Goal: Task Accomplishment & Management: Manage account settings

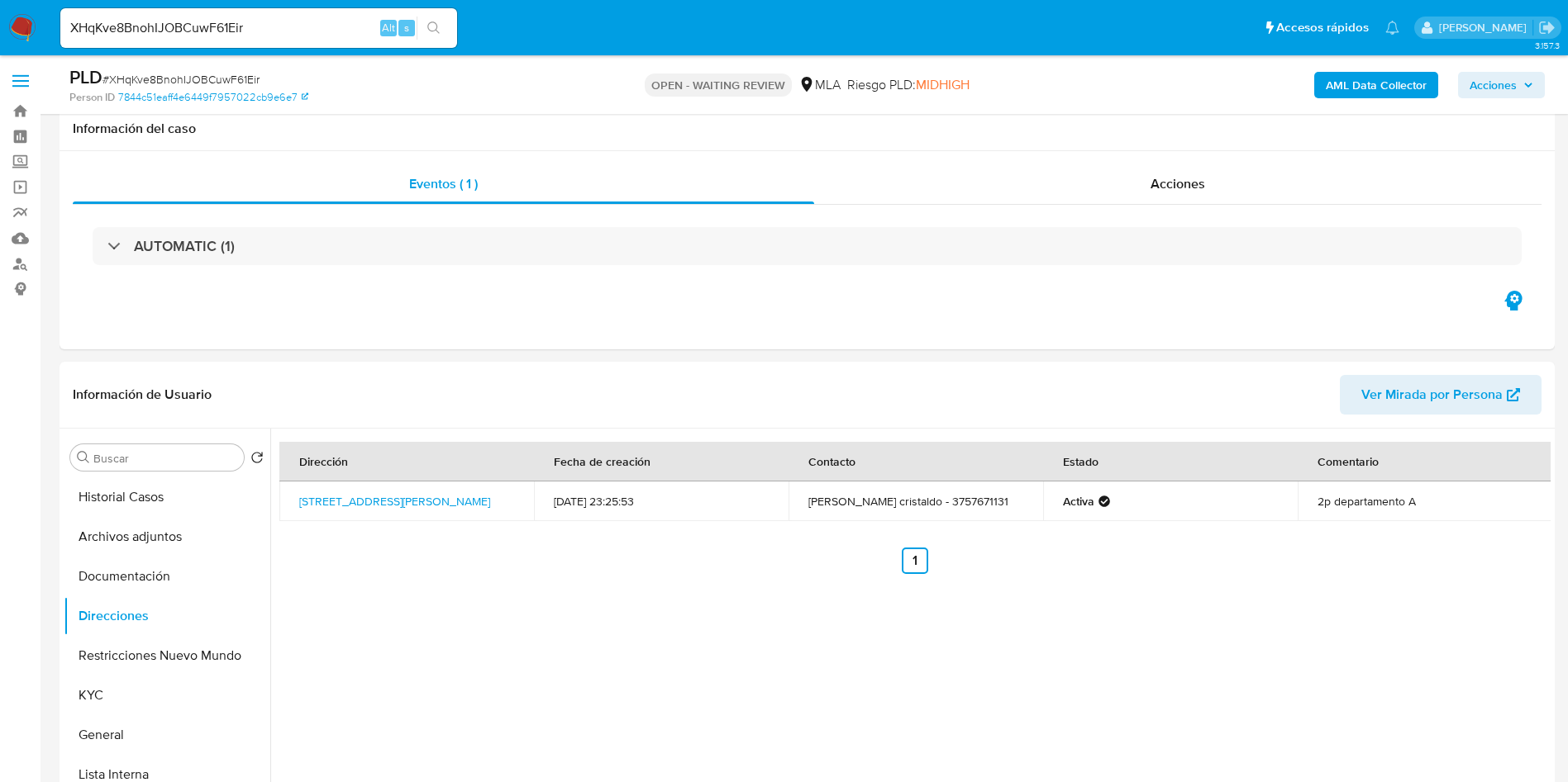
select select "10"
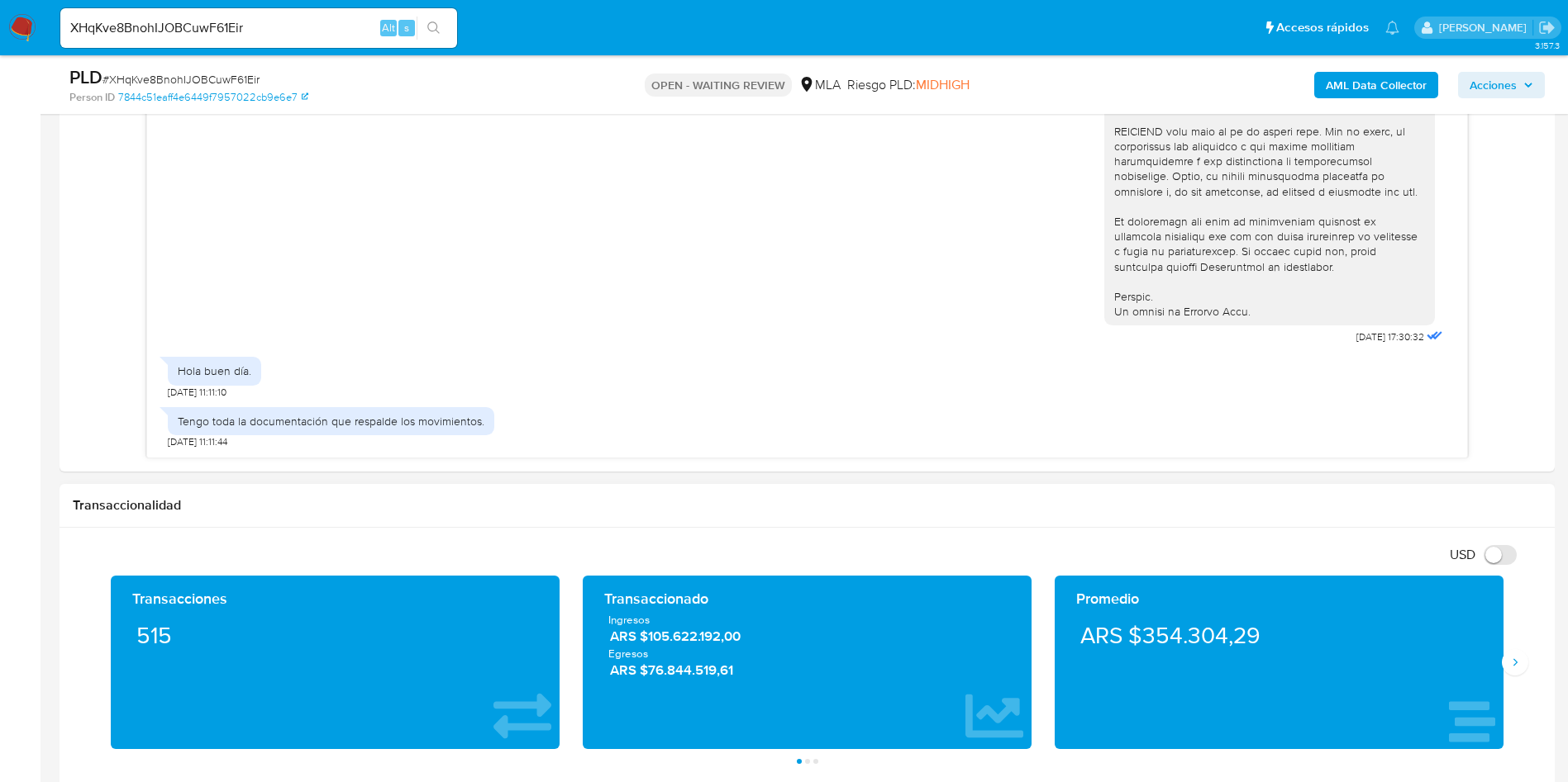
scroll to position [867, 0]
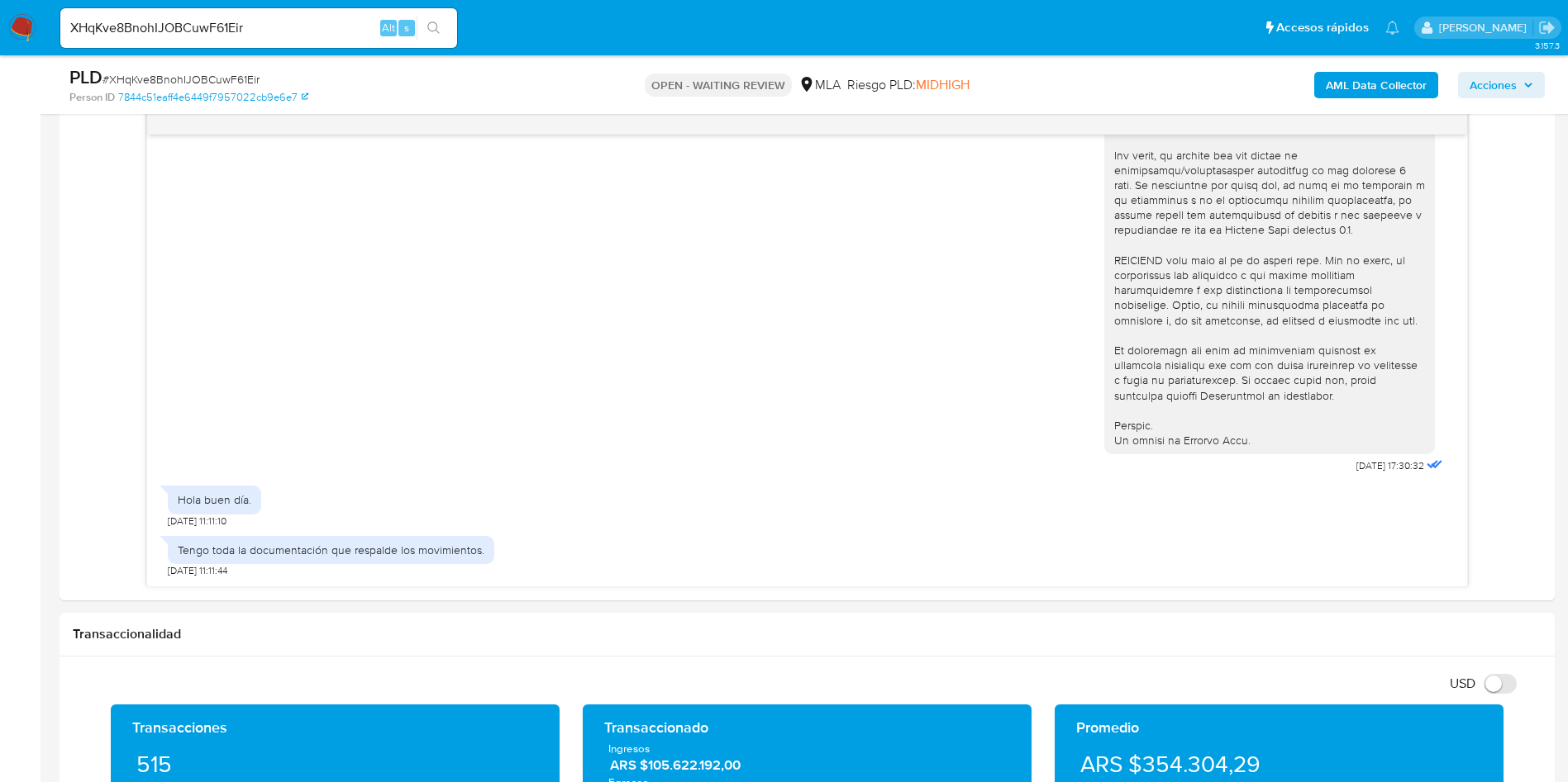
click at [219, 74] on span "# XHqKve8BnohIJOBCuwF61Eir" at bounding box center [180, 80] width 157 height 17
copy span "XHqKve8BnohIJOBCuwF61Eir"
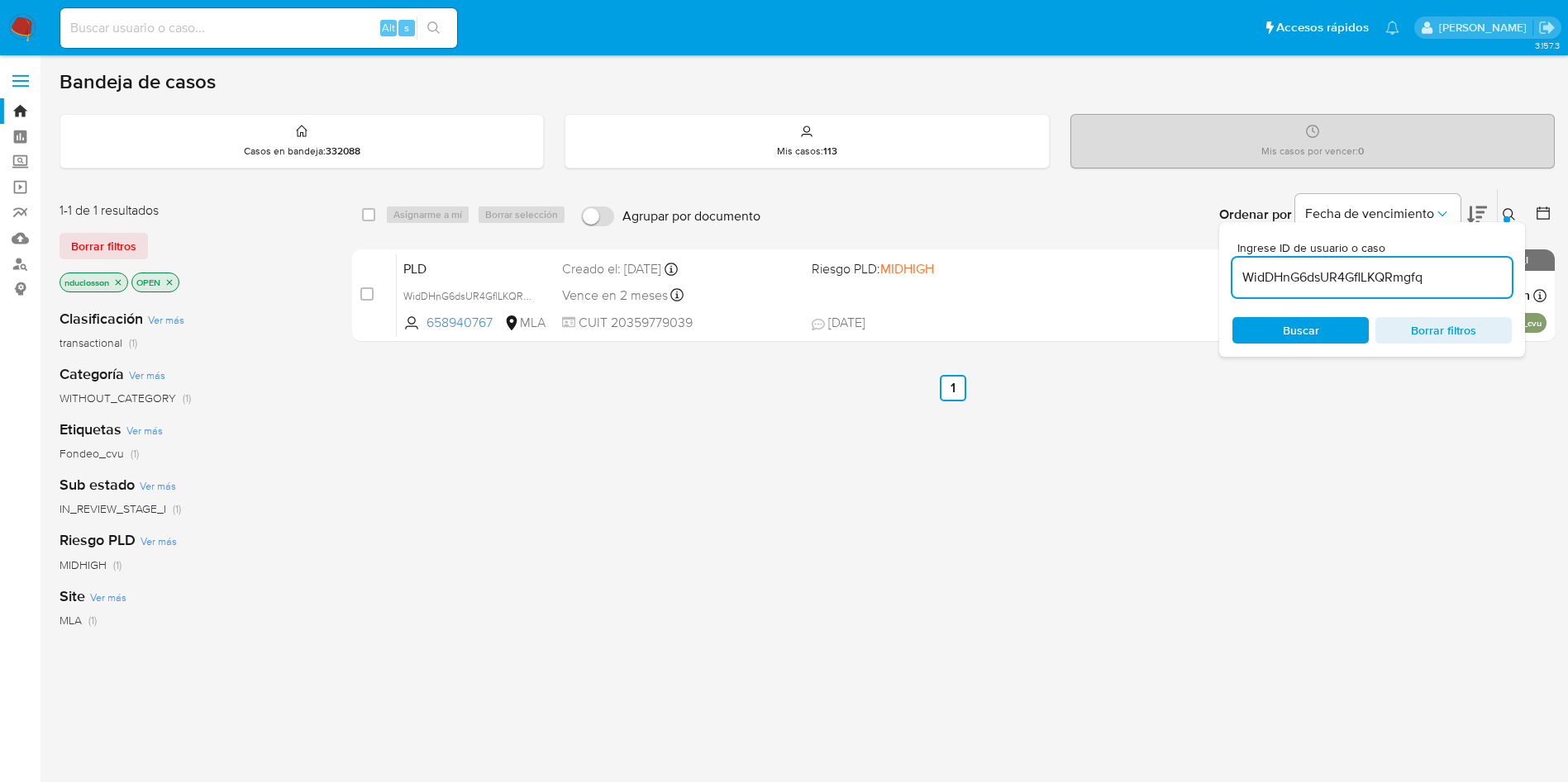
click at [1278, 277] on input "WidDHnG6dsUR4GflLKQRmgfq" at bounding box center [1372, 277] width 279 height 21
click at [1278, 278] on input "WidDHnG6dsUR4GflLKQRmgfq" at bounding box center [1372, 277] width 279 height 21
paste input "XHqKve8BnohIJOBCuwF61Eir"
type input "XHqKve8BnohIJOBCuwF61Eir"
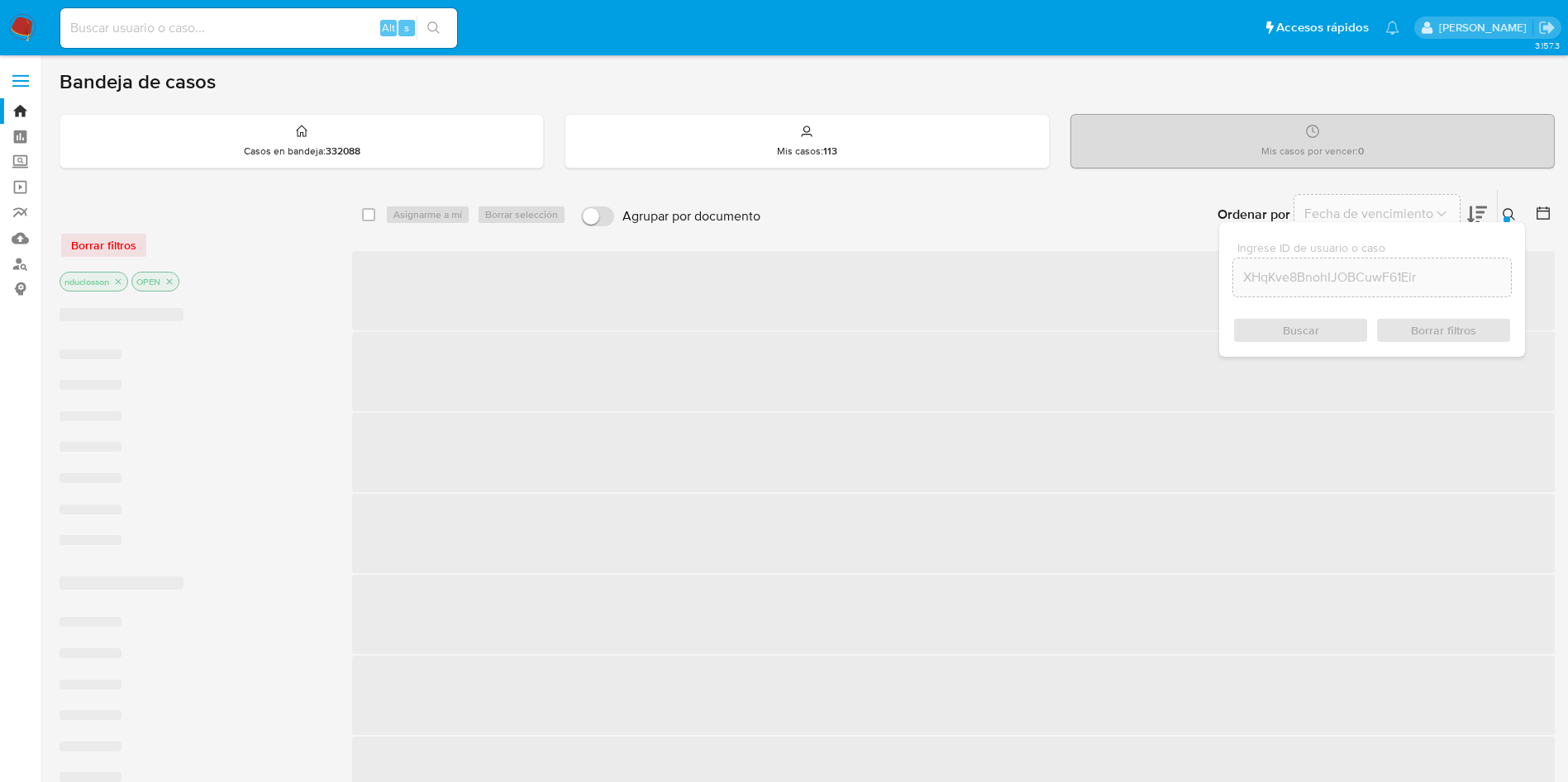
click at [1282, 331] on div "Buscar Borrar filtros" at bounding box center [1372, 330] width 279 height 26
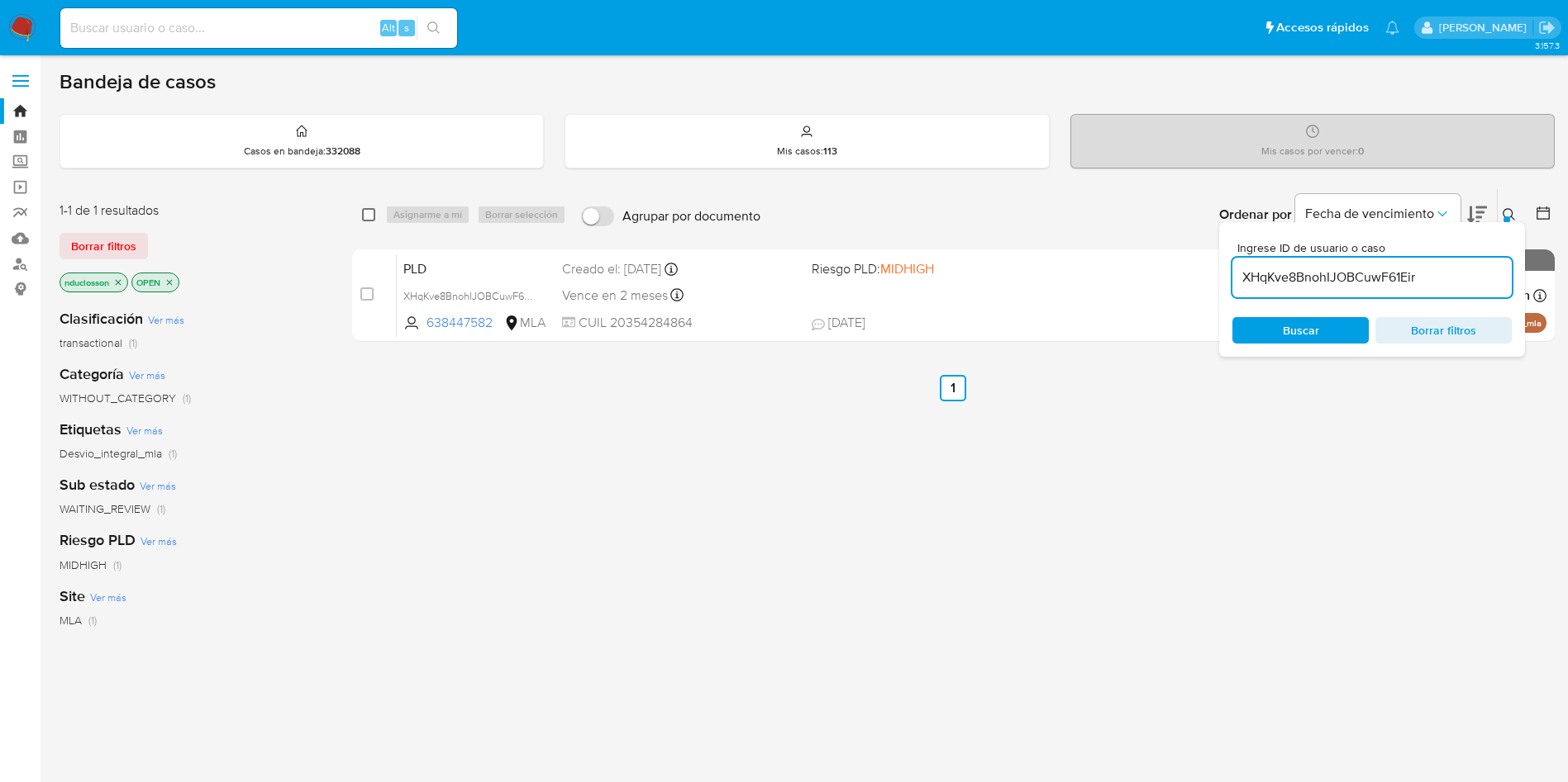
click at [372, 221] on input "checkbox" at bounding box center [369, 215] width 14 height 14
checkbox input "true"
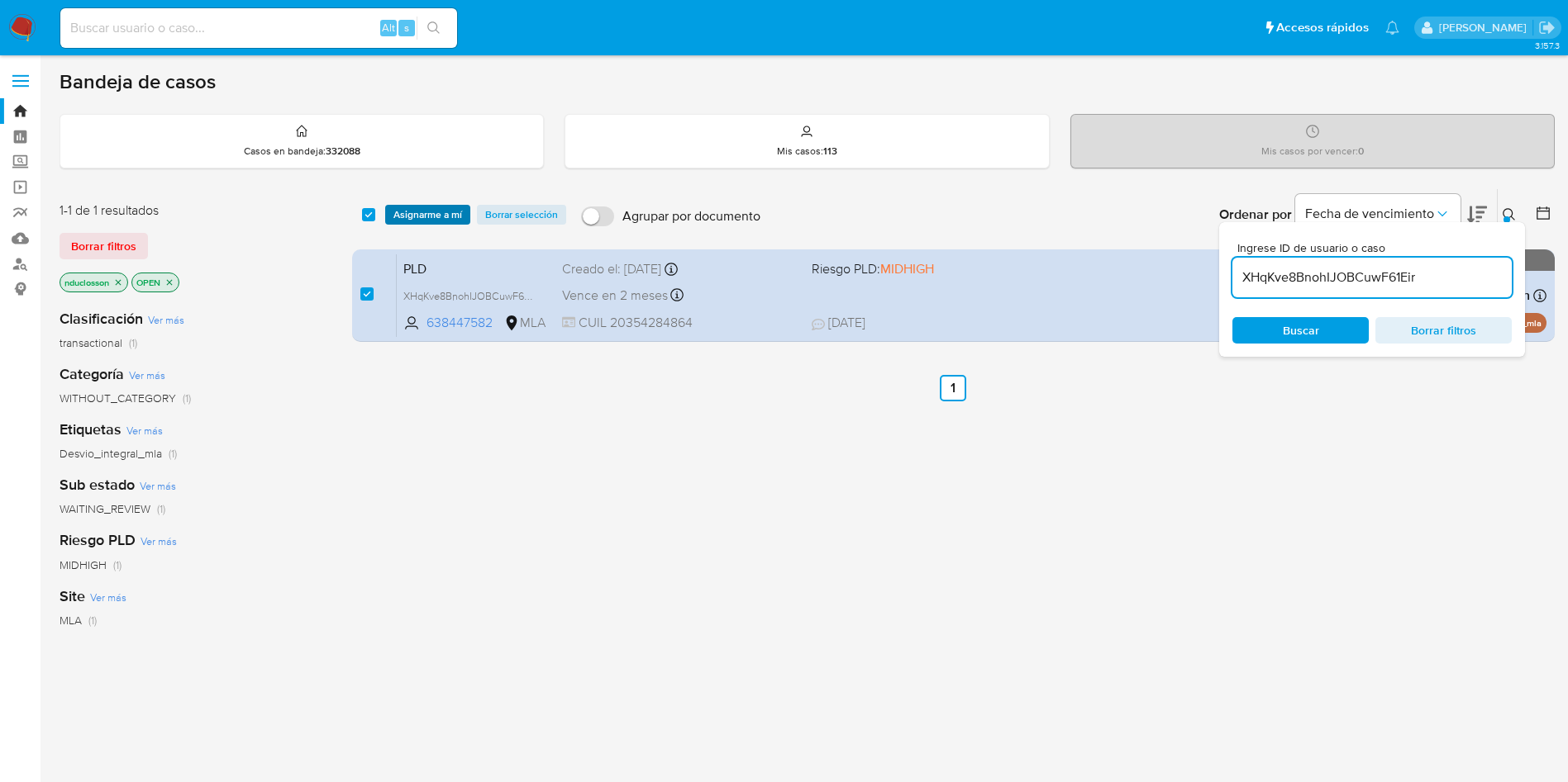
click at [433, 209] on span "Asignarme a mí" at bounding box center [428, 215] width 69 height 17
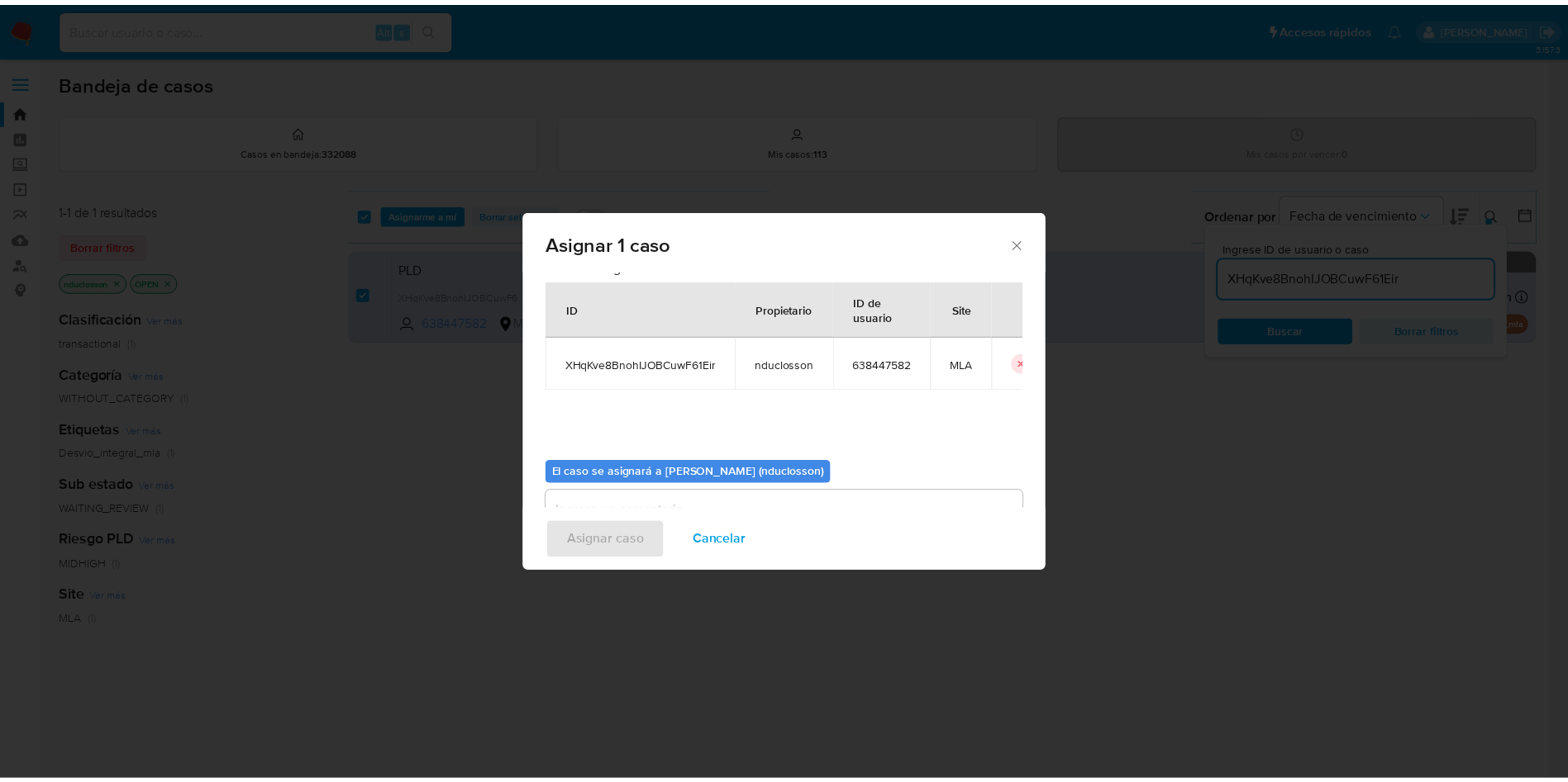
scroll to position [86, 0]
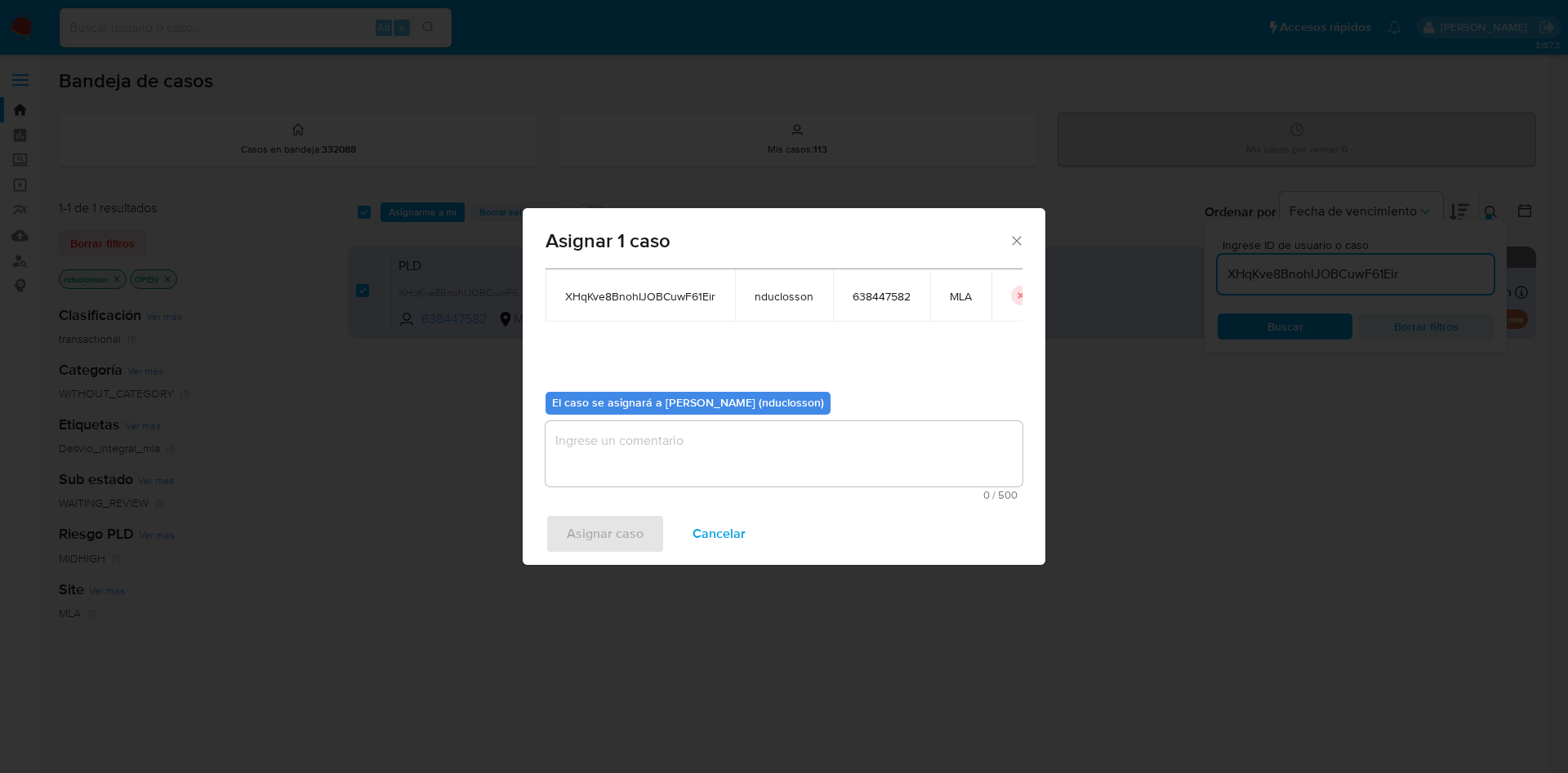
click at [730, 463] on textarea "assign-modal" at bounding box center [784, 454] width 477 height 65
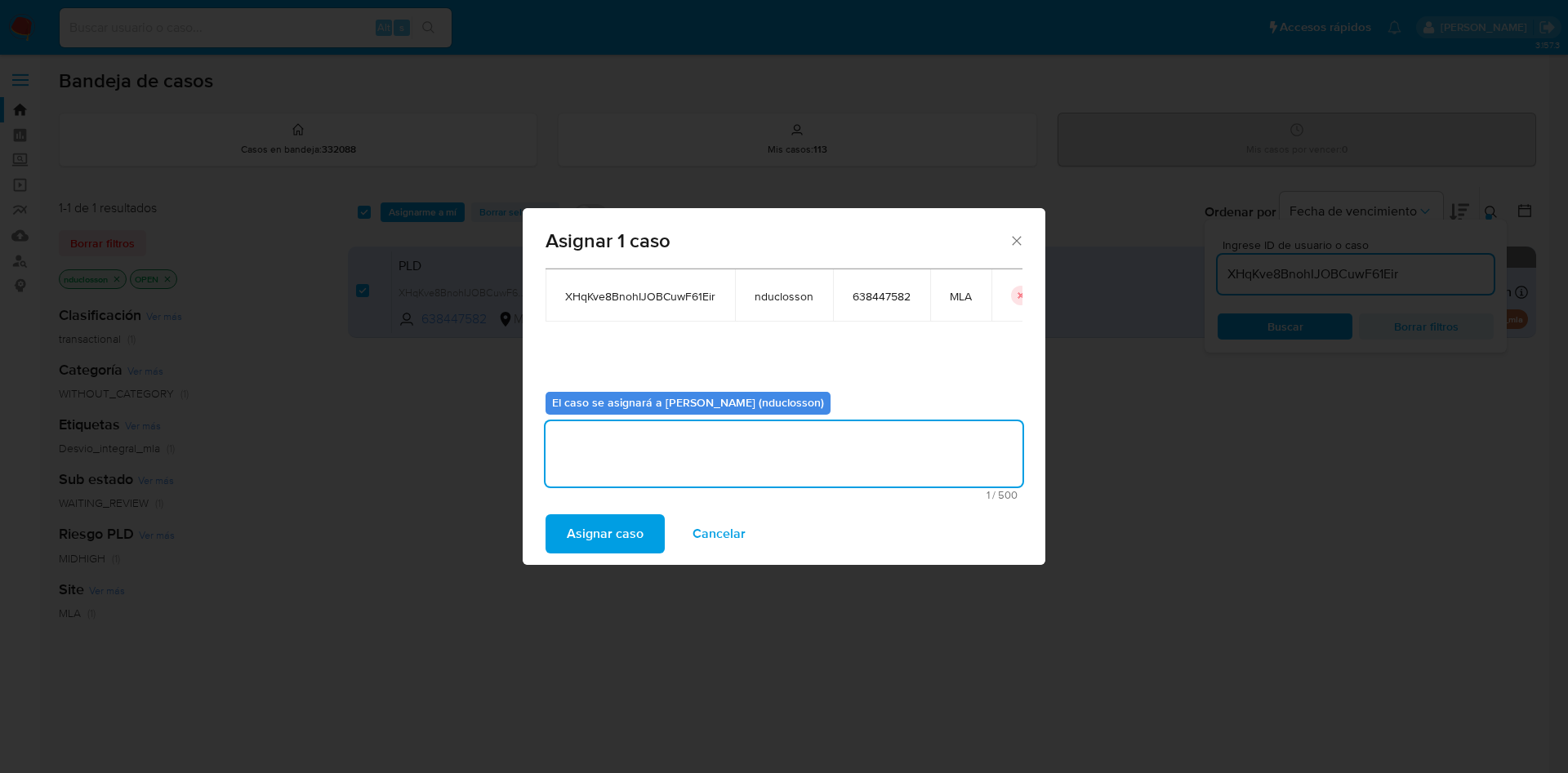
click at [581, 545] on span "Asignar caso" at bounding box center [605, 534] width 77 height 36
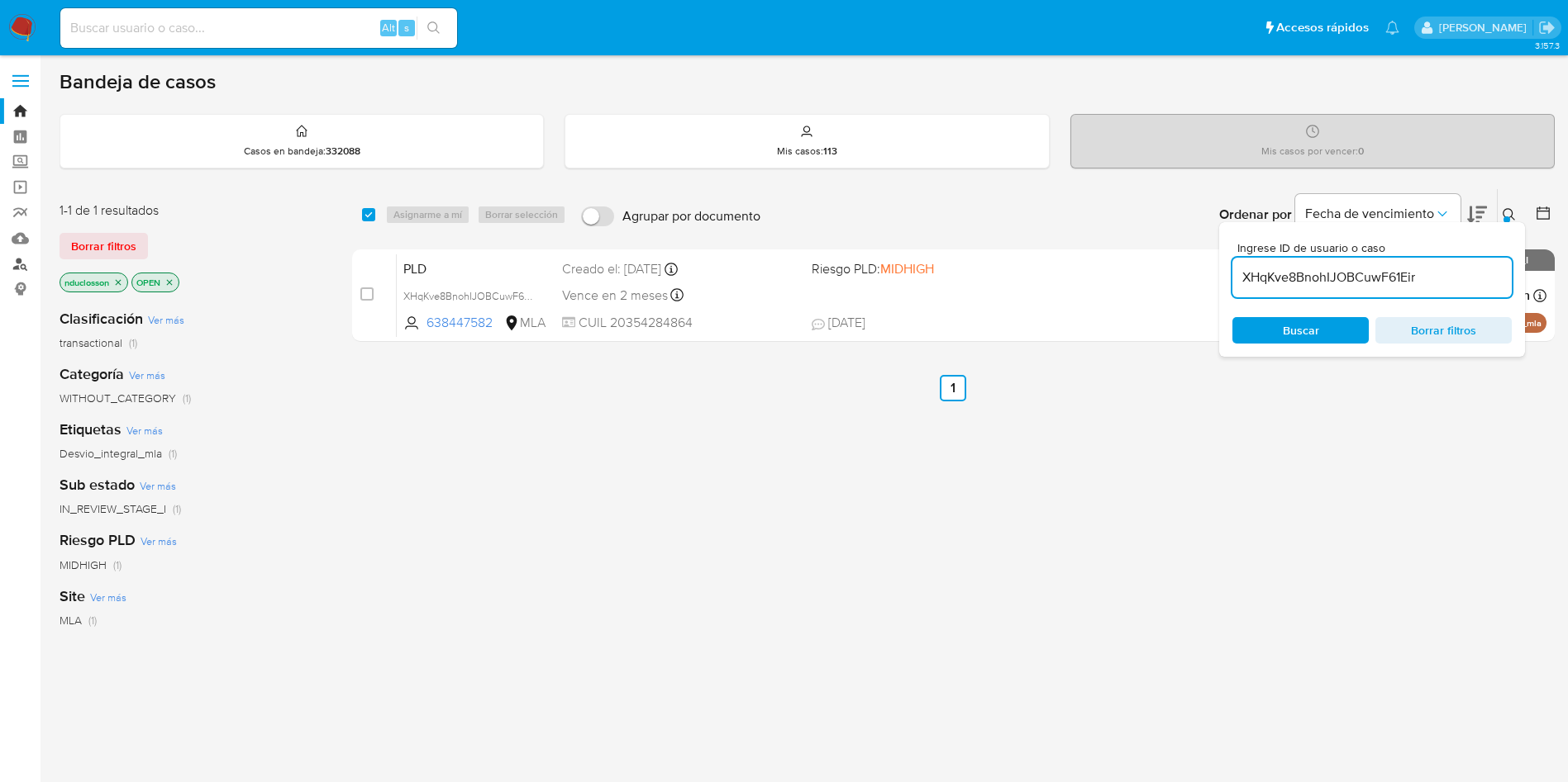
click at [17, 264] on link "Buscador de personas" at bounding box center [98, 264] width 196 height 25
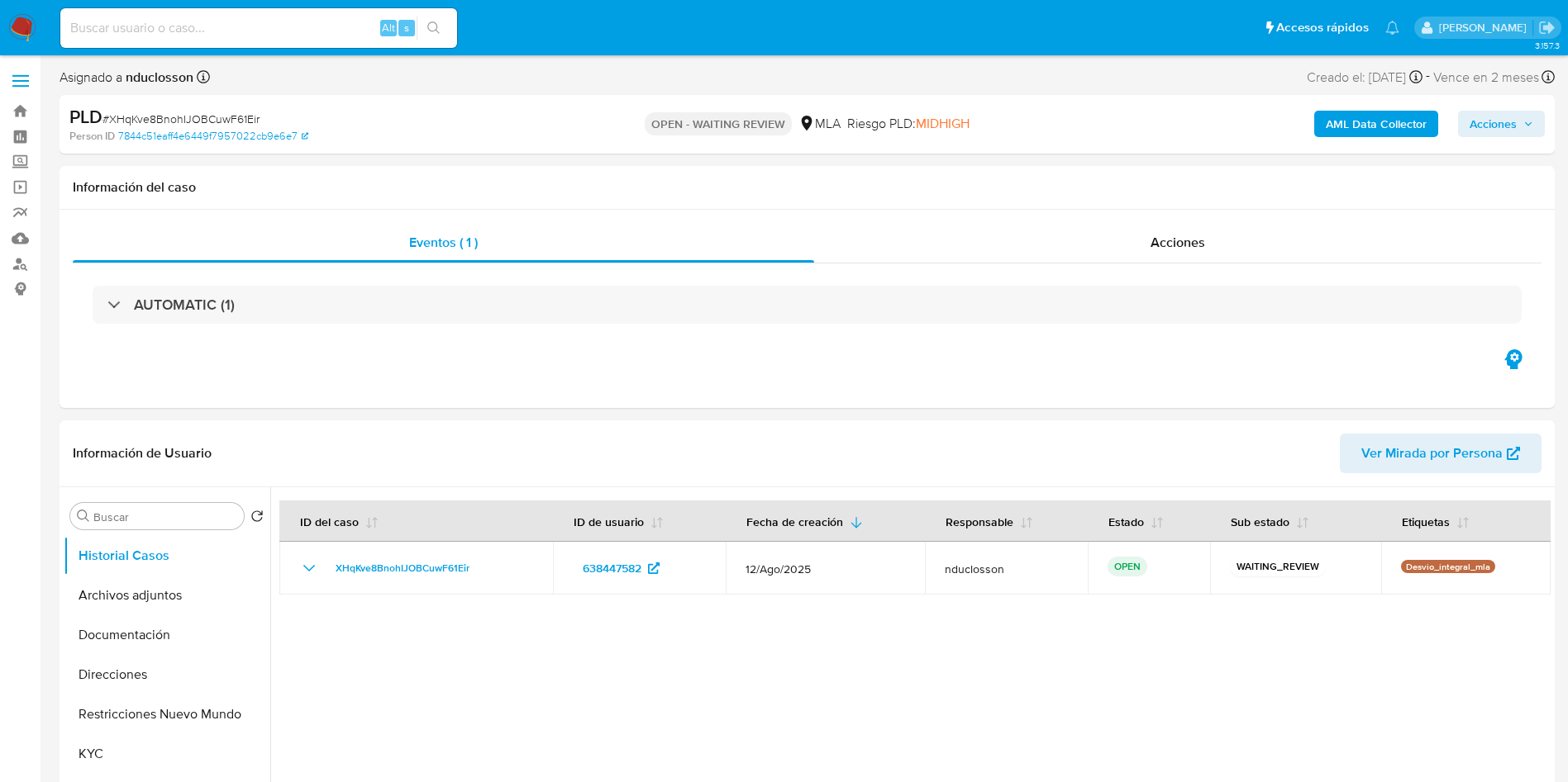
select select "10"
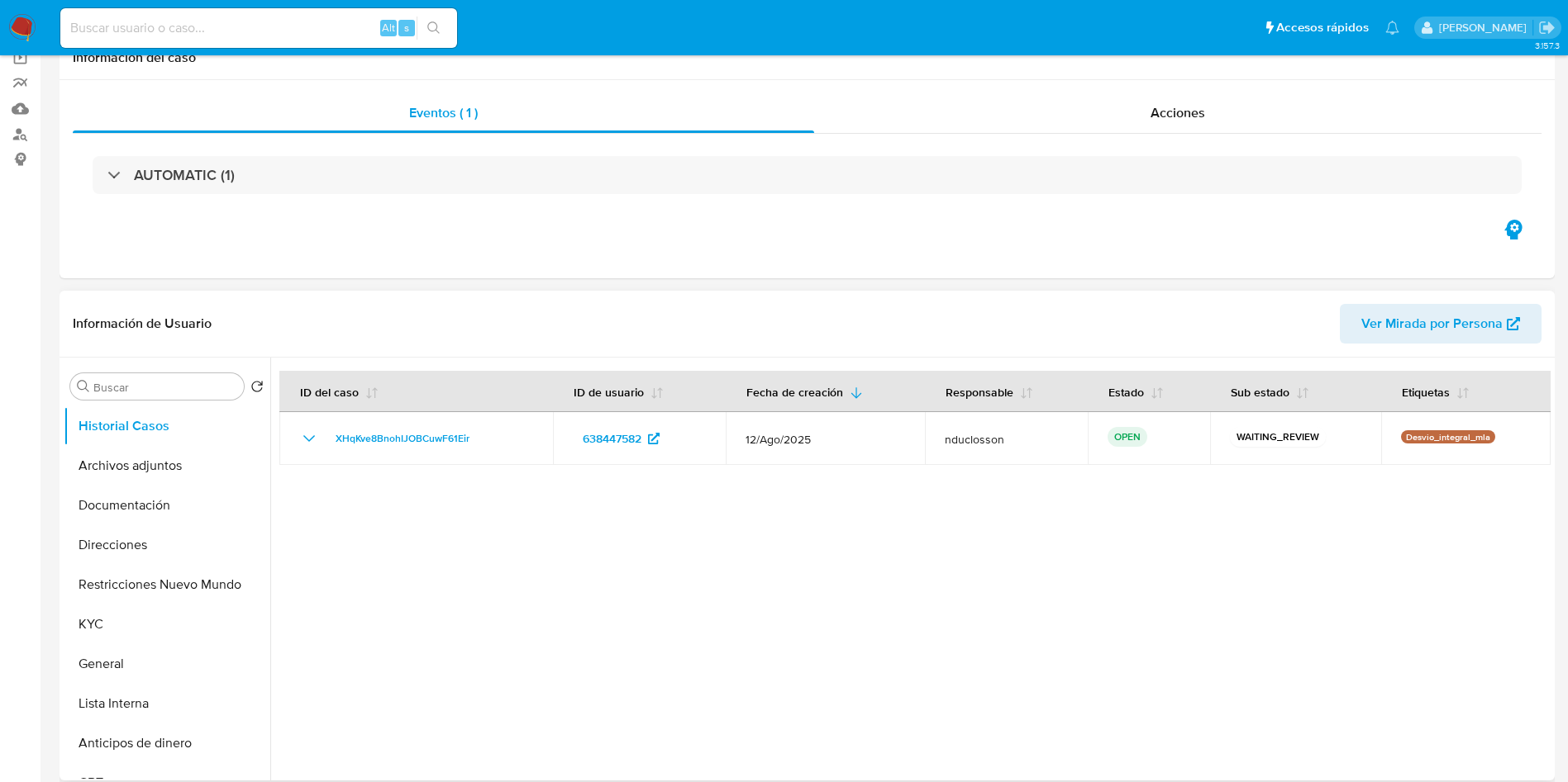
scroll to position [372, 0]
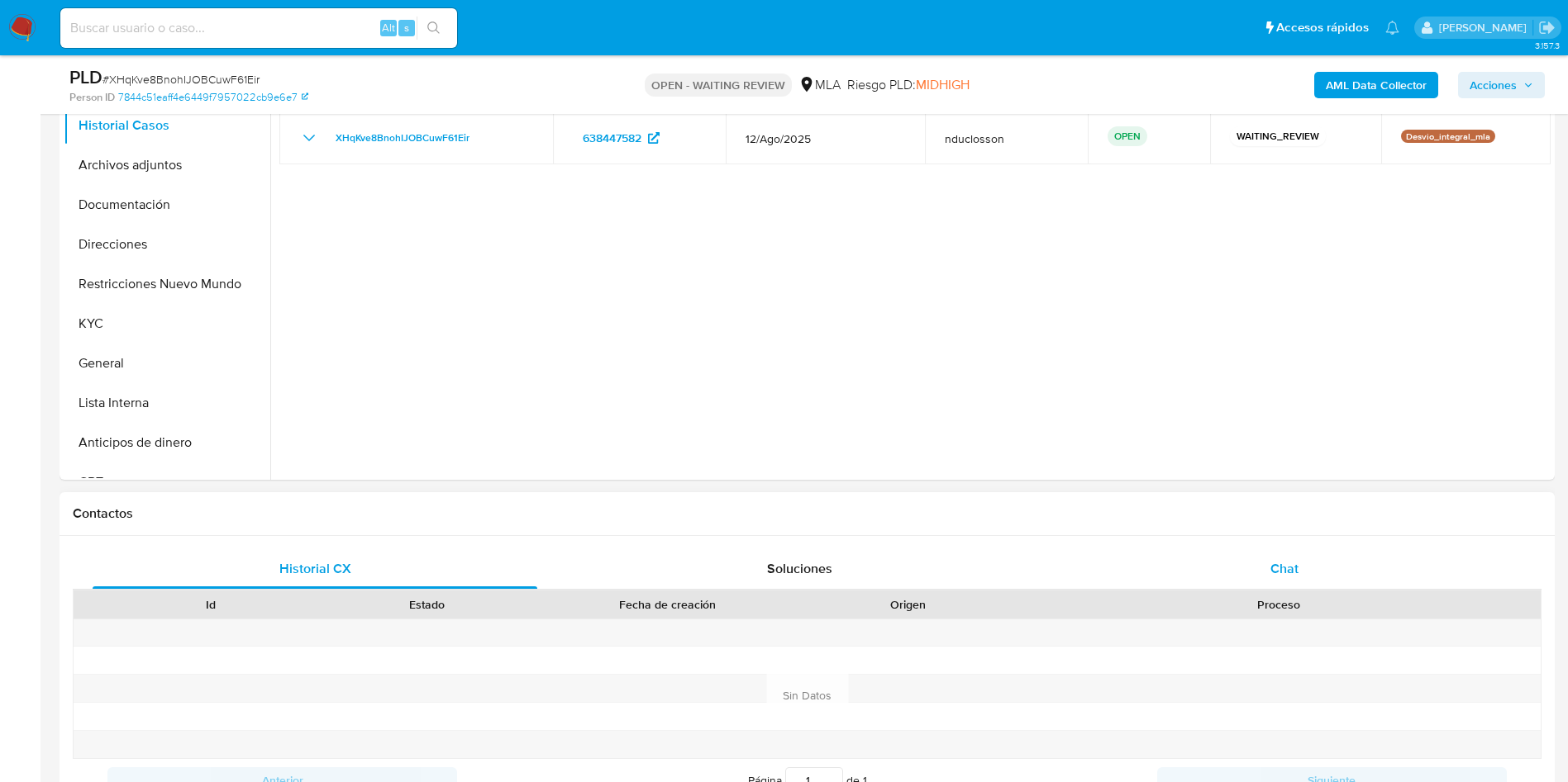
click at [1254, 553] on div "Chat" at bounding box center [1284, 569] width 444 height 40
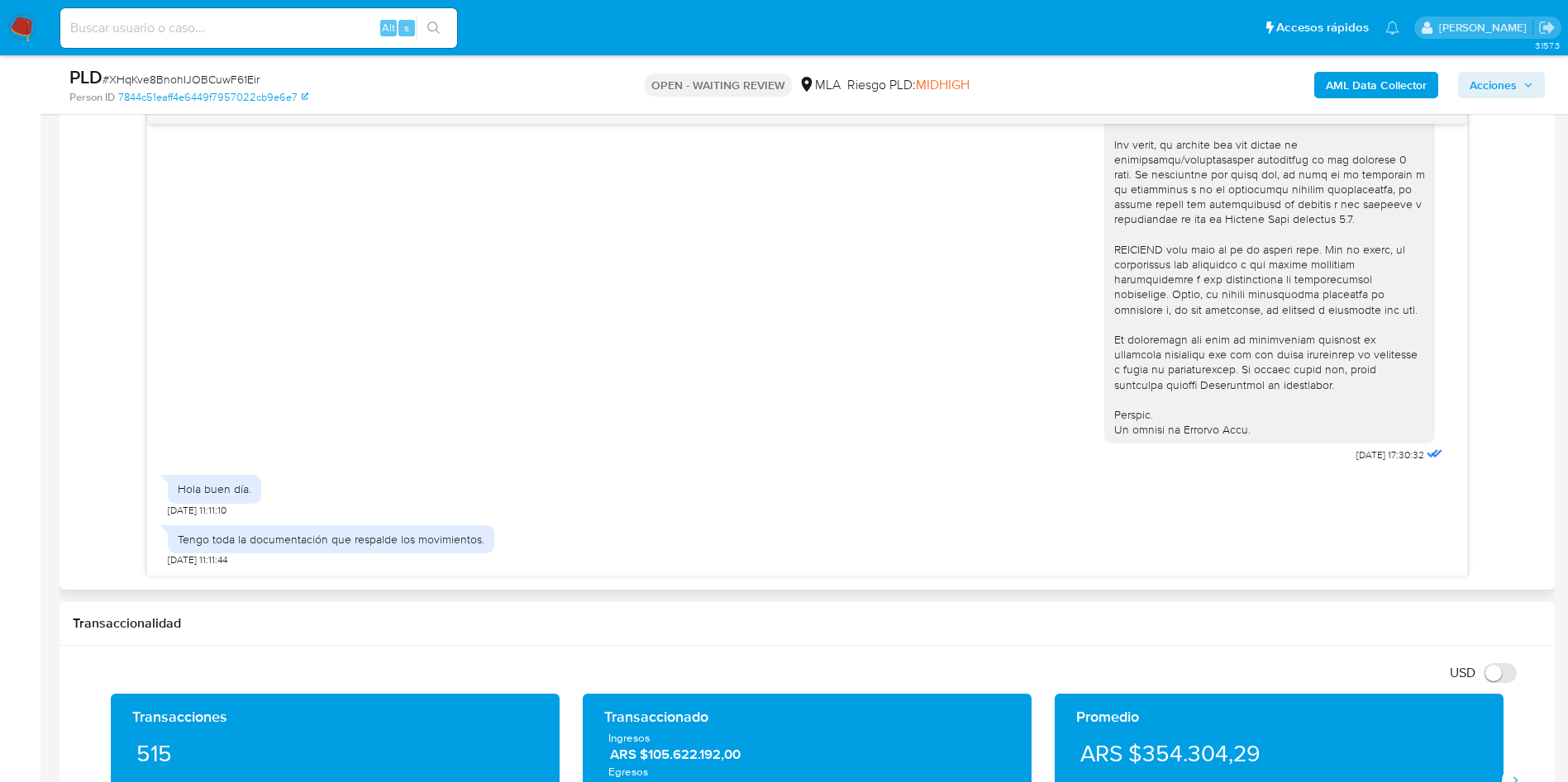
scroll to position [867, 0]
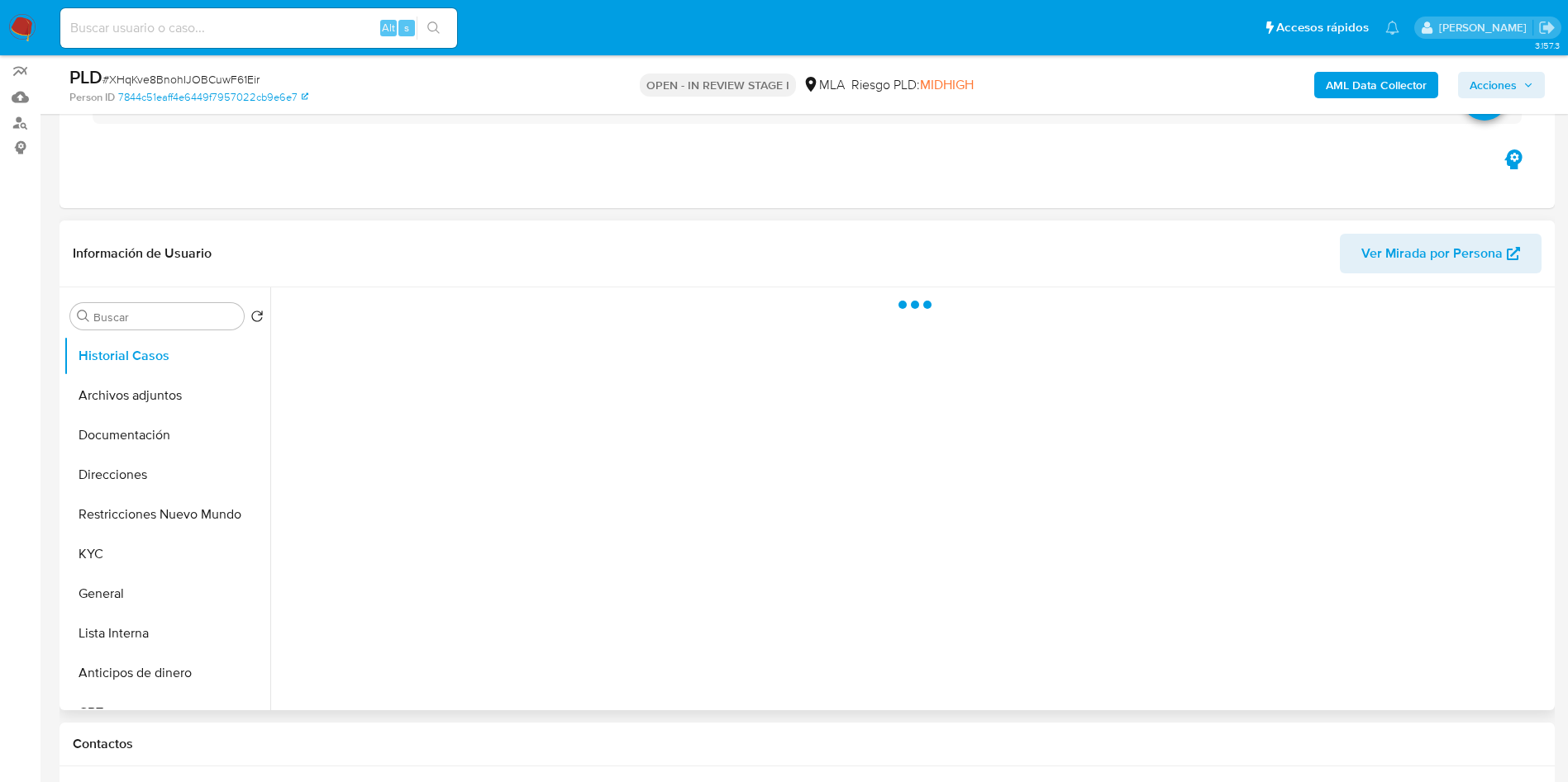
scroll to position [248, 0]
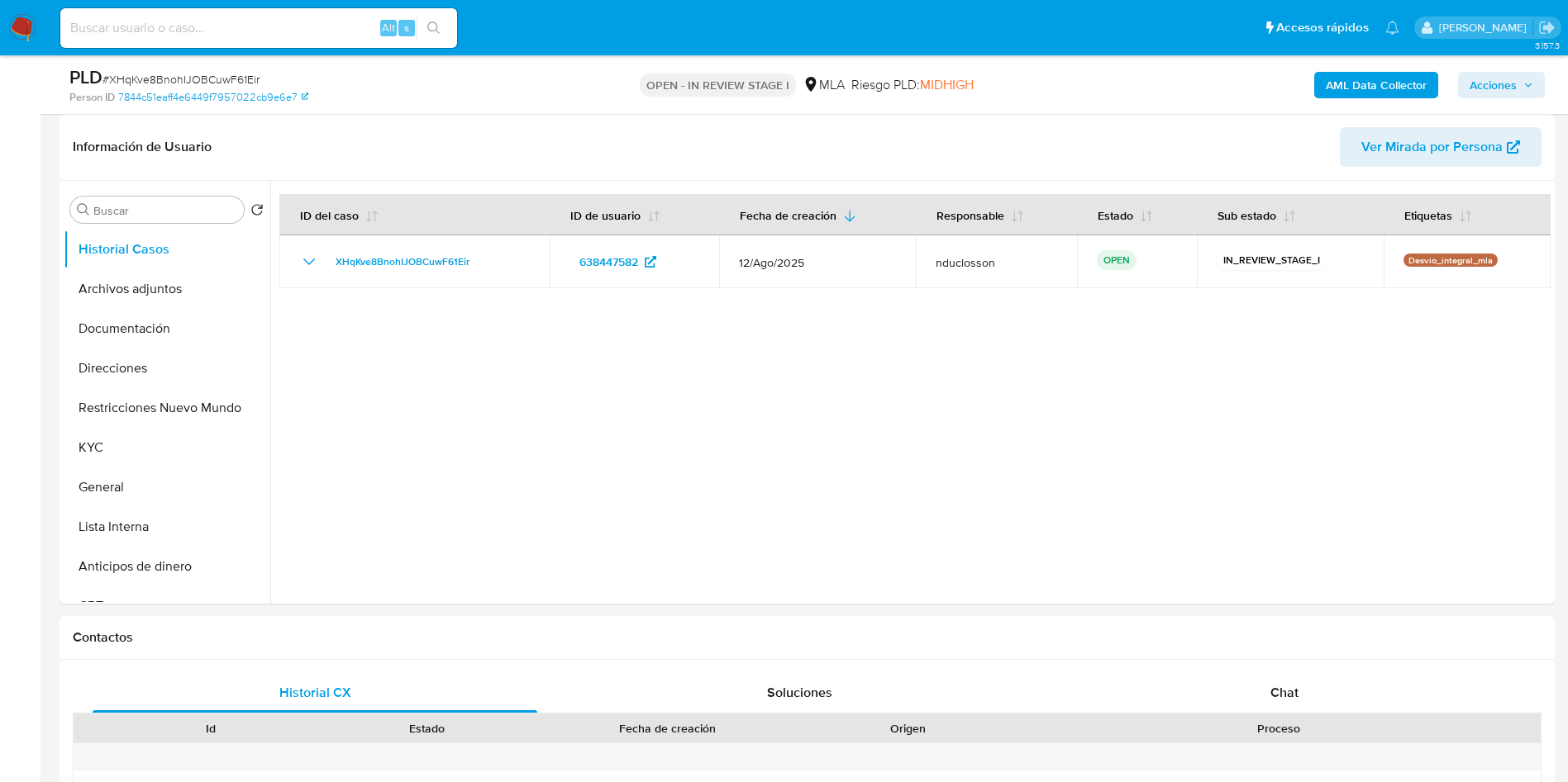
select select "10"
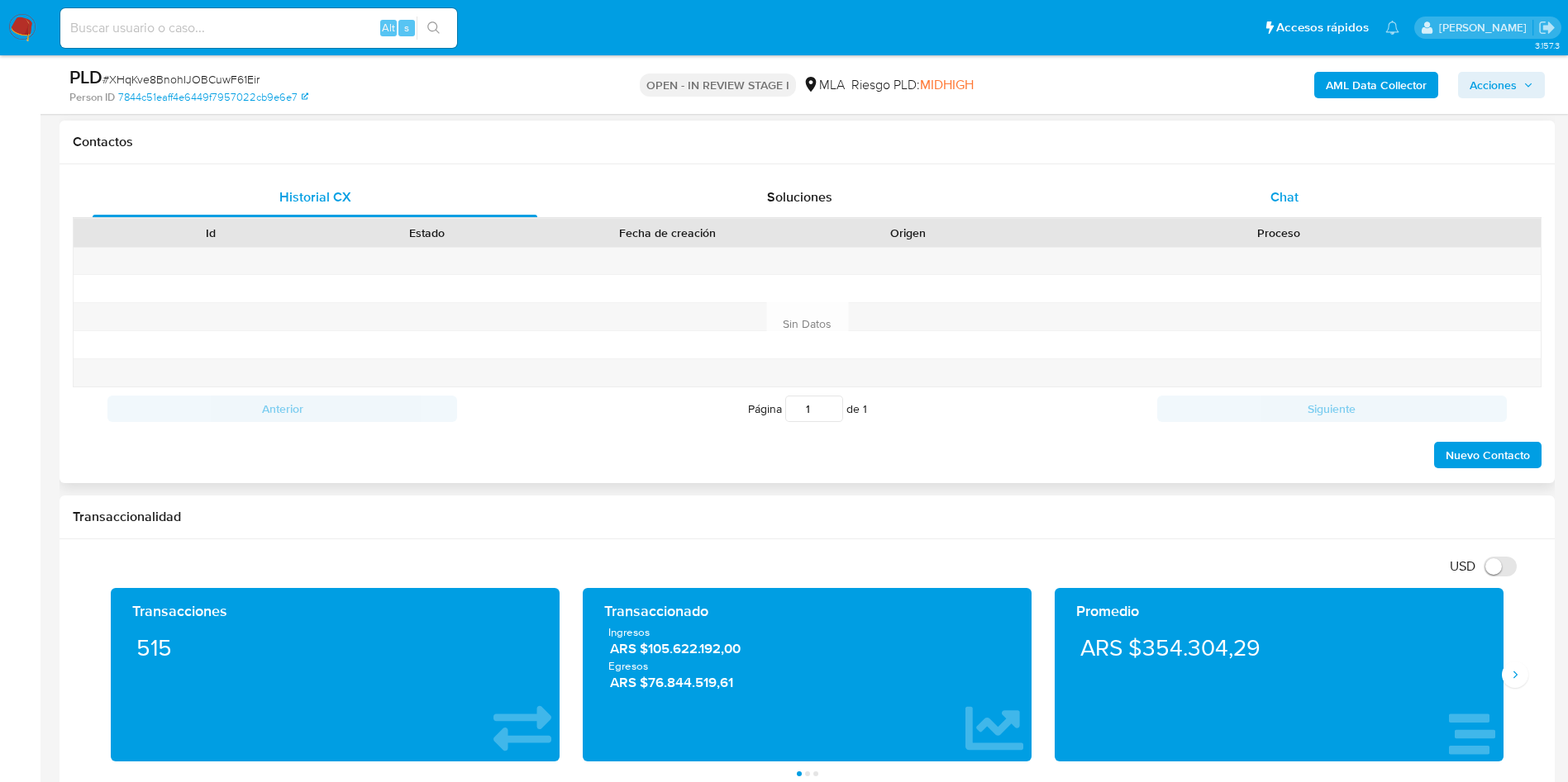
click at [1238, 185] on div "Chat" at bounding box center [1284, 197] width 444 height 40
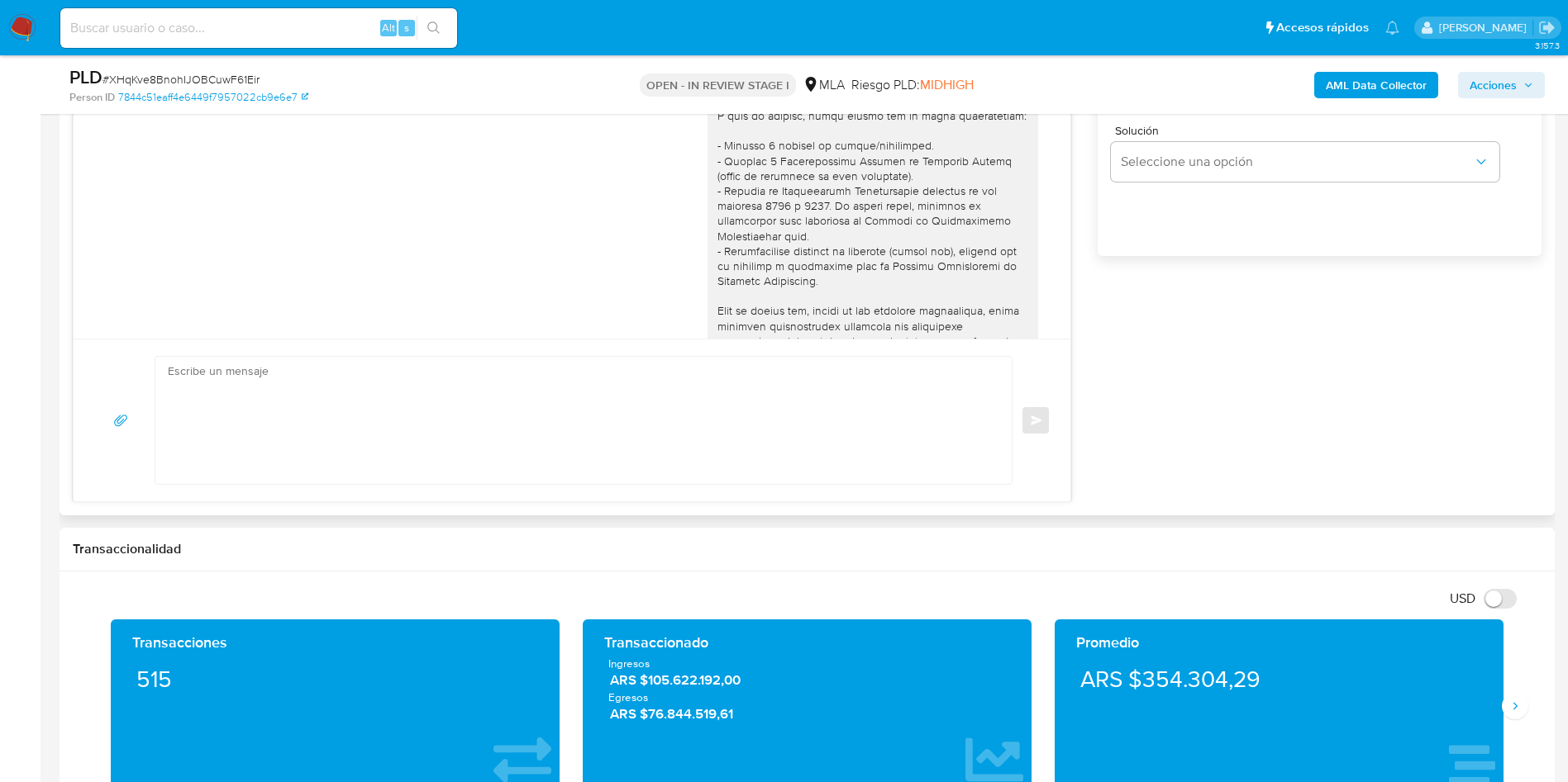
scroll to position [599, 0]
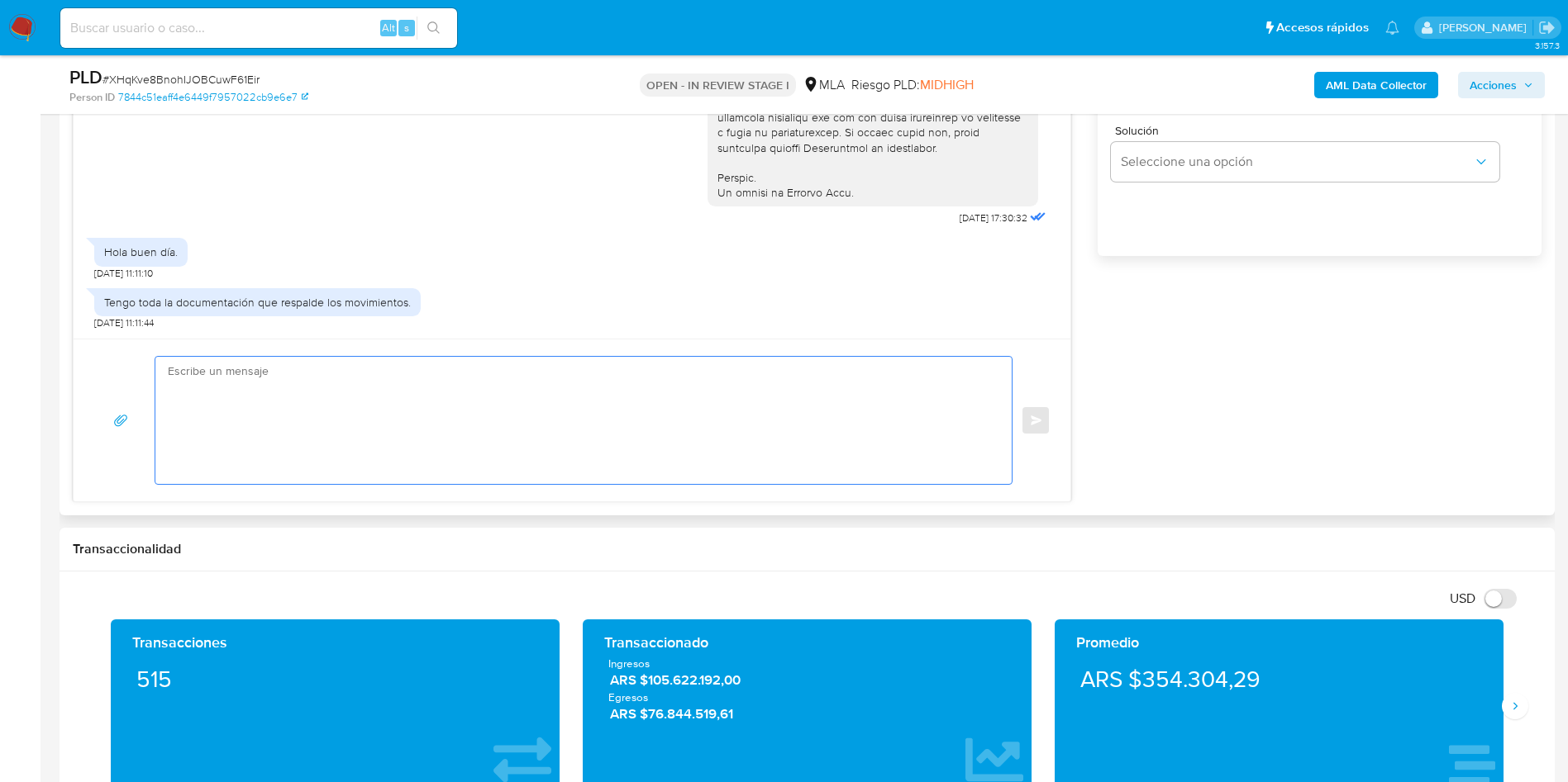
click at [577, 429] on textarea at bounding box center [579, 421] width 823 height 127
paste textarea "Hola Mateo, Muchas gracias por tu respuesta. No obstante, necesitamos que nos b…"
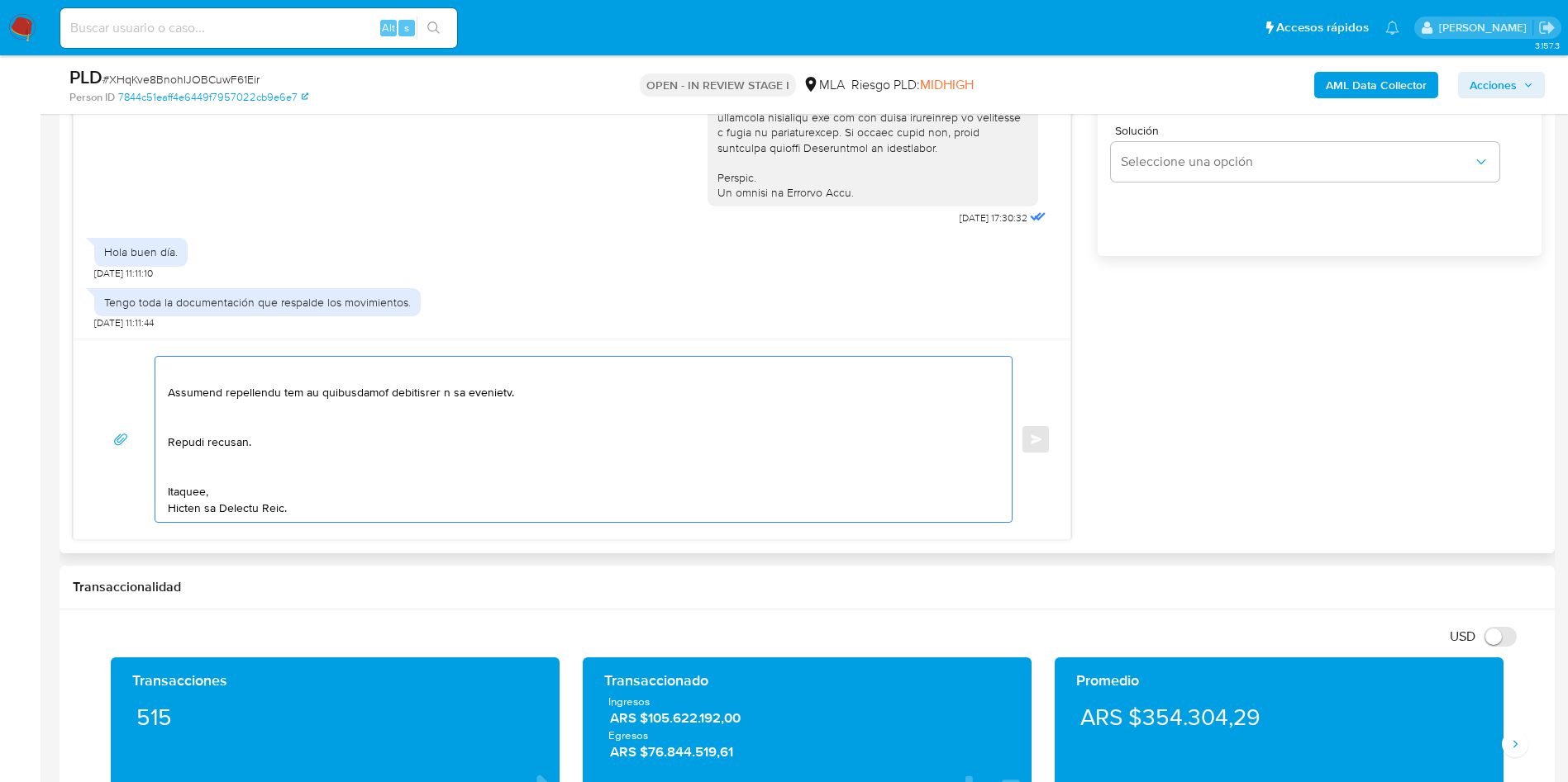
scroll to position [656, 0]
click at [231, 463] on textarea at bounding box center [579, 439] width 823 height 165
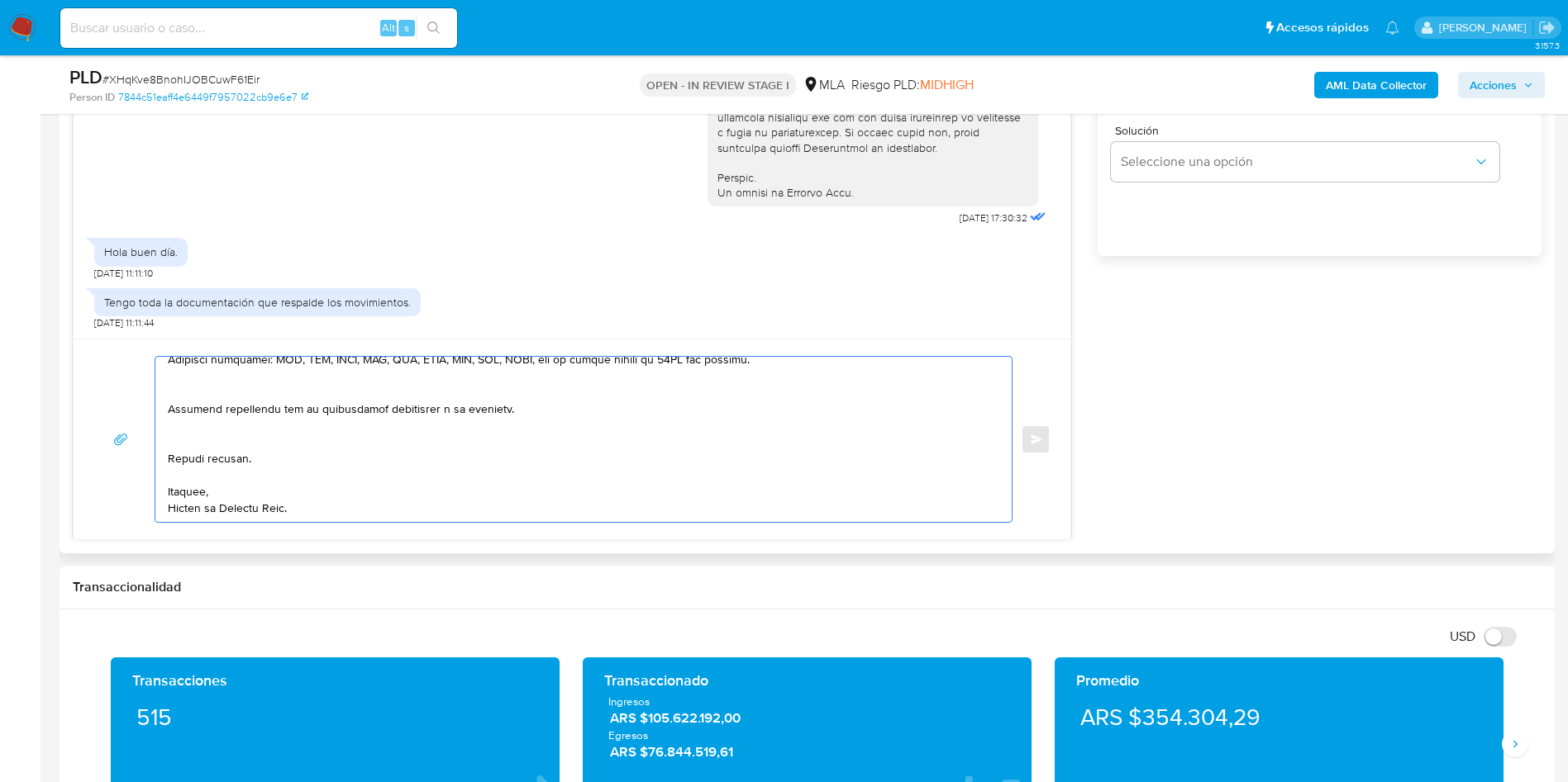
click at [190, 432] on textarea at bounding box center [579, 439] width 823 height 165
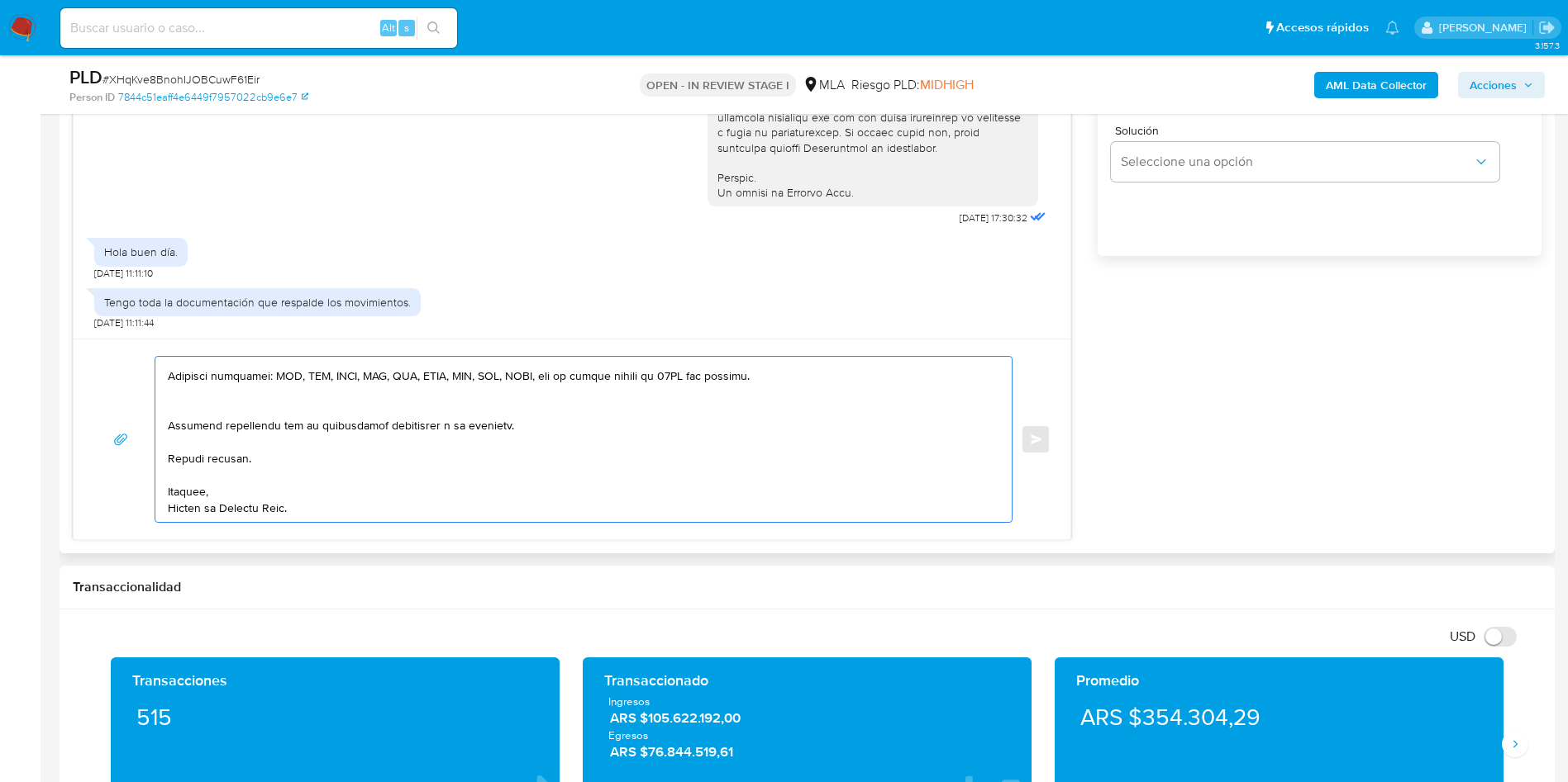
scroll to position [623, 0]
click at [181, 405] on textarea at bounding box center [579, 439] width 823 height 165
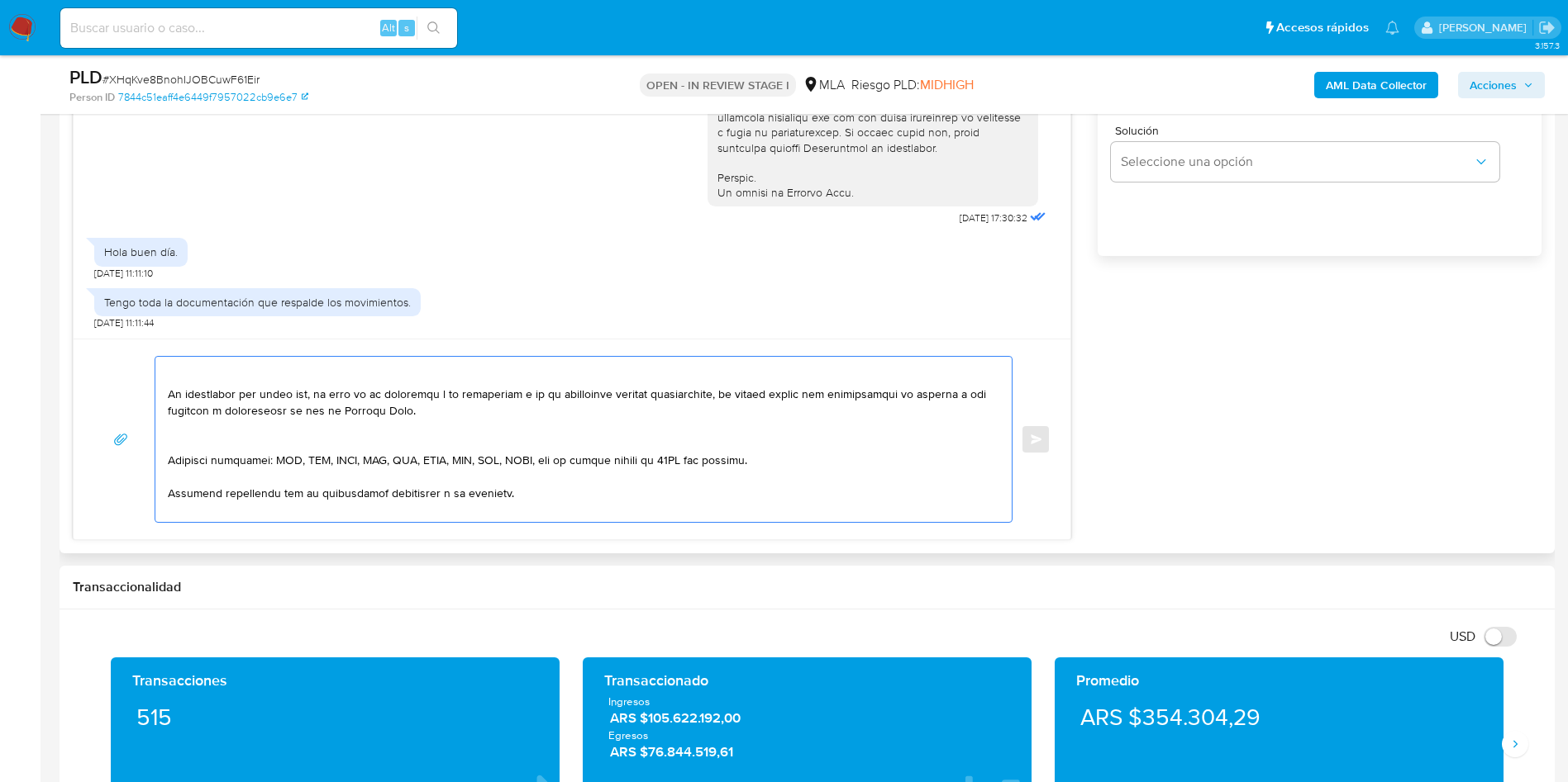
scroll to position [482, 0]
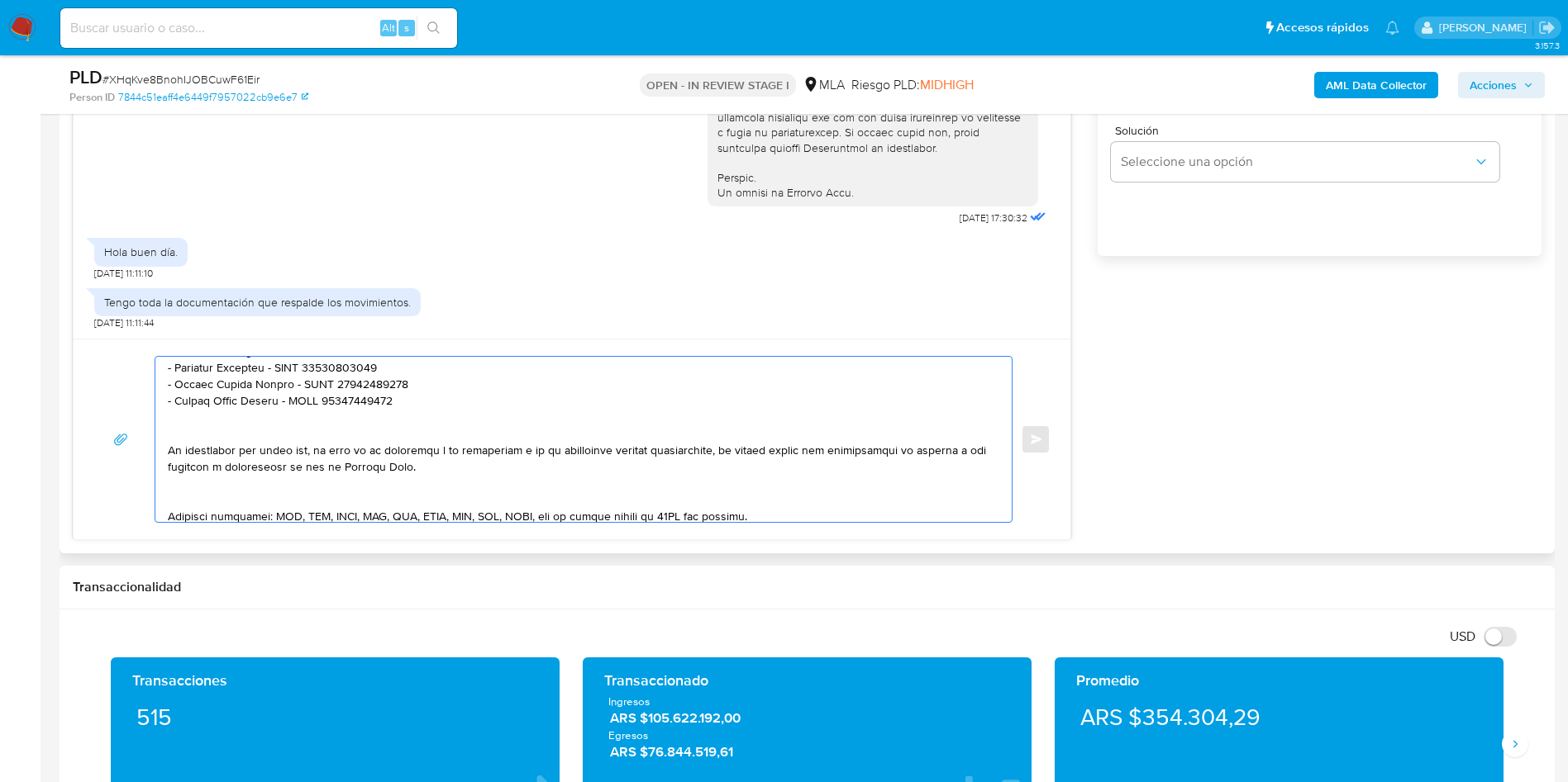
click at [207, 489] on textarea at bounding box center [579, 439] width 823 height 165
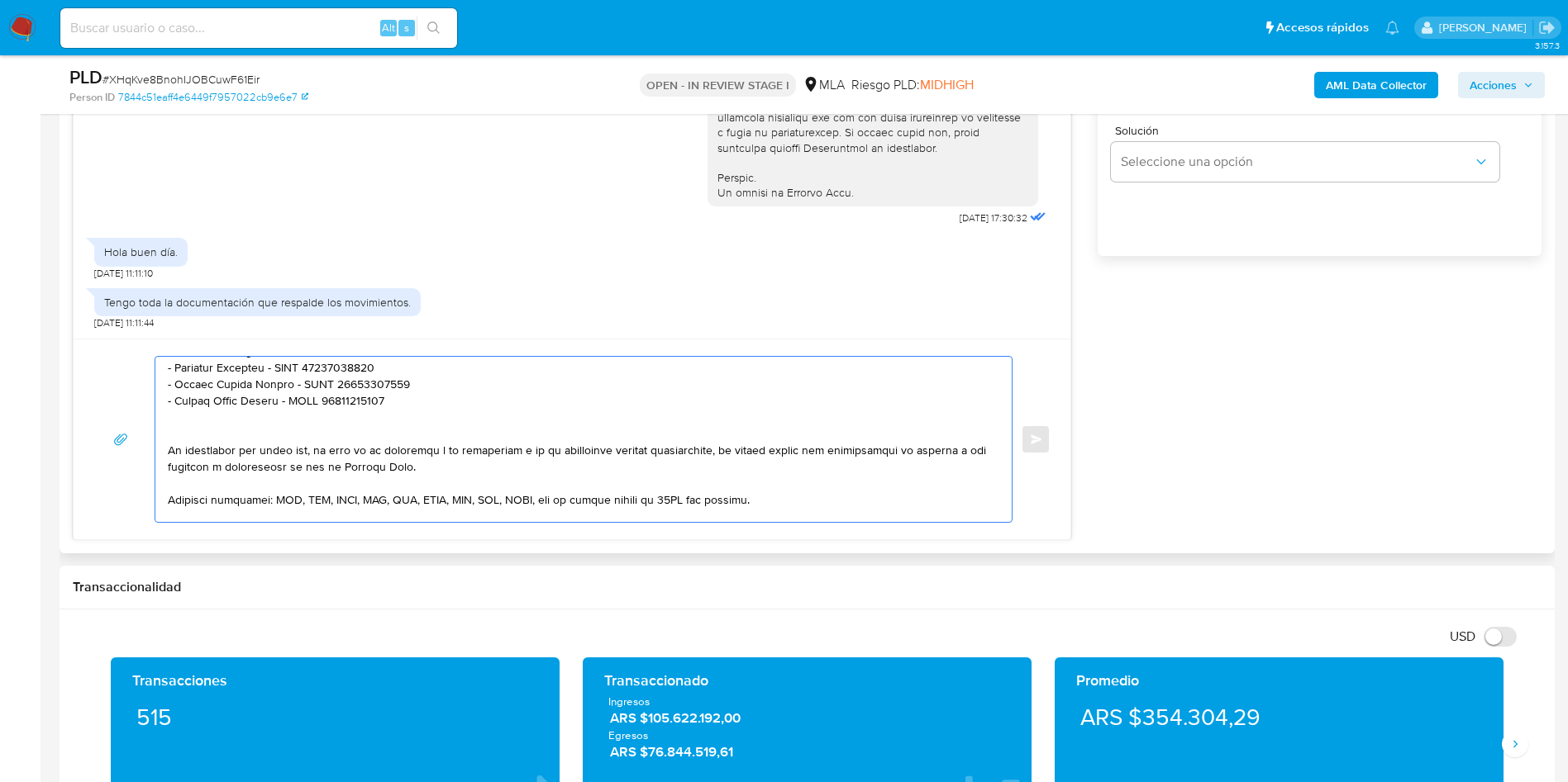
click at [206, 428] on textarea at bounding box center [579, 439] width 823 height 165
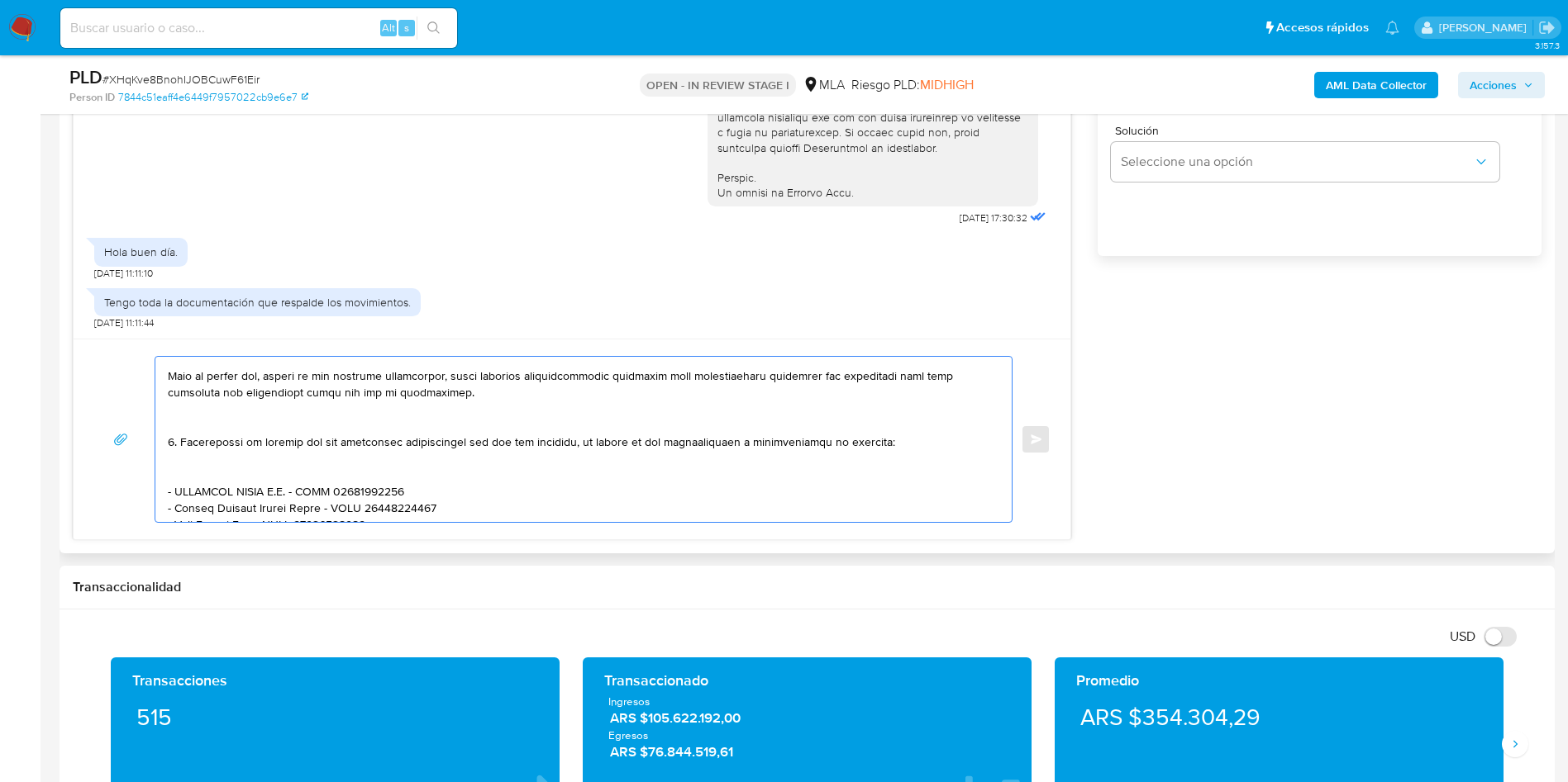
scroll to position [234, 0]
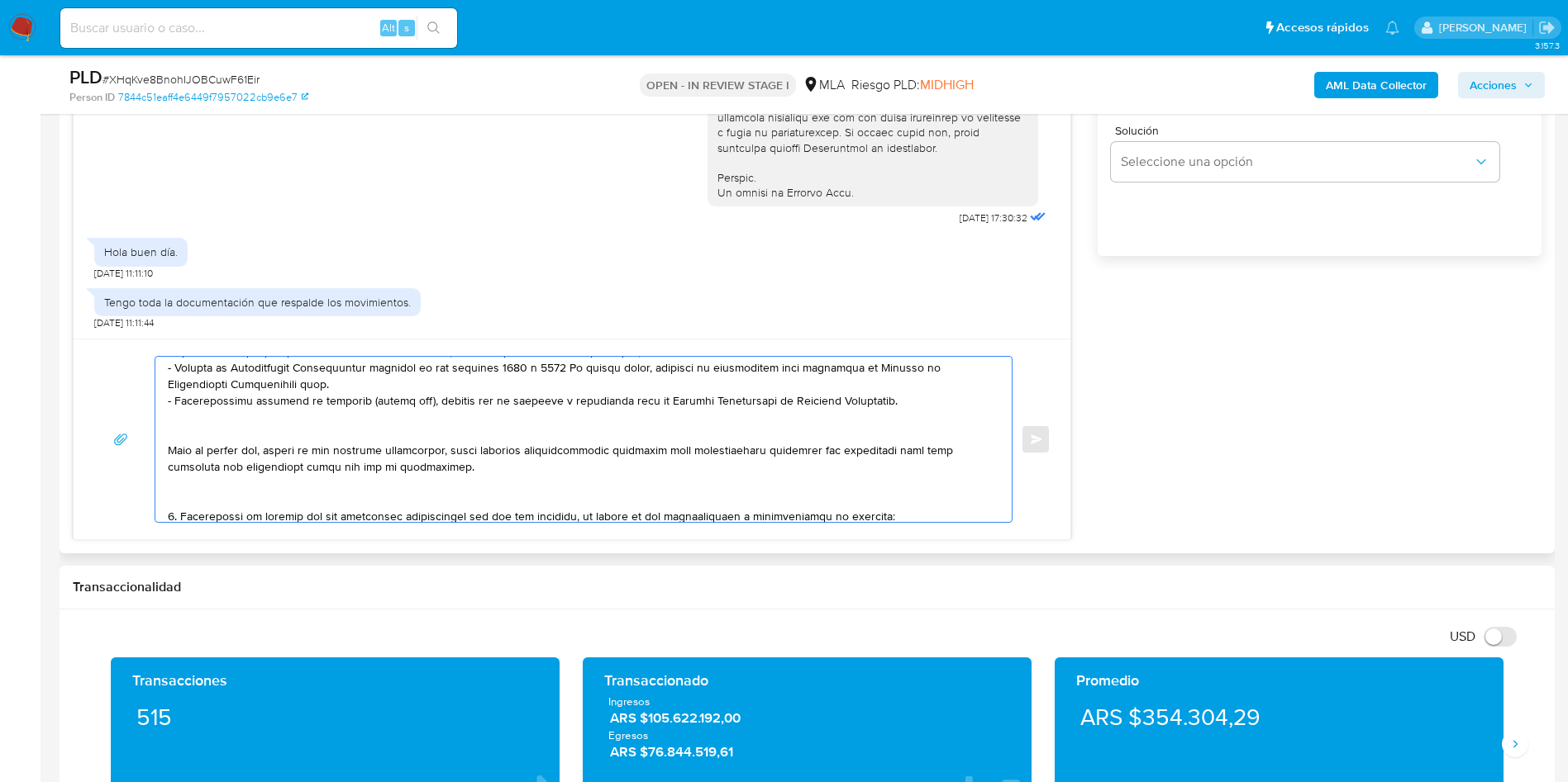
drag, startPoint x: 398, startPoint y: 414, endPoint x: 156, endPoint y: 416, distance: 242.0
click at [156, 416] on div at bounding box center [579, 439] width 847 height 165
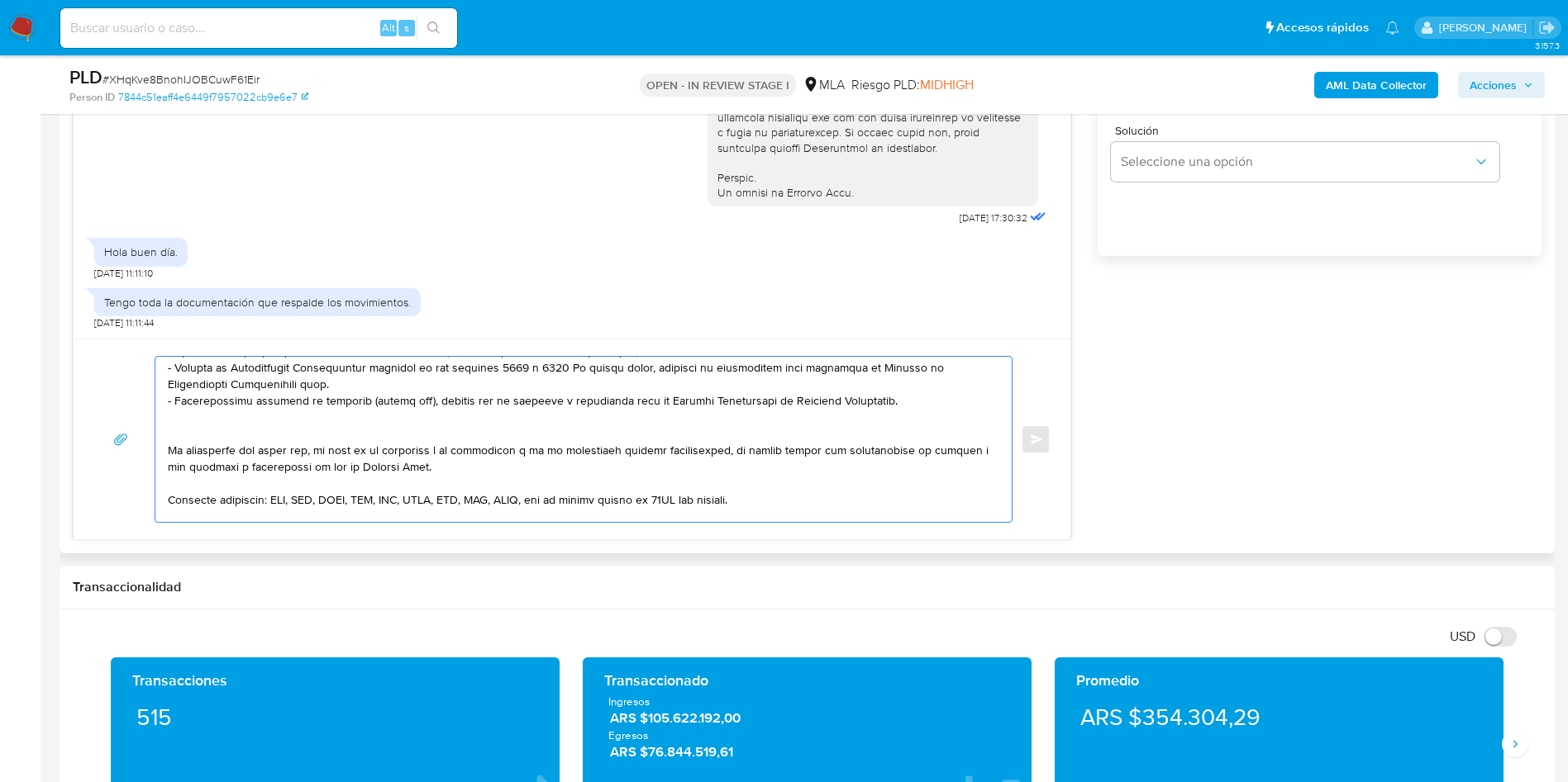
click at [228, 428] on textarea at bounding box center [579, 439] width 823 height 165
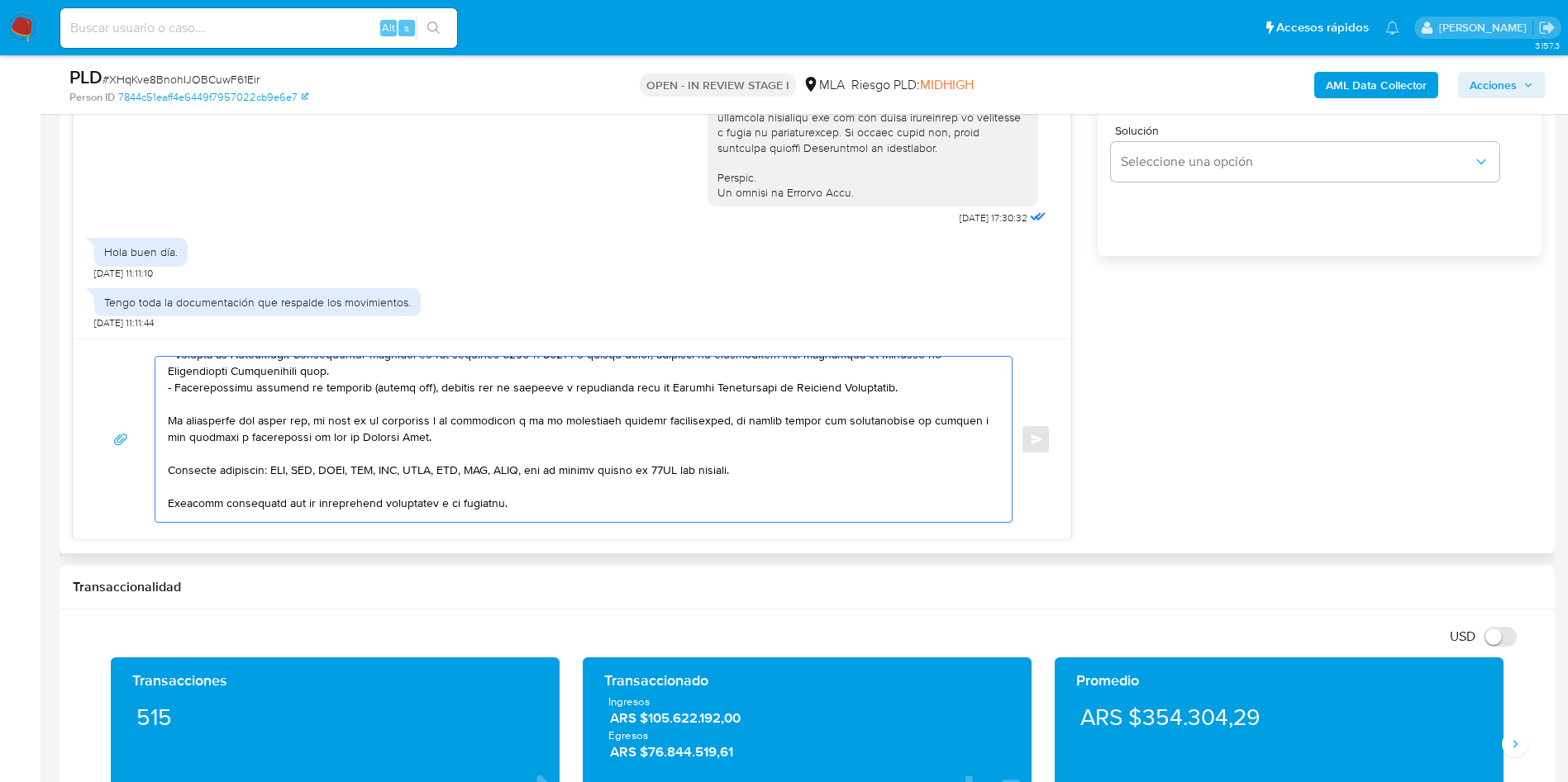
scroll to position [124, 0]
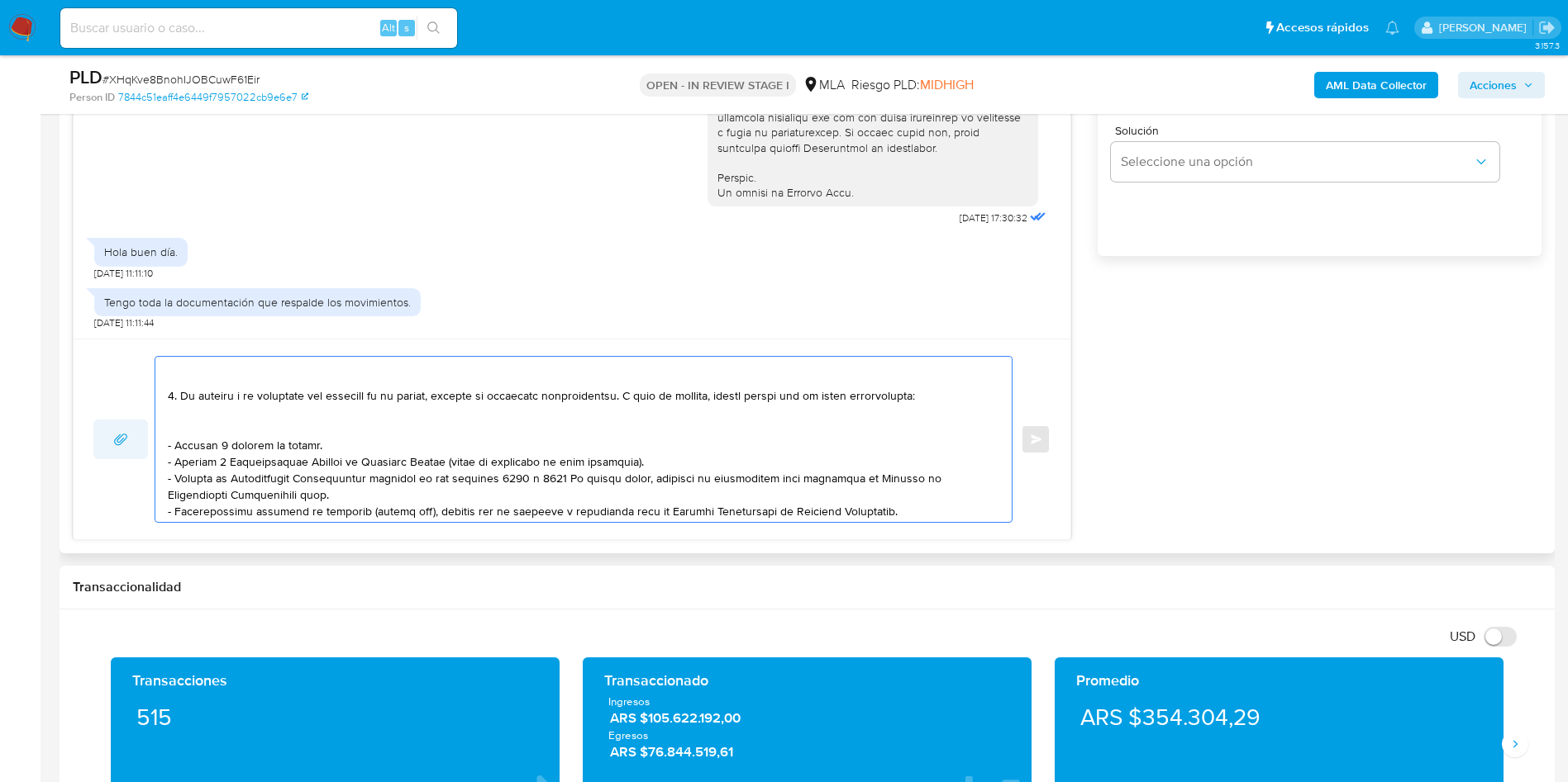
drag, startPoint x: 886, startPoint y: 398, endPoint x: 147, endPoint y: 455, distance: 741.2
click at [147, 455] on div "Enviar" at bounding box center [571, 439] width 957 height 167
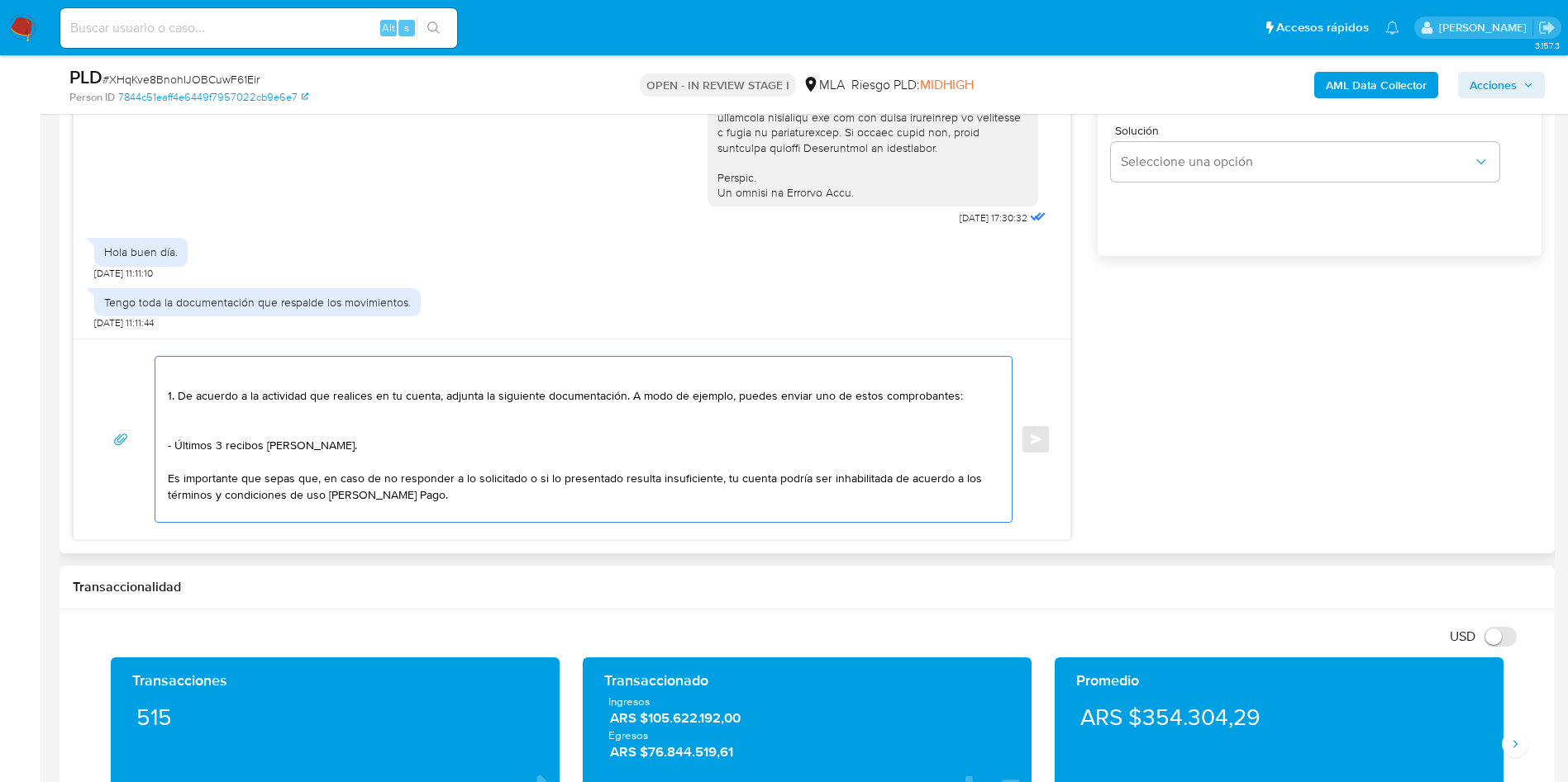
click at [202, 415] on textarea "Hola Mateo, Muchas gracias por tu respuesta. No obstante, necesitamos que nos b…" at bounding box center [579, 439] width 823 height 165
click at [188, 431] on textarea "Hola Mateo, Muchas gracias por tu respuesta. No obstante, necesitamos que nos b…" at bounding box center [579, 439] width 823 height 165
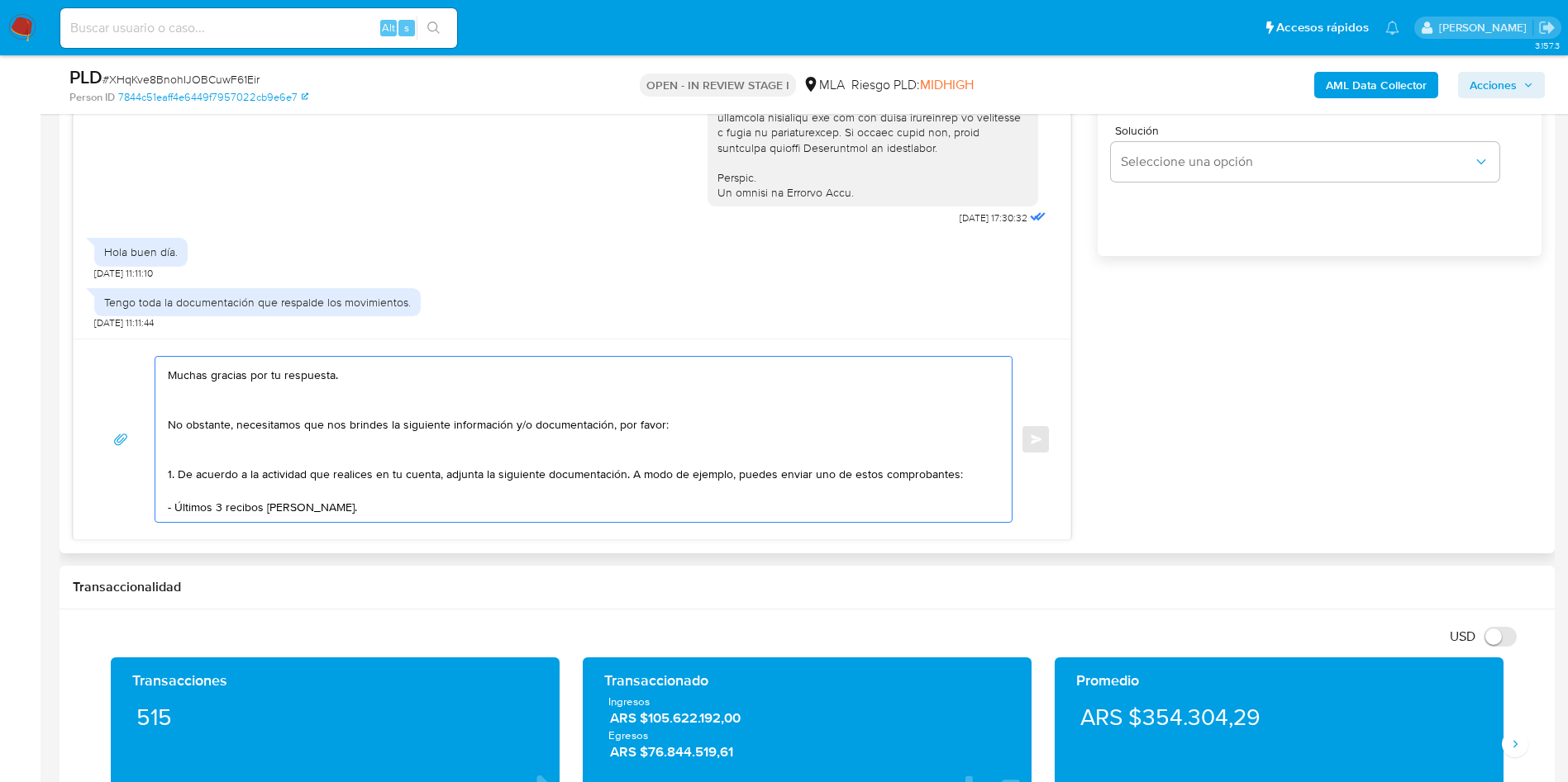
scroll to position [0, 0]
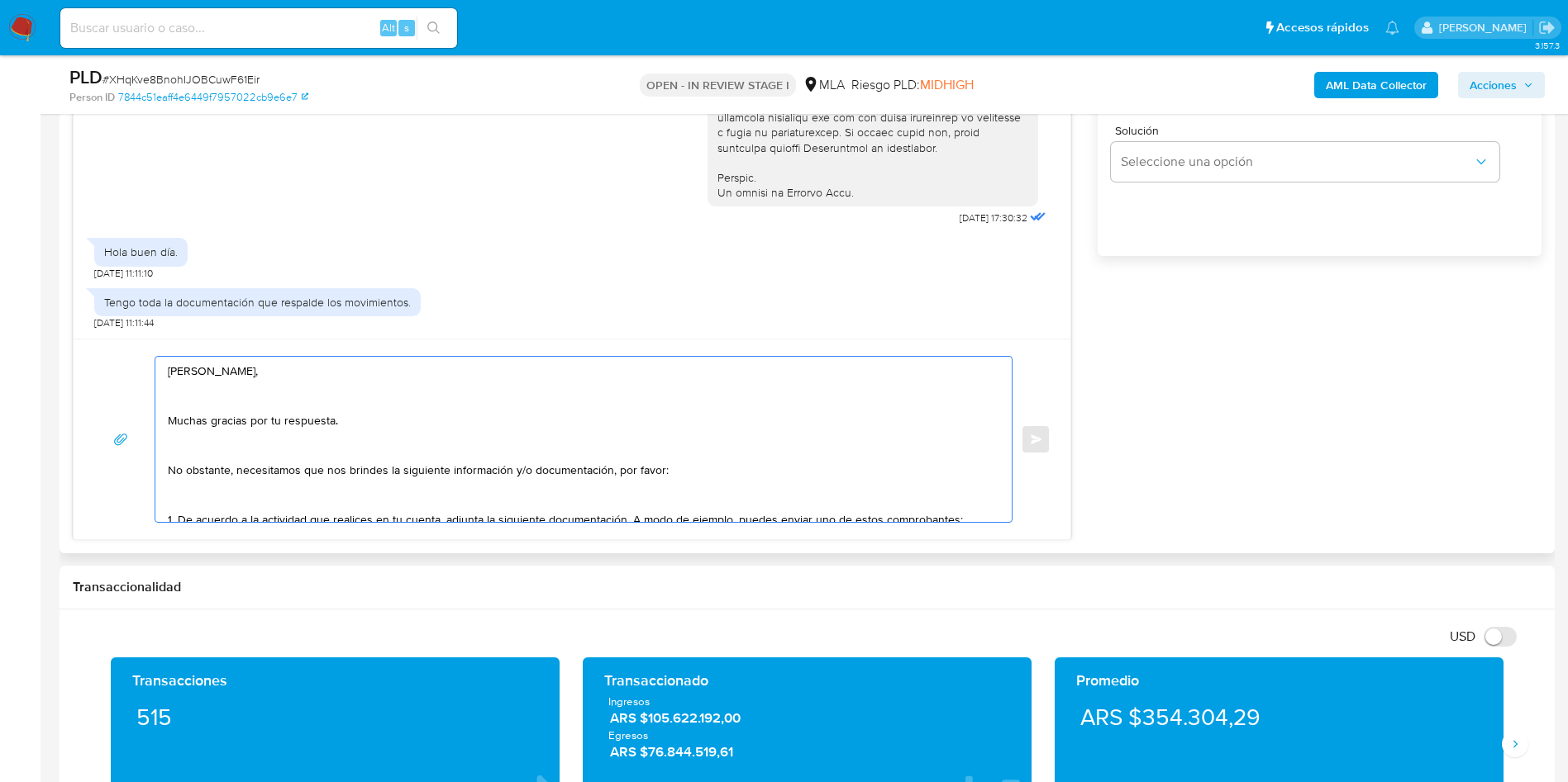
click at [192, 504] on textarea "Hola Mateo, Muchas gracias por tu respuesta. No obstante, necesitamos que nos b…" at bounding box center [579, 439] width 823 height 165
click at [184, 452] on textarea "Hola Mateo, Muchas gracias por tu respuesta. No obstante, necesitamos que nos b…" at bounding box center [579, 439] width 823 height 165
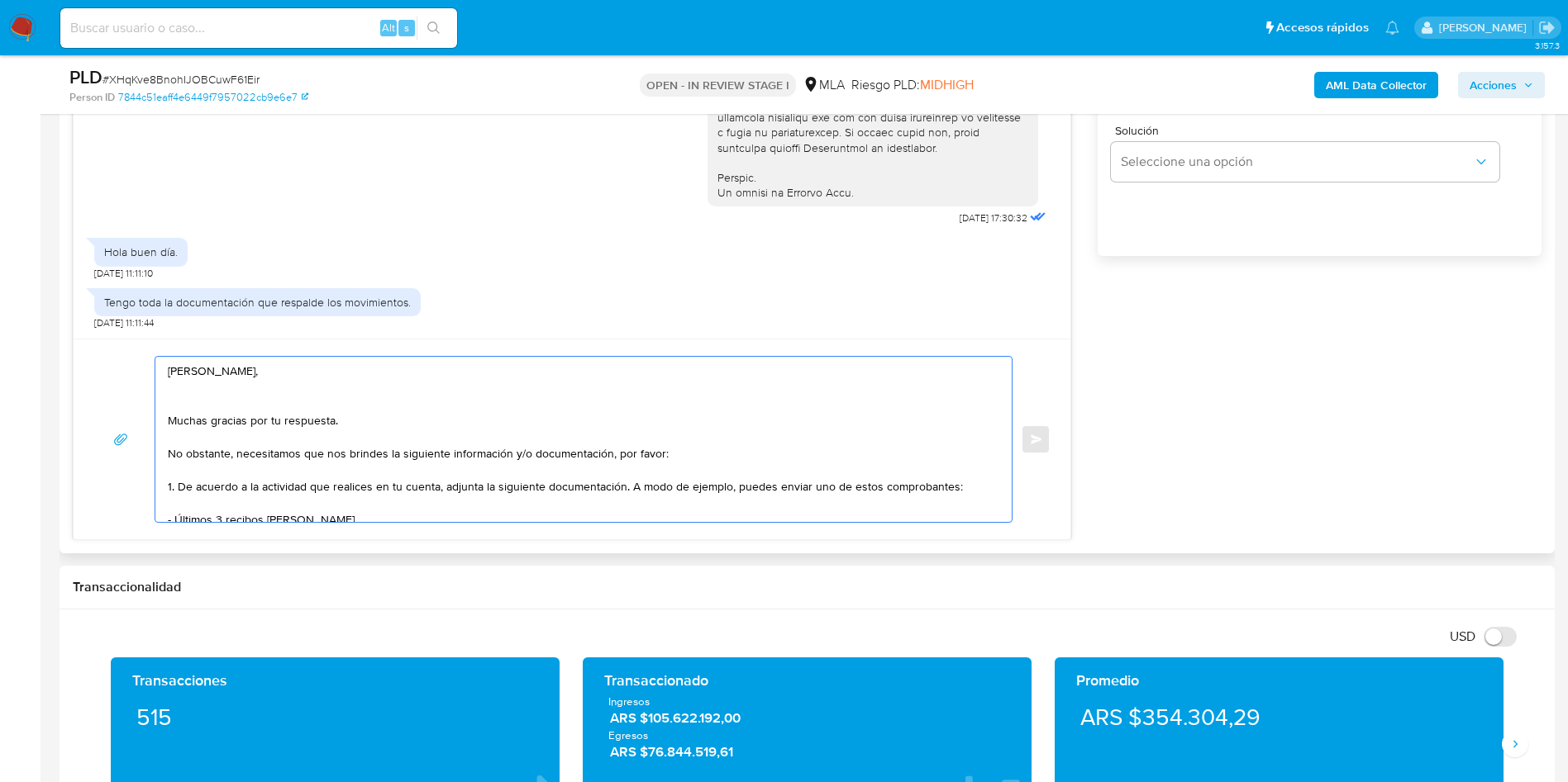
click at [193, 410] on textarea "Hola Mateo, Muchas gracias por tu respuesta. No obstante, necesitamos que nos b…" at bounding box center [579, 439] width 823 height 165
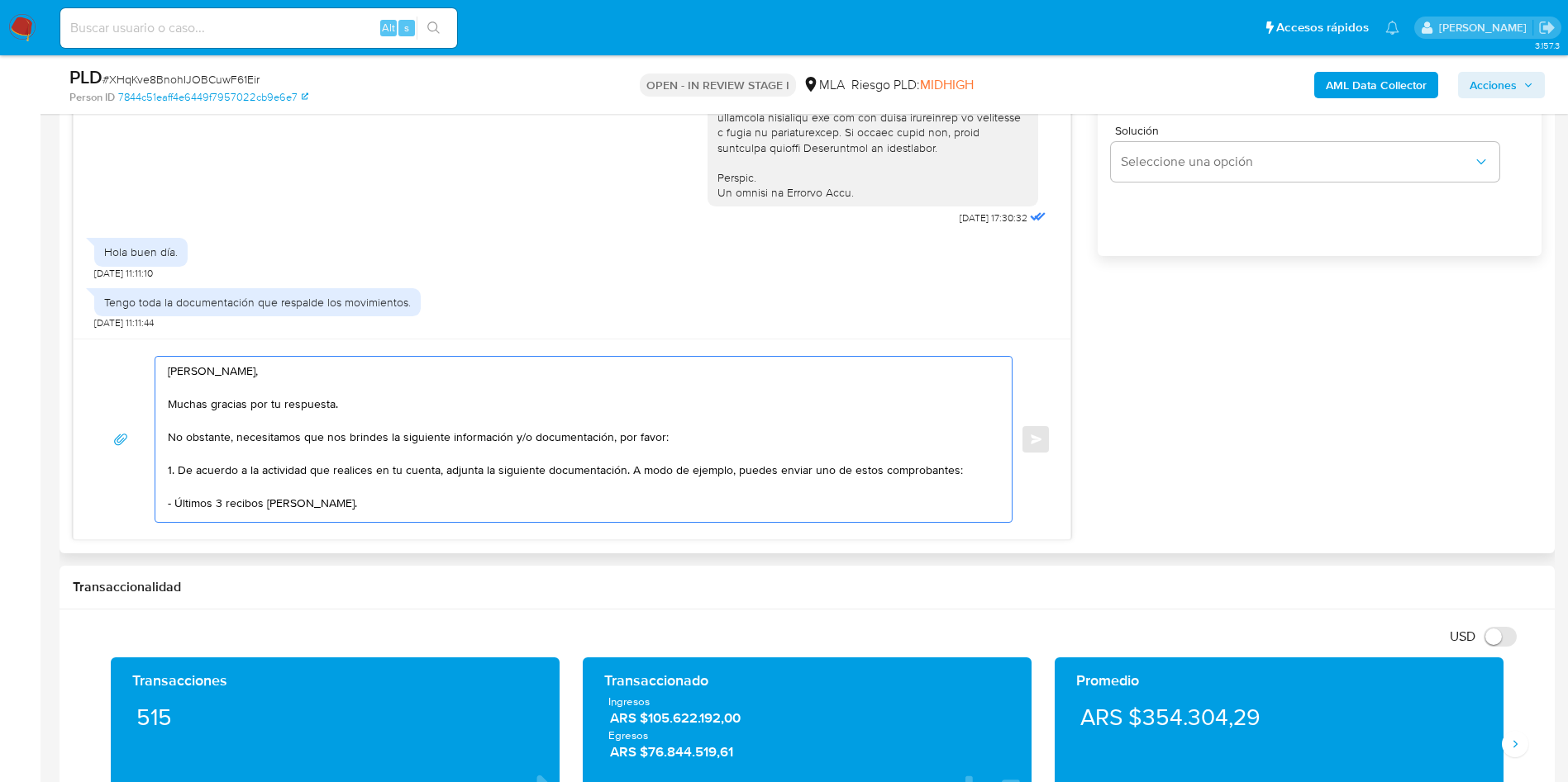
click at [217, 372] on textarea "Hola Mateo, Muchas gracias por tu respuesta. No obstante, necesitamos que nos b…" at bounding box center [579, 439] width 823 height 165
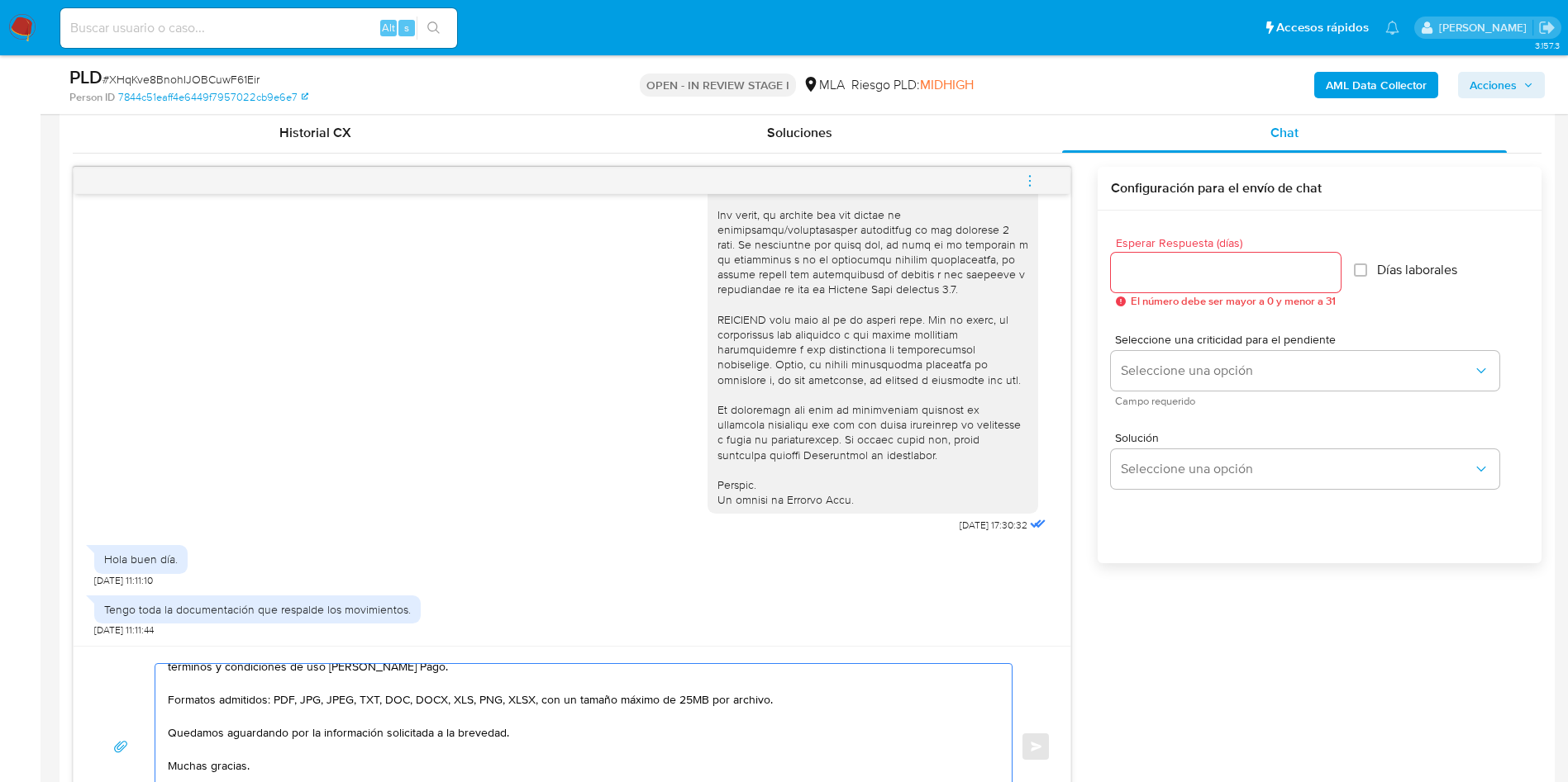
scroll to position [743, 0]
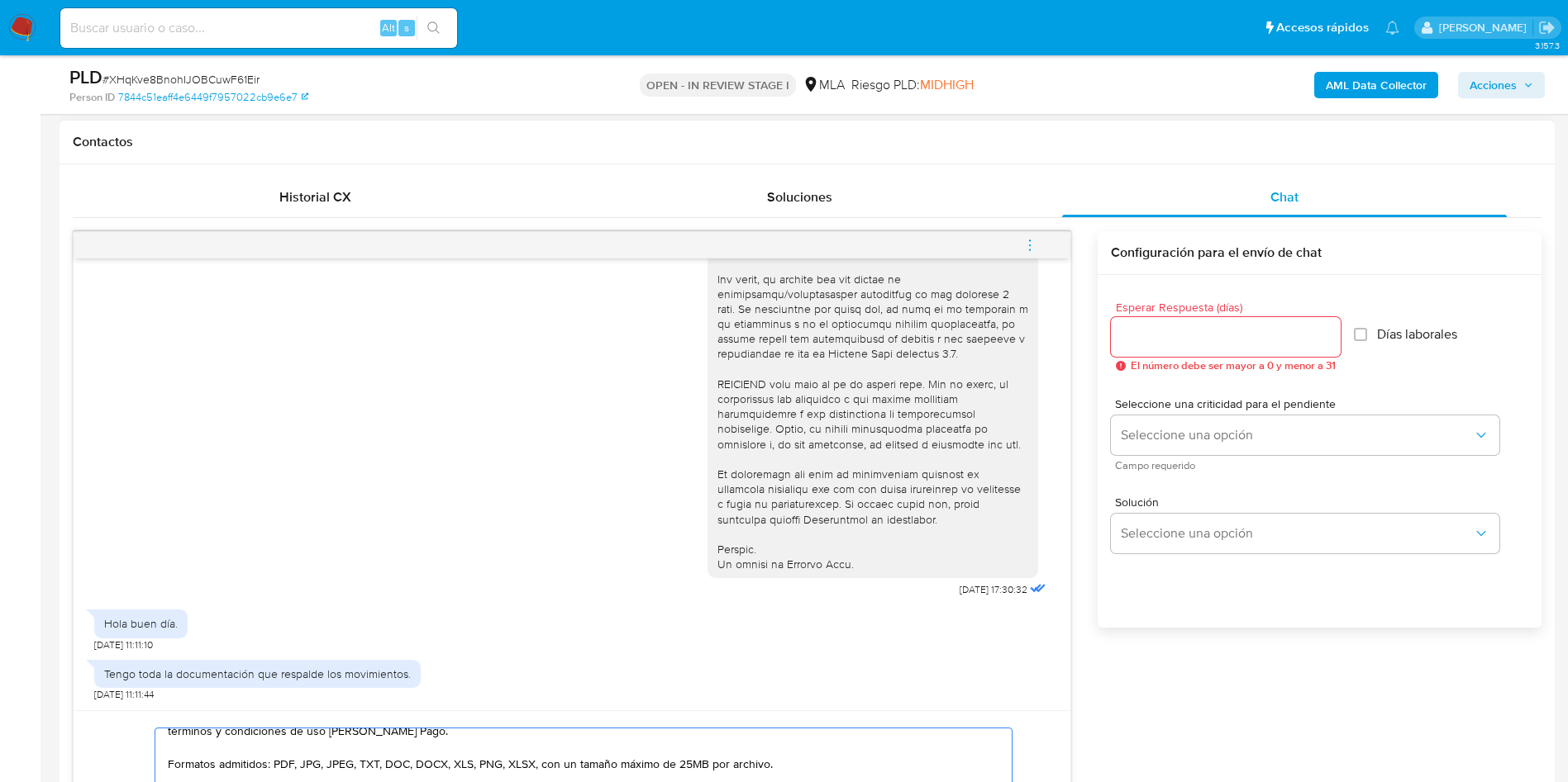
type textarea "Hola Lucas, Muchas gracias por tu respuesta. No obstante, necesitamos que nos b…"
click at [1170, 343] on input "Esperar Respuesta (días)" at bounding box center [1225, 337] width 229 height 21
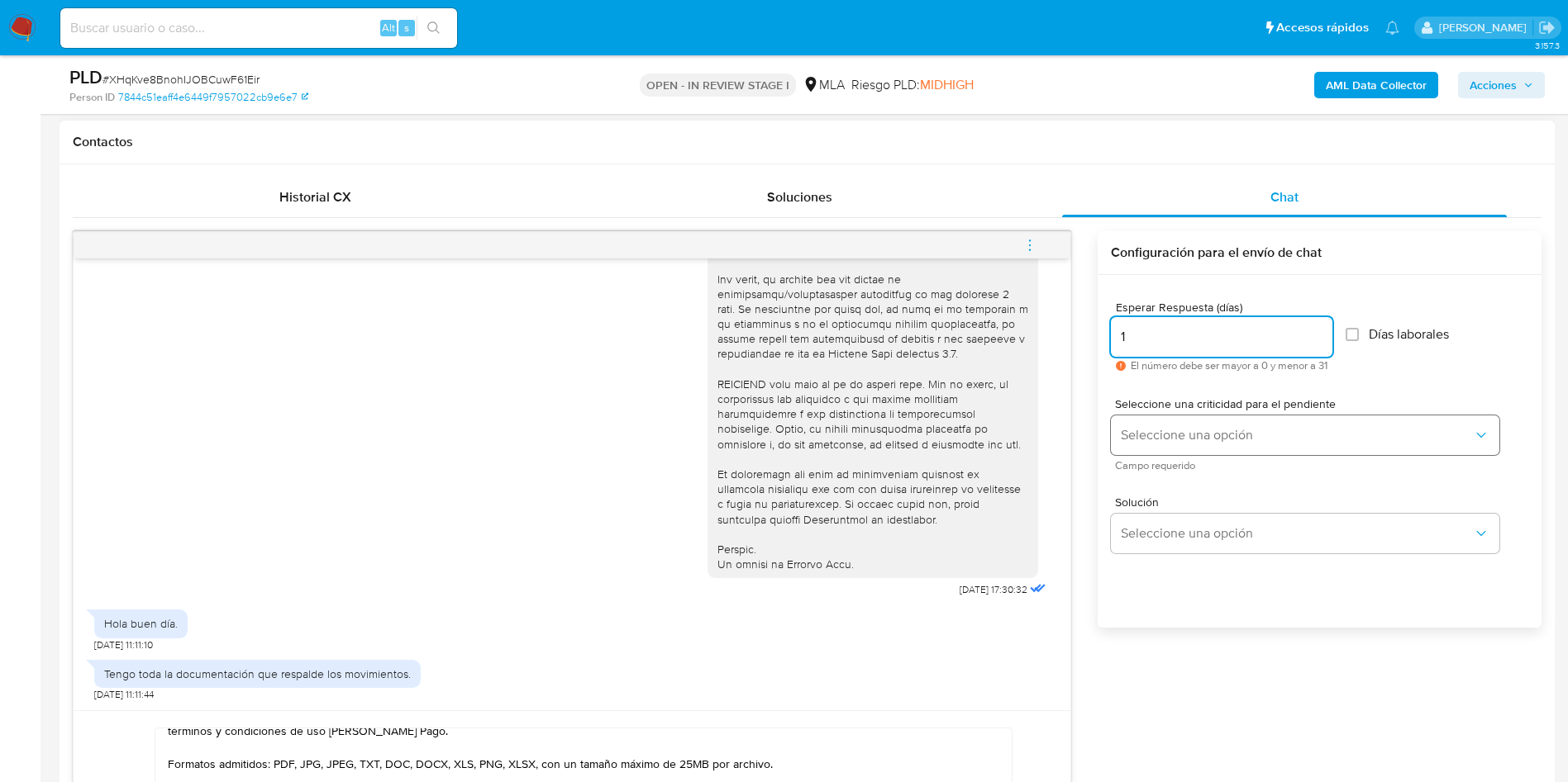
type input "1"
click at [1130, 418] on button "Seleccione una opción" at bounding box center [1305, 435] width 389 height 40
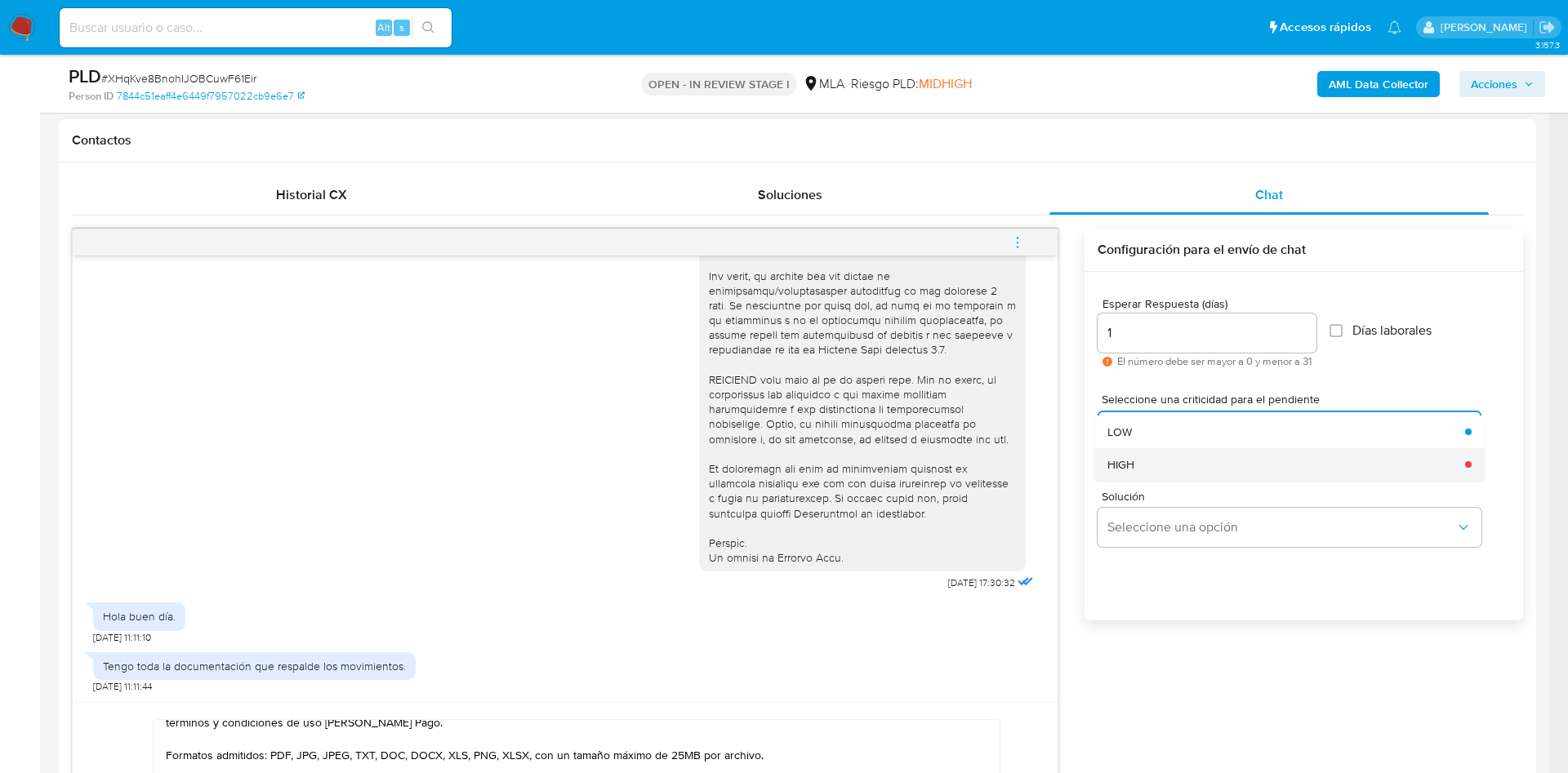
click at [1140, 465] on div "HIGH" at bounding box center [1282, 464] width 348 height 33
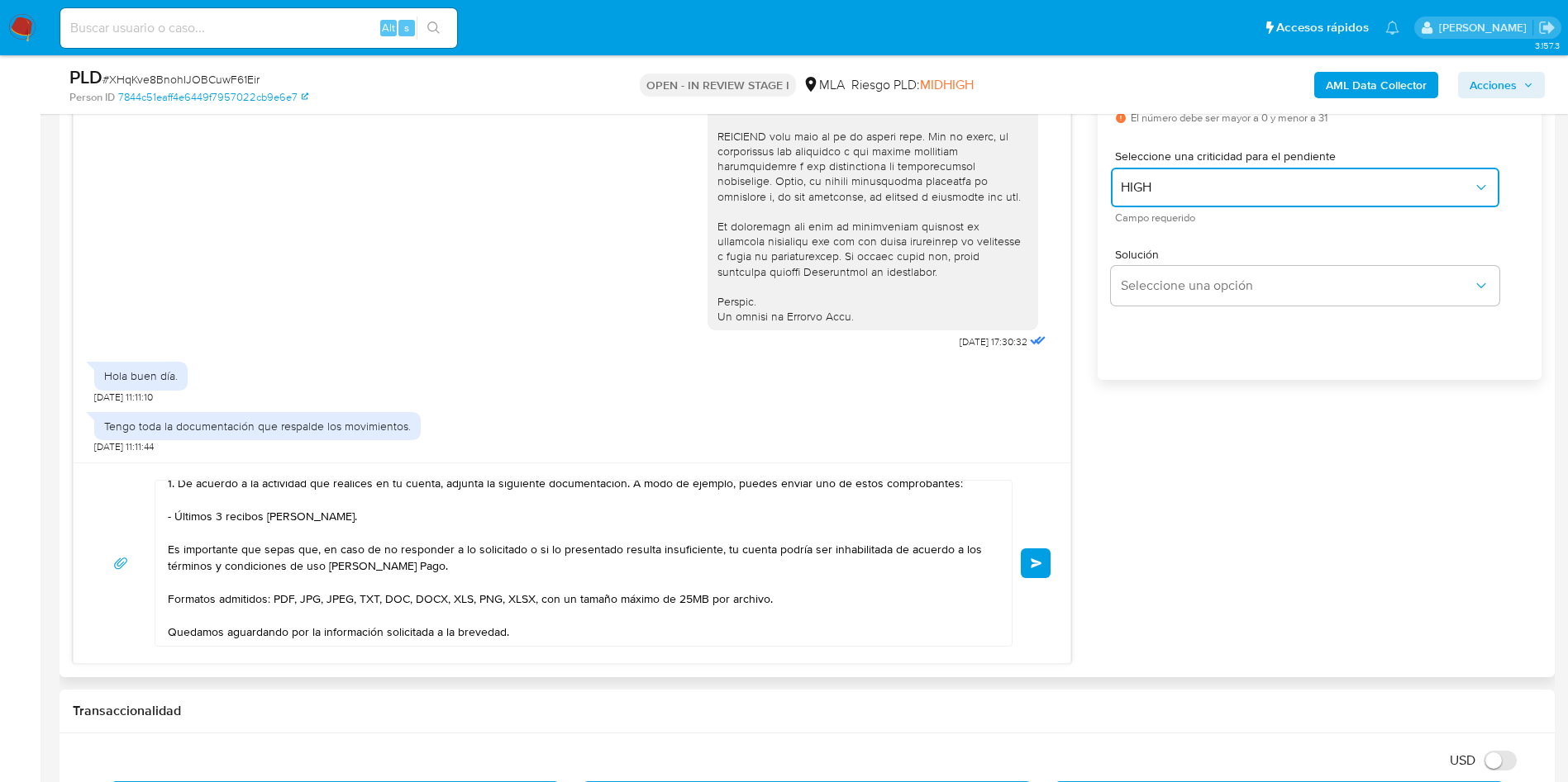
scroll to position [193, 0]
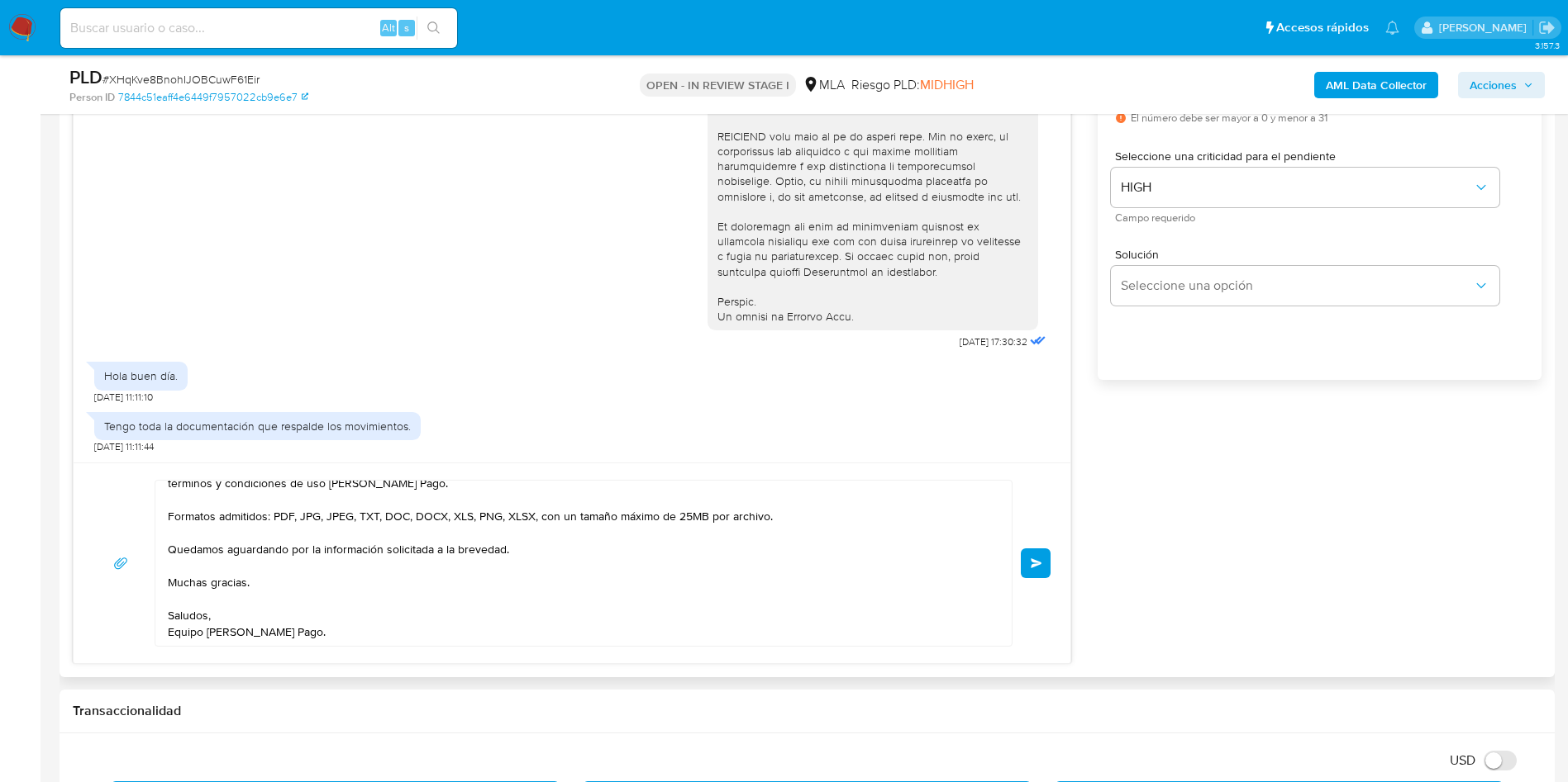
click at [1037, 550] on button "Enviar" at bounding box center [1035, 563] width 30 height 30
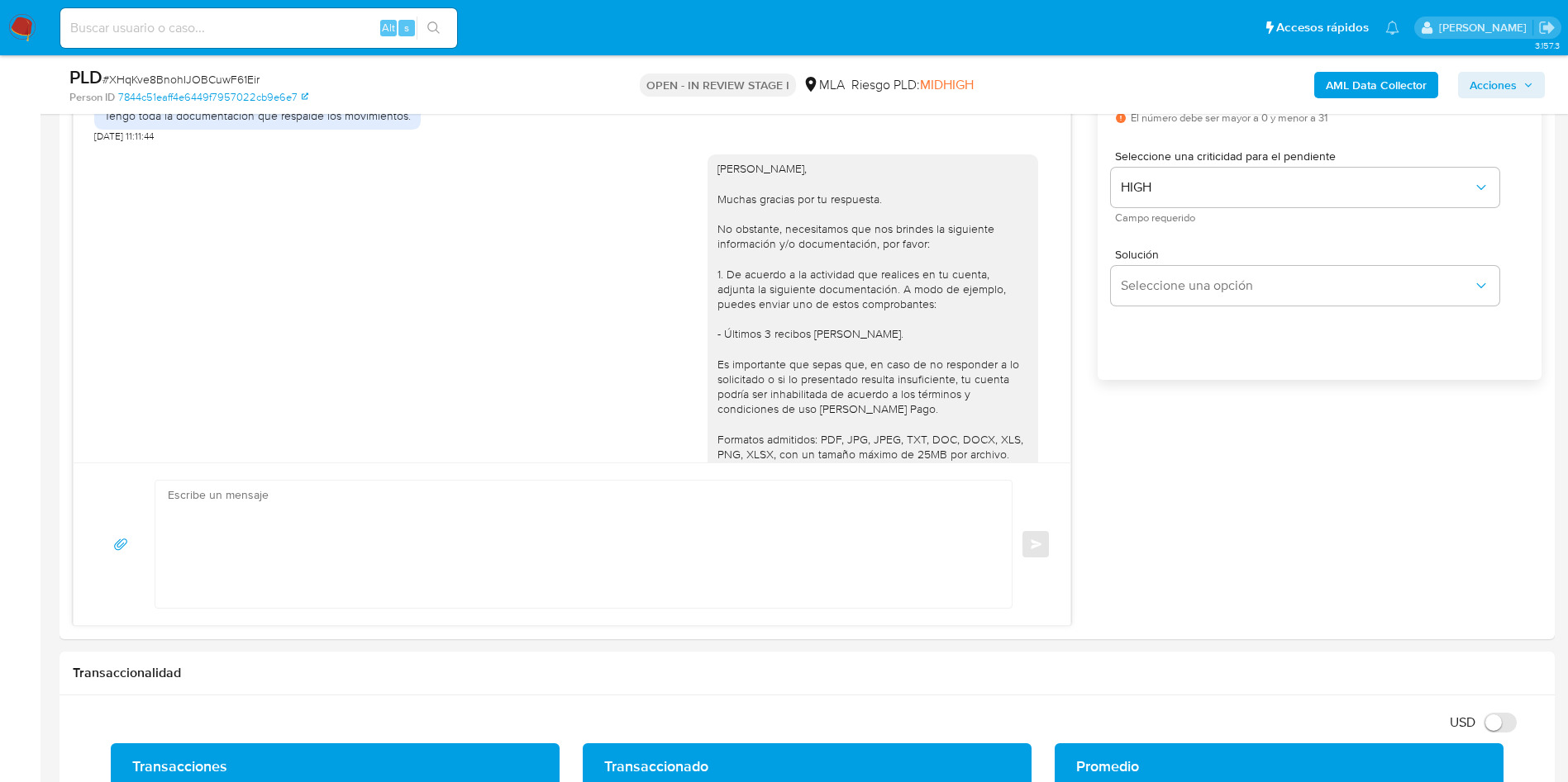
scroll to position [1067, 0]
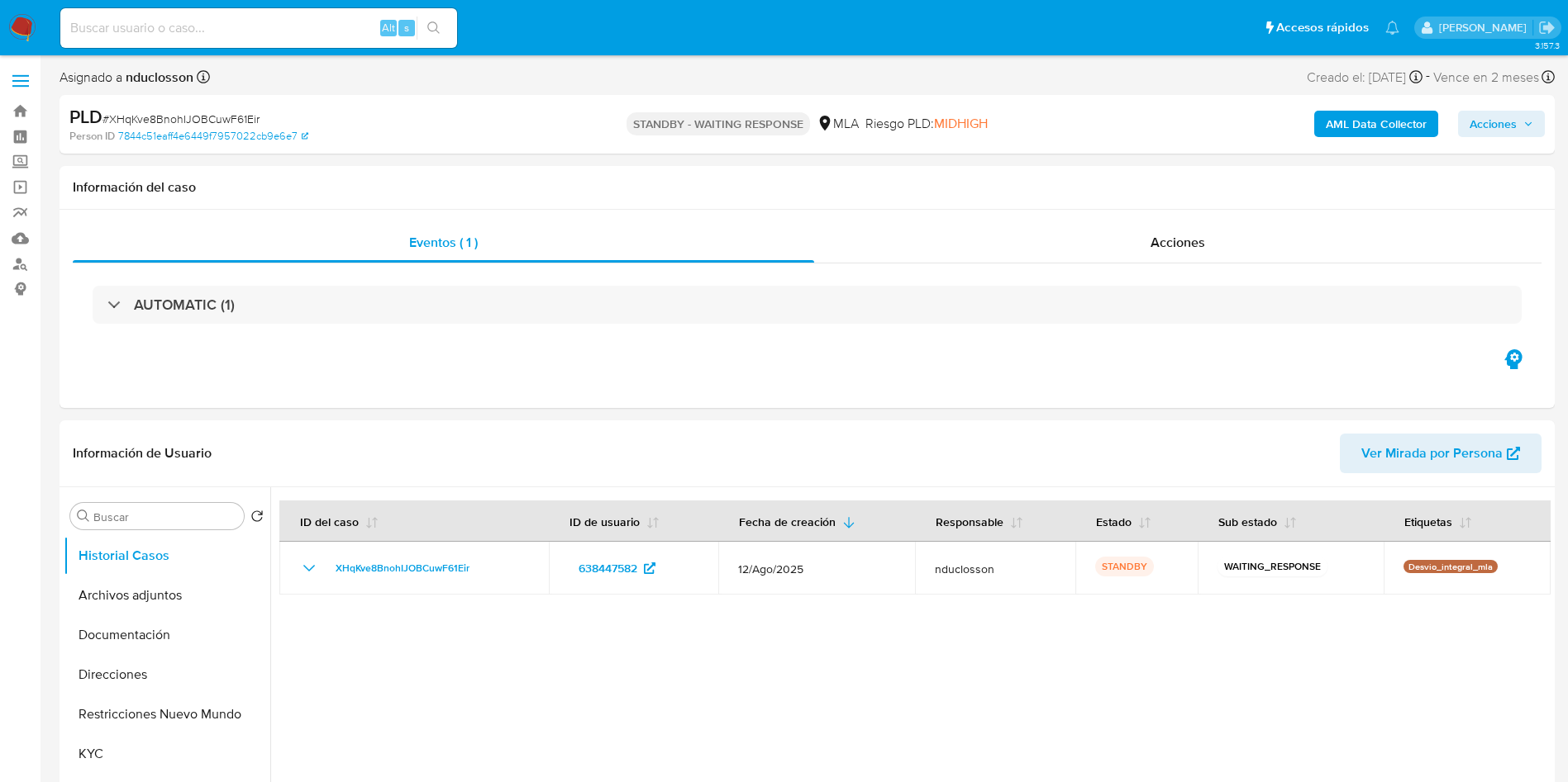
select select "10"
click at [233, 21] on input at bounding box center [258, 27] width 397 height 21
paste input "JULYM6ia54Ergib0pbvXlq1q"
type input "JULYM6ia54Ergib0pbvXlq1q"
click at [430, 29] on icon "search-icon" at bounding box center [433, 27] width 13 height 13
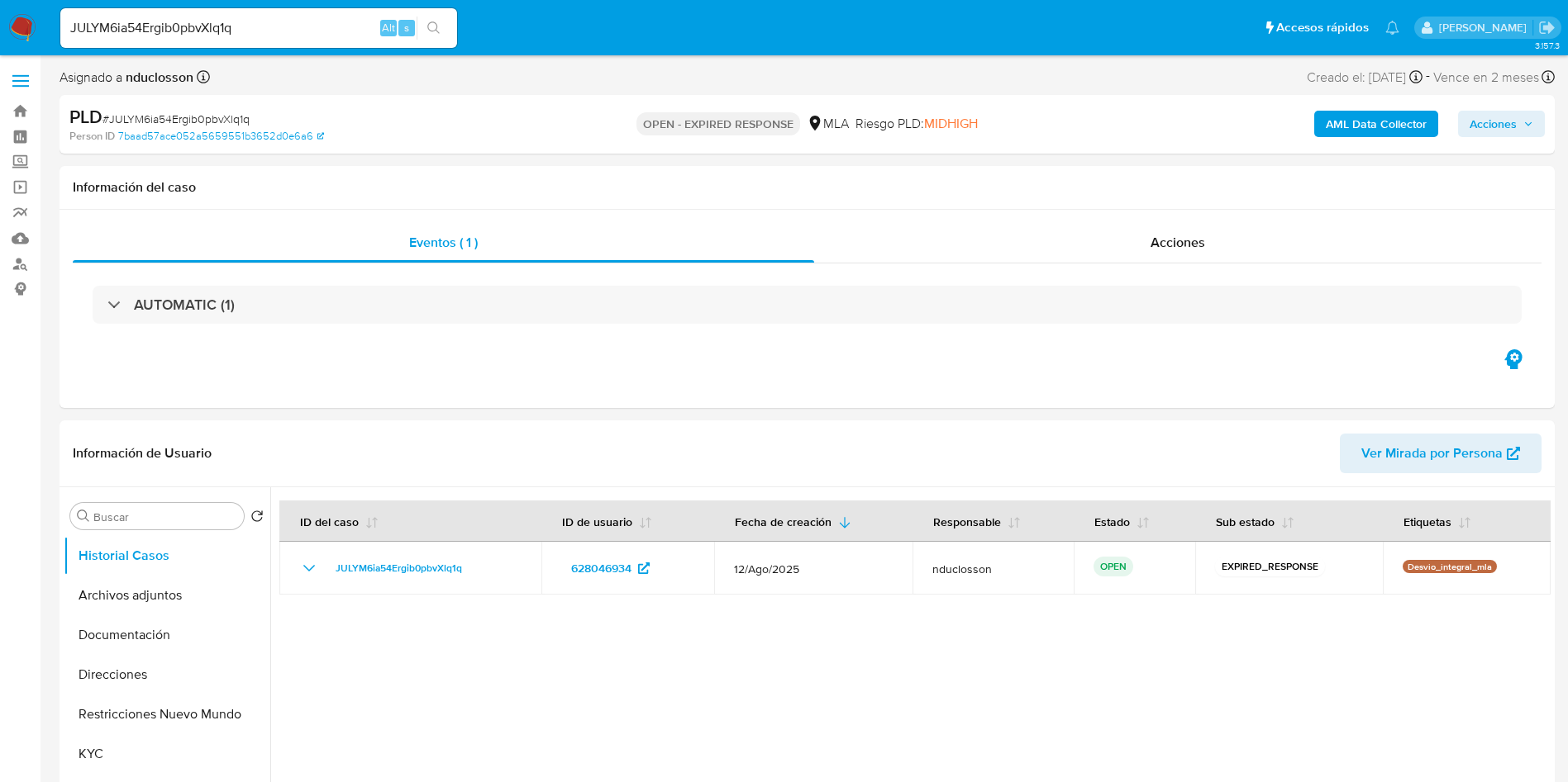
select select "10"
click at [158, 27] on input "JULYM6ia54Ergib0pbvXlq1q" at bounding box center [258, 27] width 397 height 21
click at [440, 26] on icon "search-icon" at bounding box center [434, 28] width 14 height 14
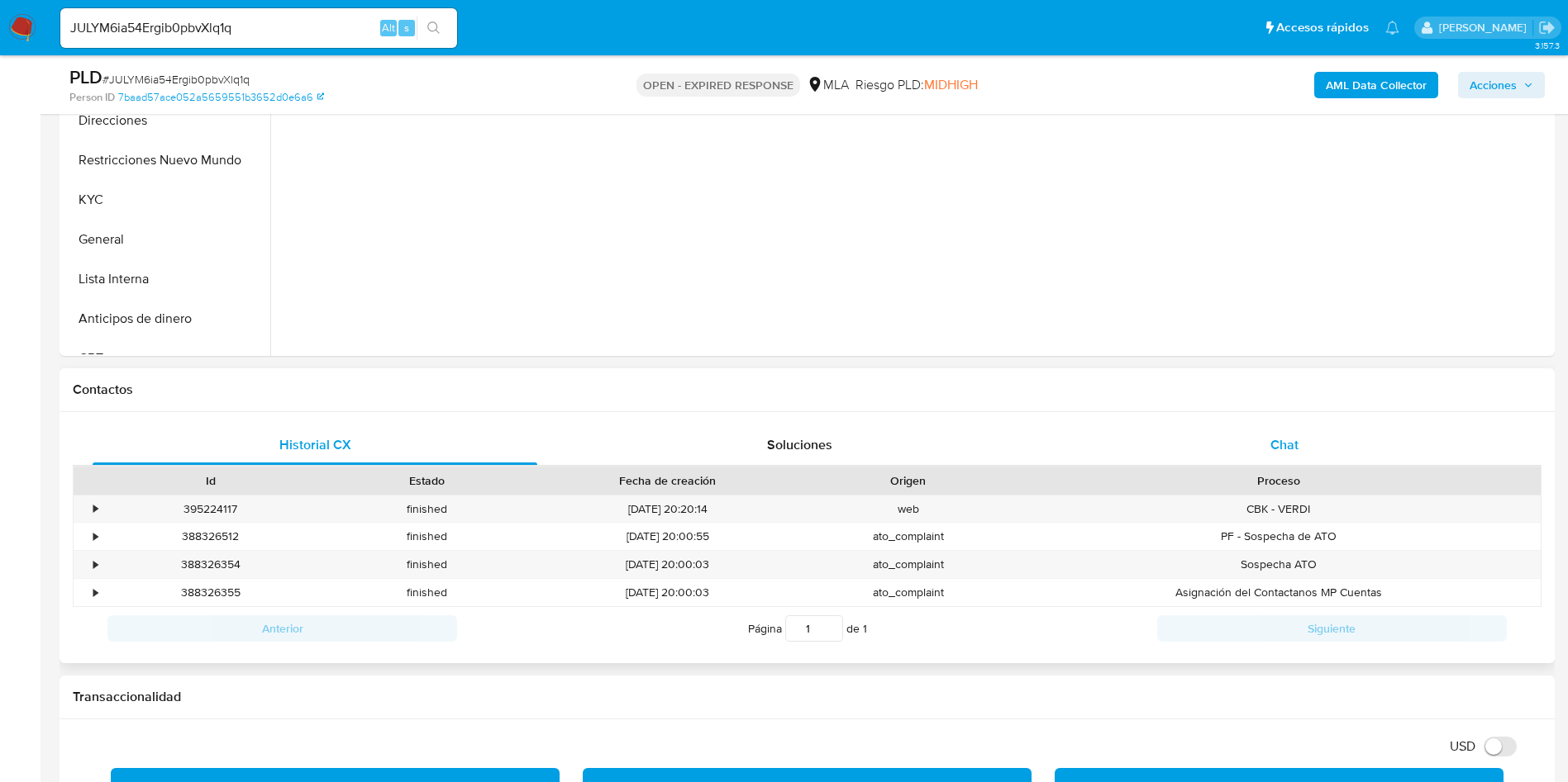
click at [1355, 437] on div "Chat" at bounding box center [1284, 445] width 444 height 40
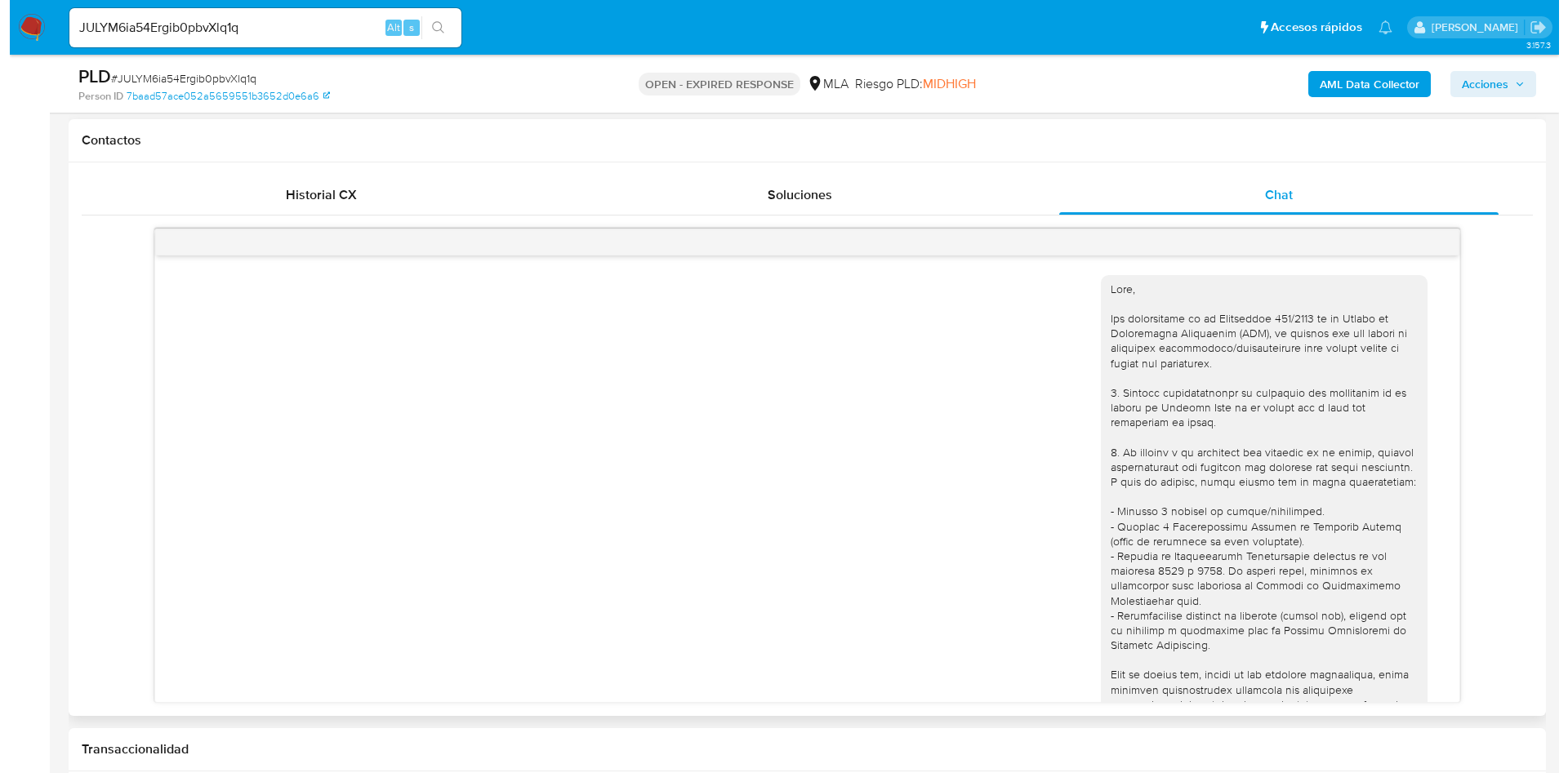
scroll to position [837, 0]
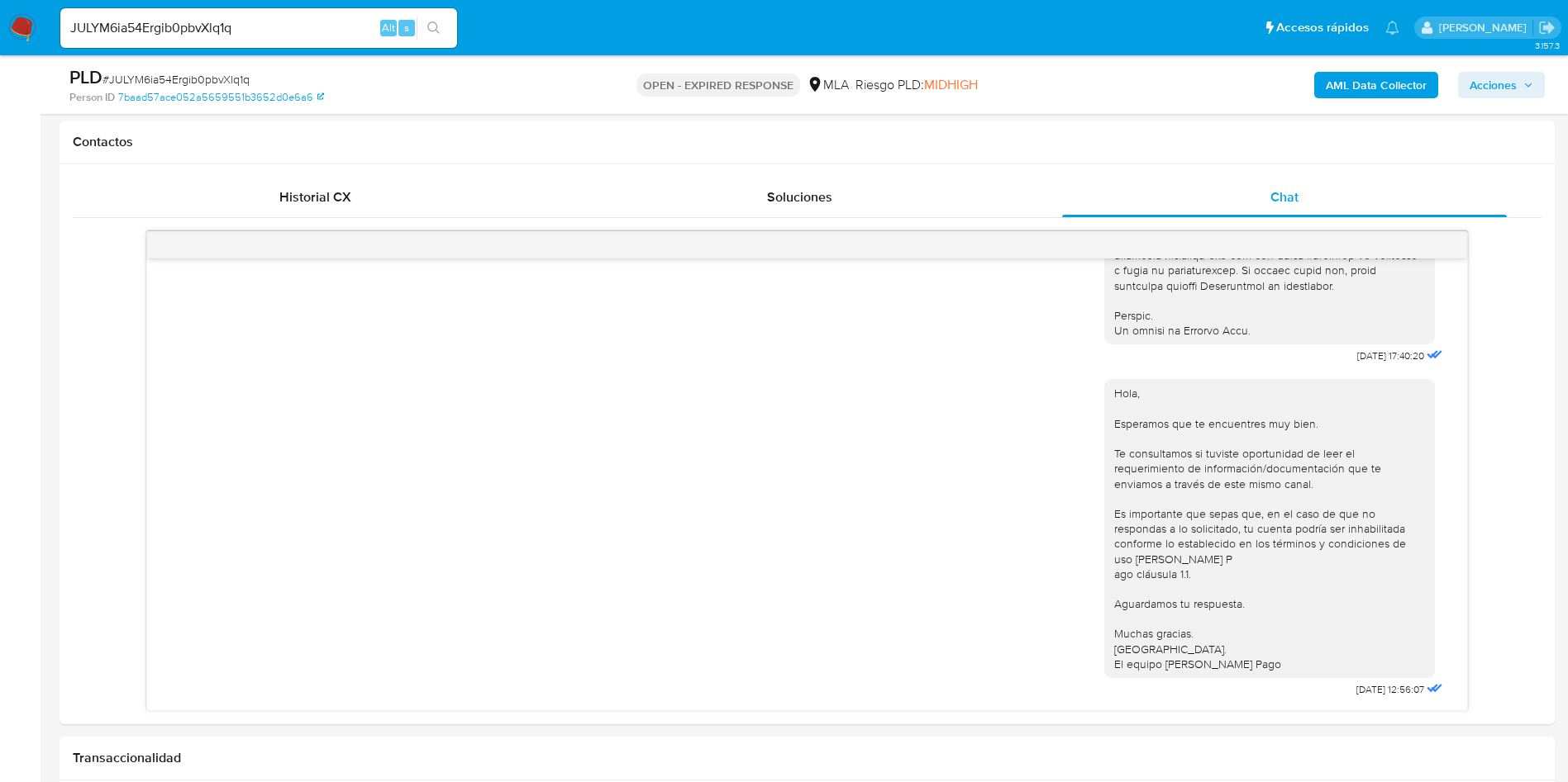
click at [1381, 73] on b "AML Data Collector" at bounding box center [1376, 85] width 101 height 26
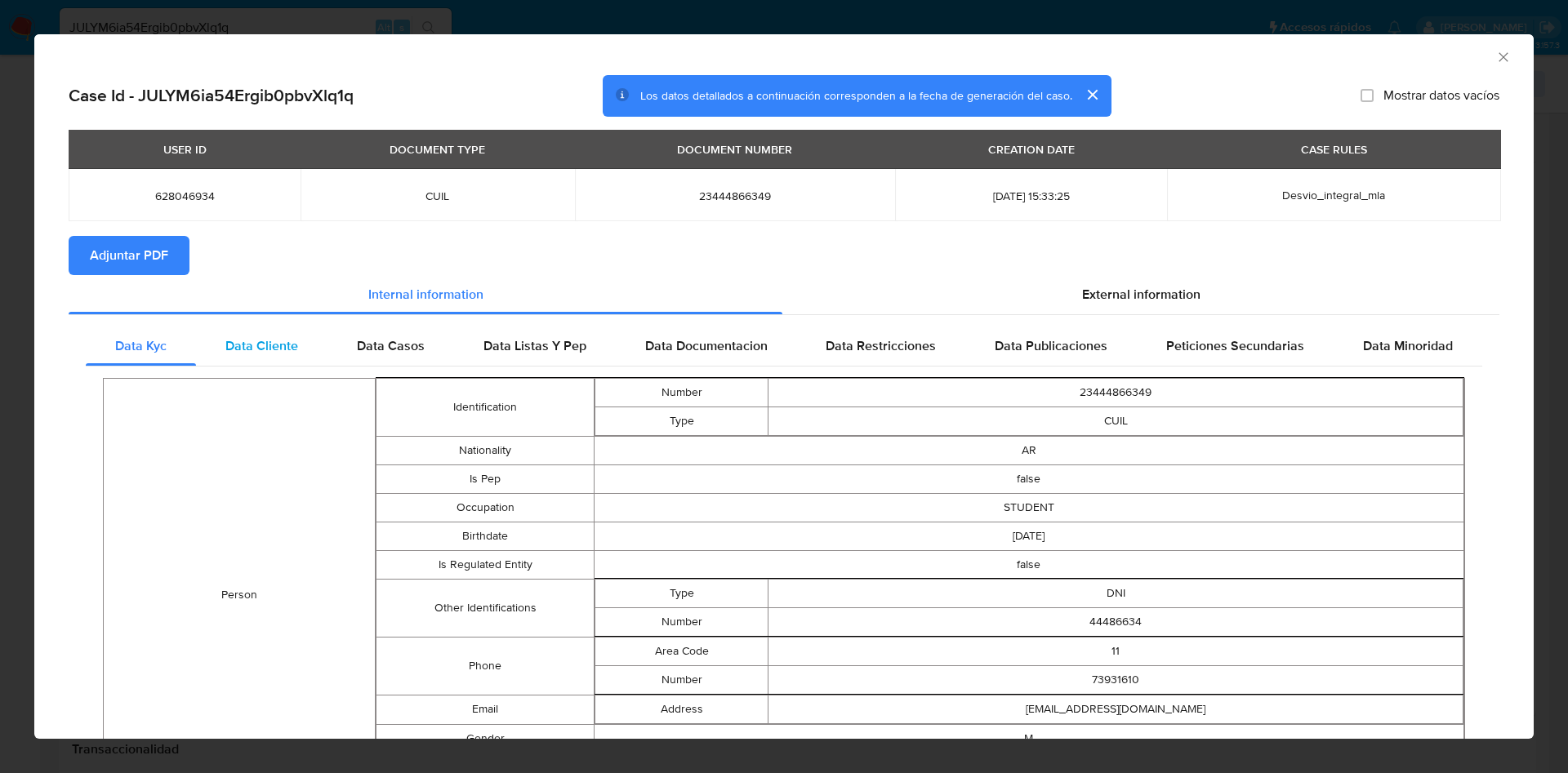
click at [259, 336] on span "Data Cliente" at bounding box center [261, 346] width 73 height 18
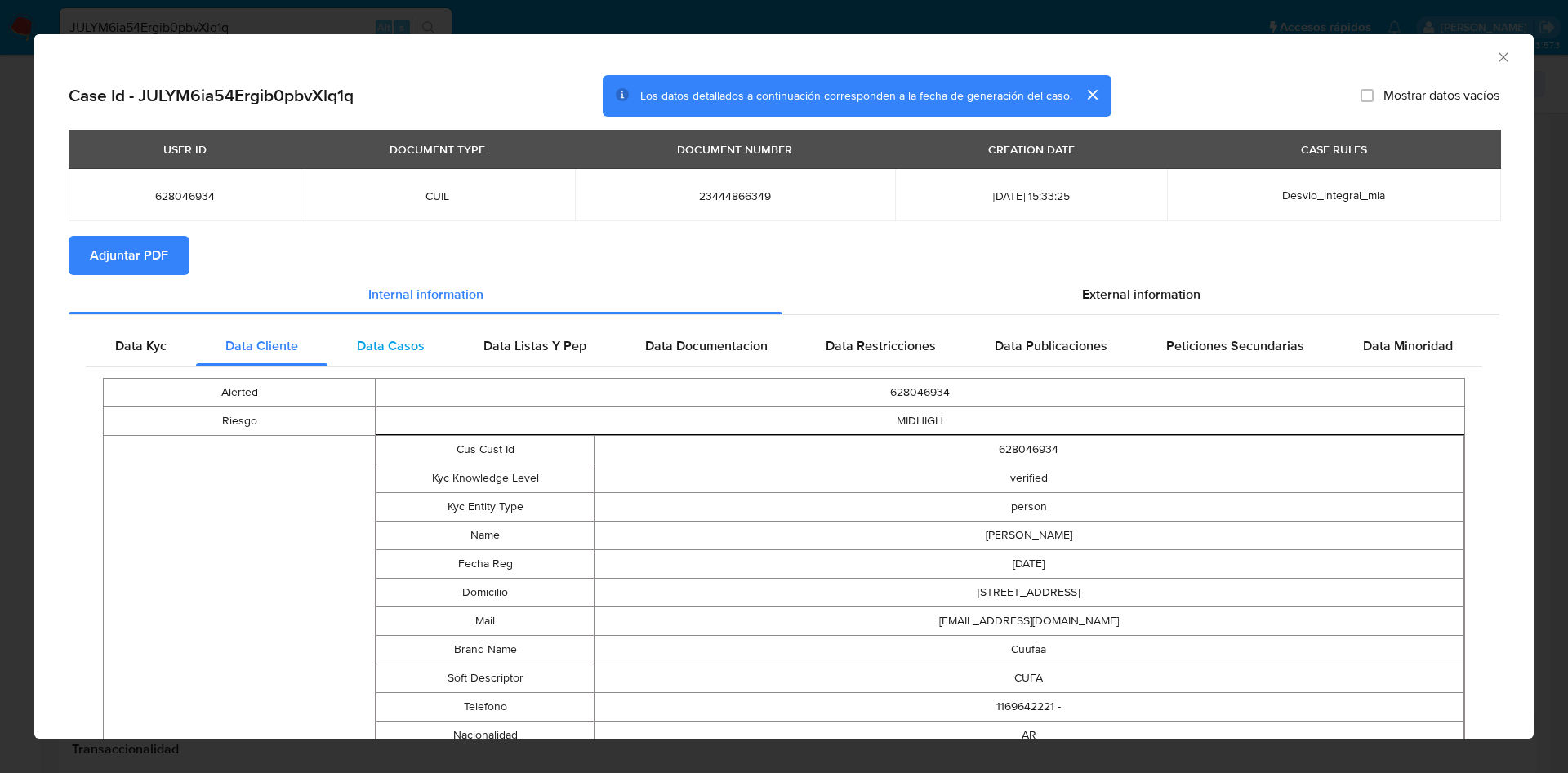
click at [377, 351] on span "Data Casos" at bounding box center [391, 346] width 68 height 18
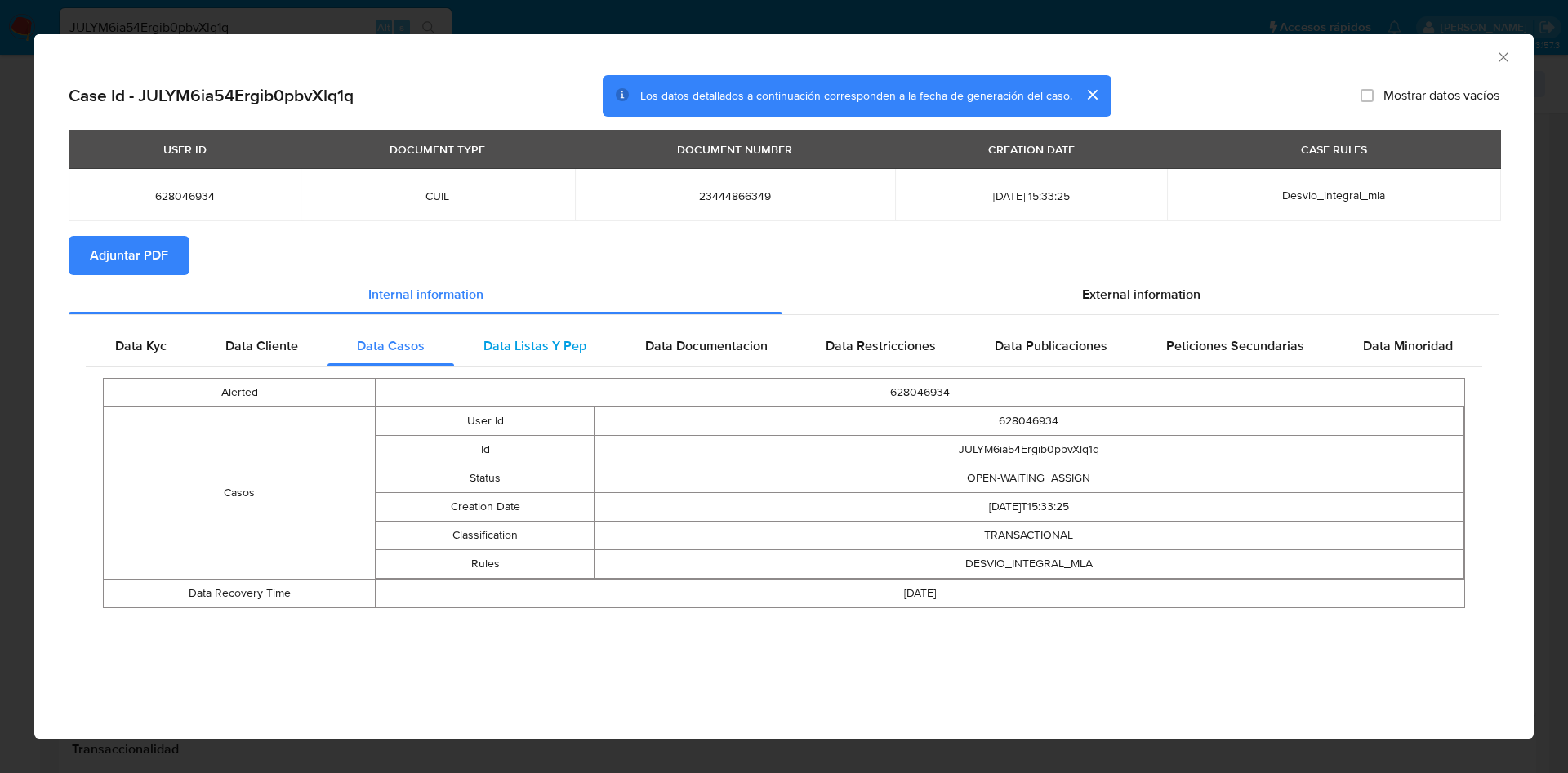
click at [530, 340] on span "Data Listas Y Pep" at bounding box center [535, 346] width 103 height 18
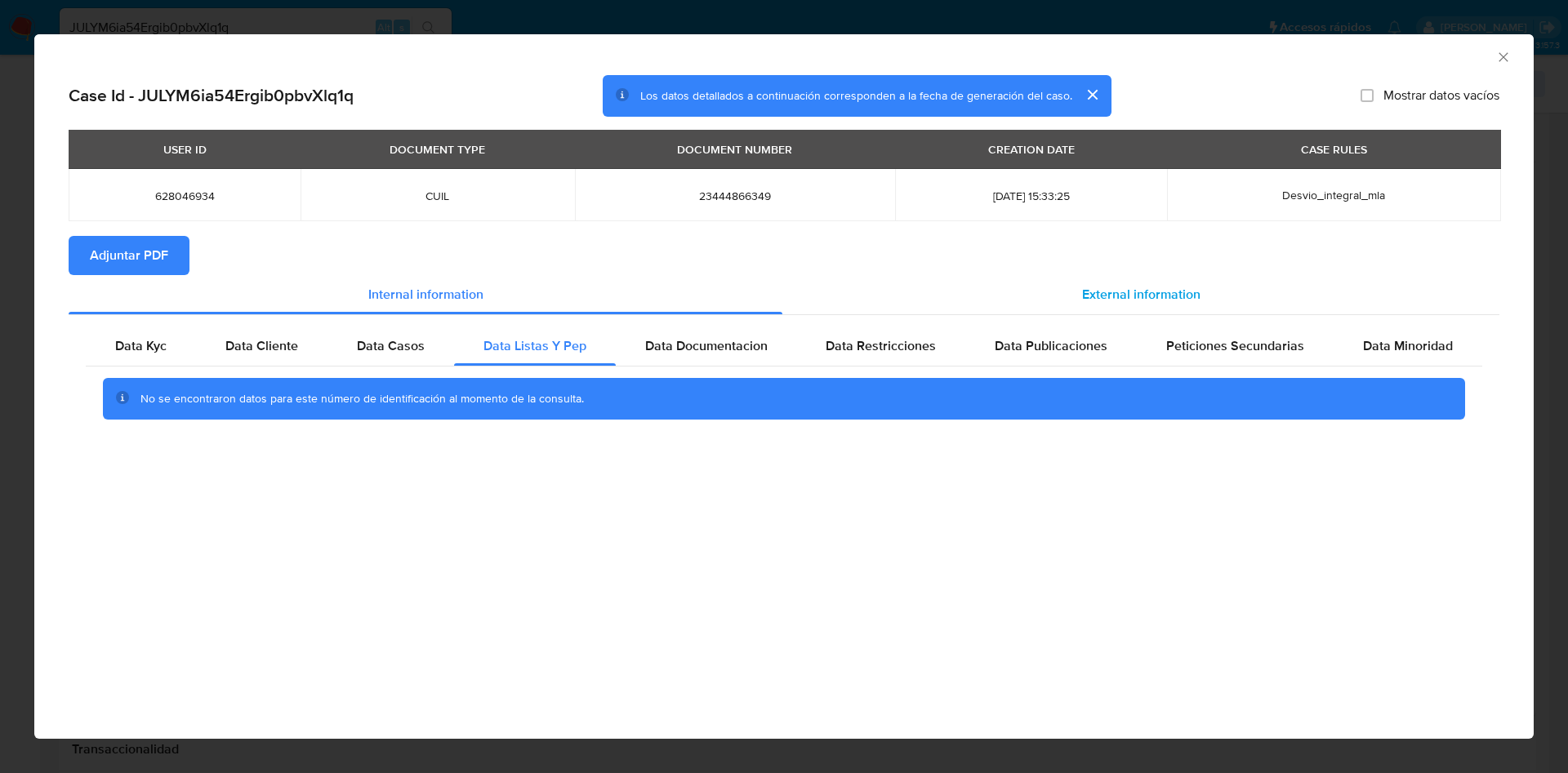
click at [995, 298] on div "External information" at bounding box center [1140, 294] width 717 height 39
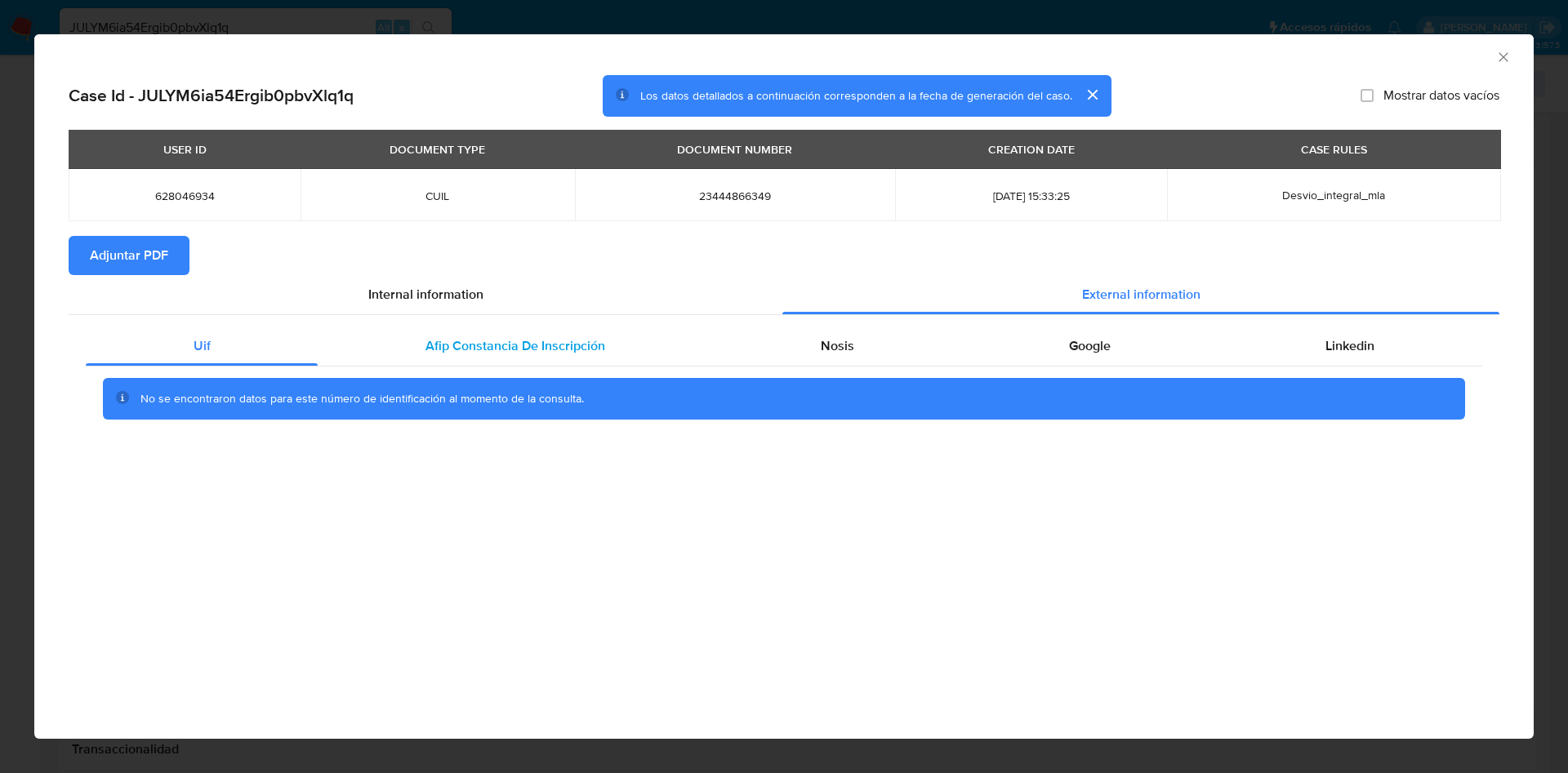
click at [498, 365] on div "Afip Constancia De Inscripción" at bounding box center [515, 346] width 394 height 39
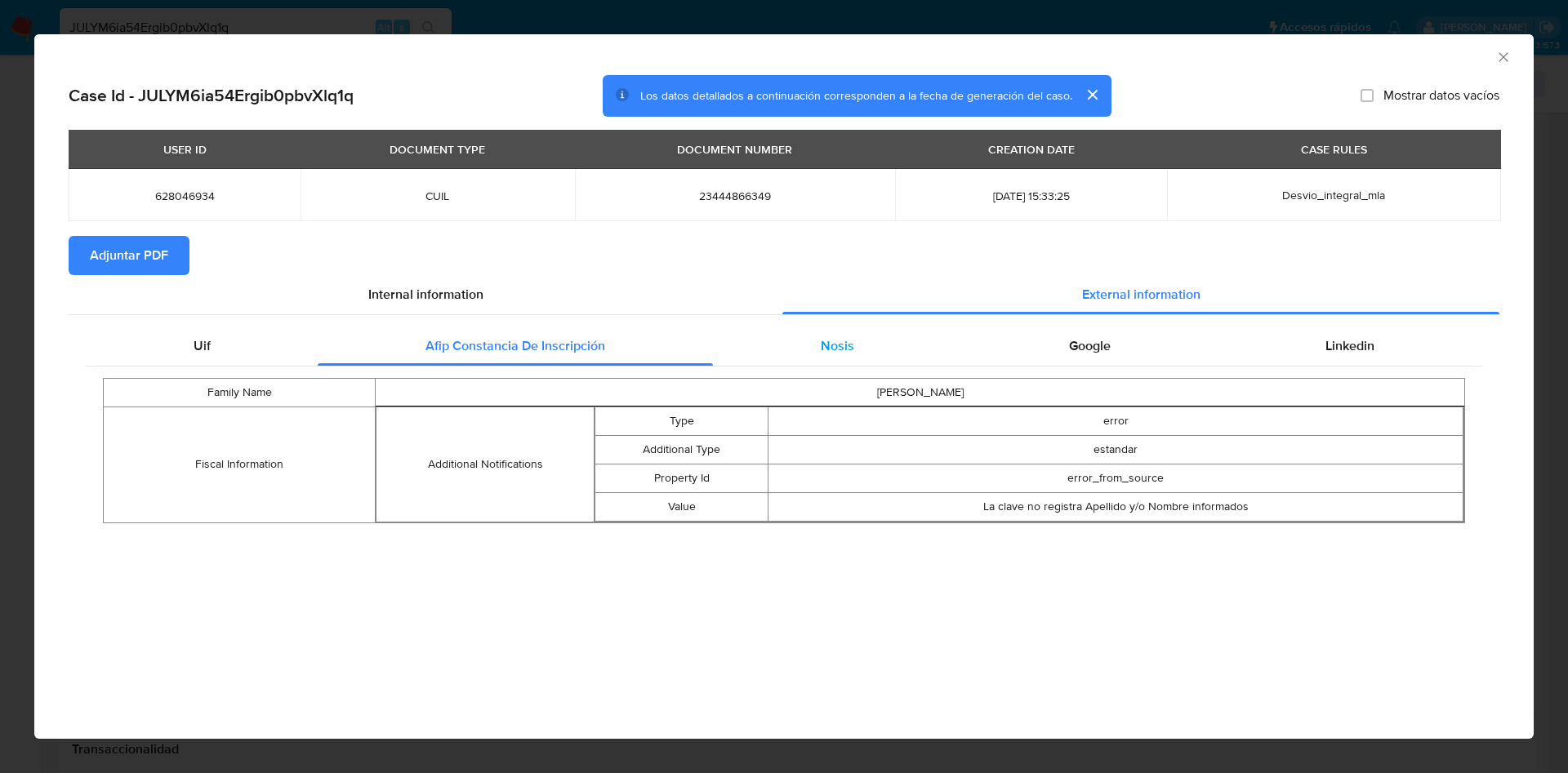
click at [783, 351] on div "Nosis" at bounding box center [837, 346] width 249 height 39
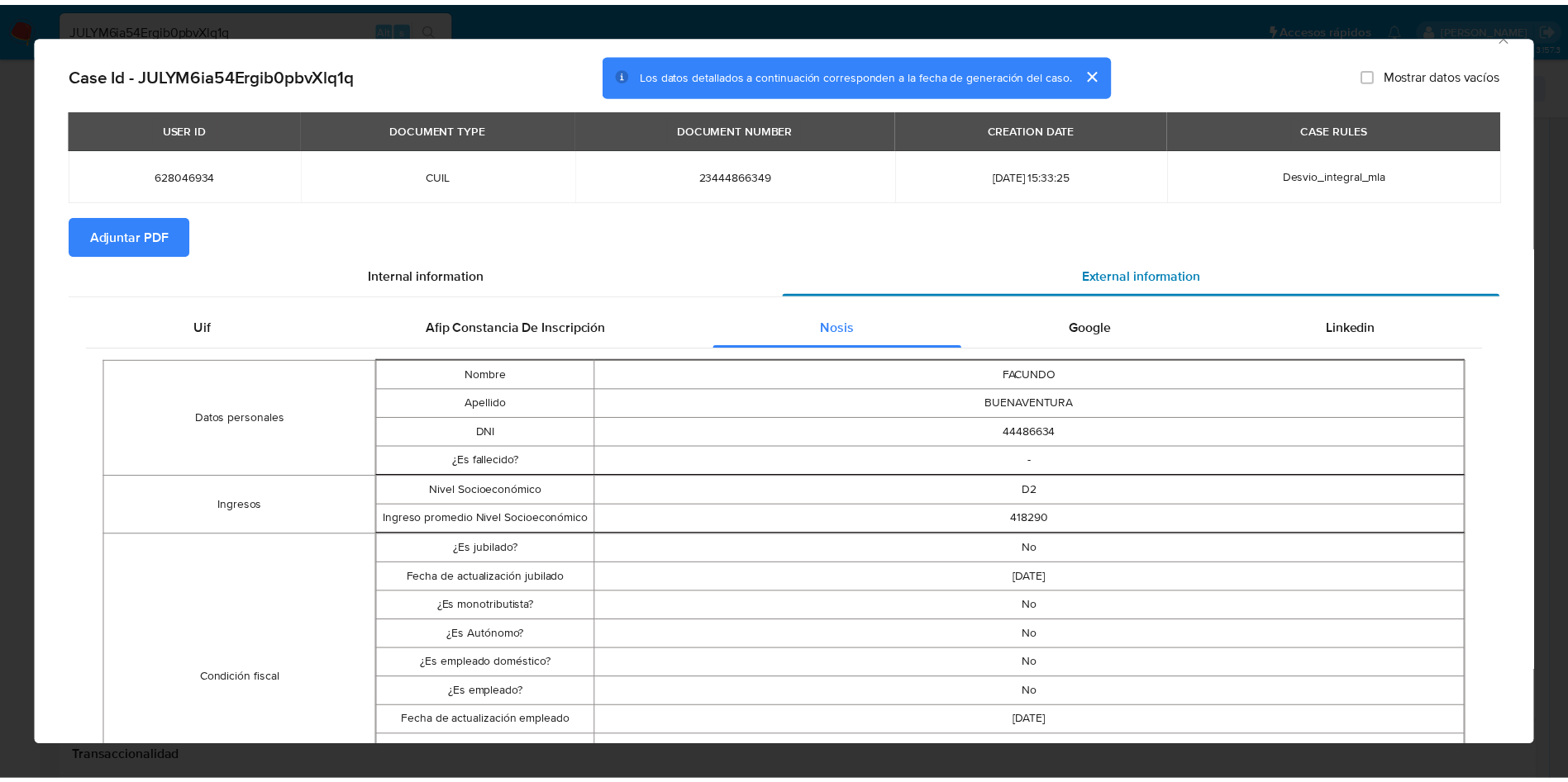
scroll to position [0, 0]
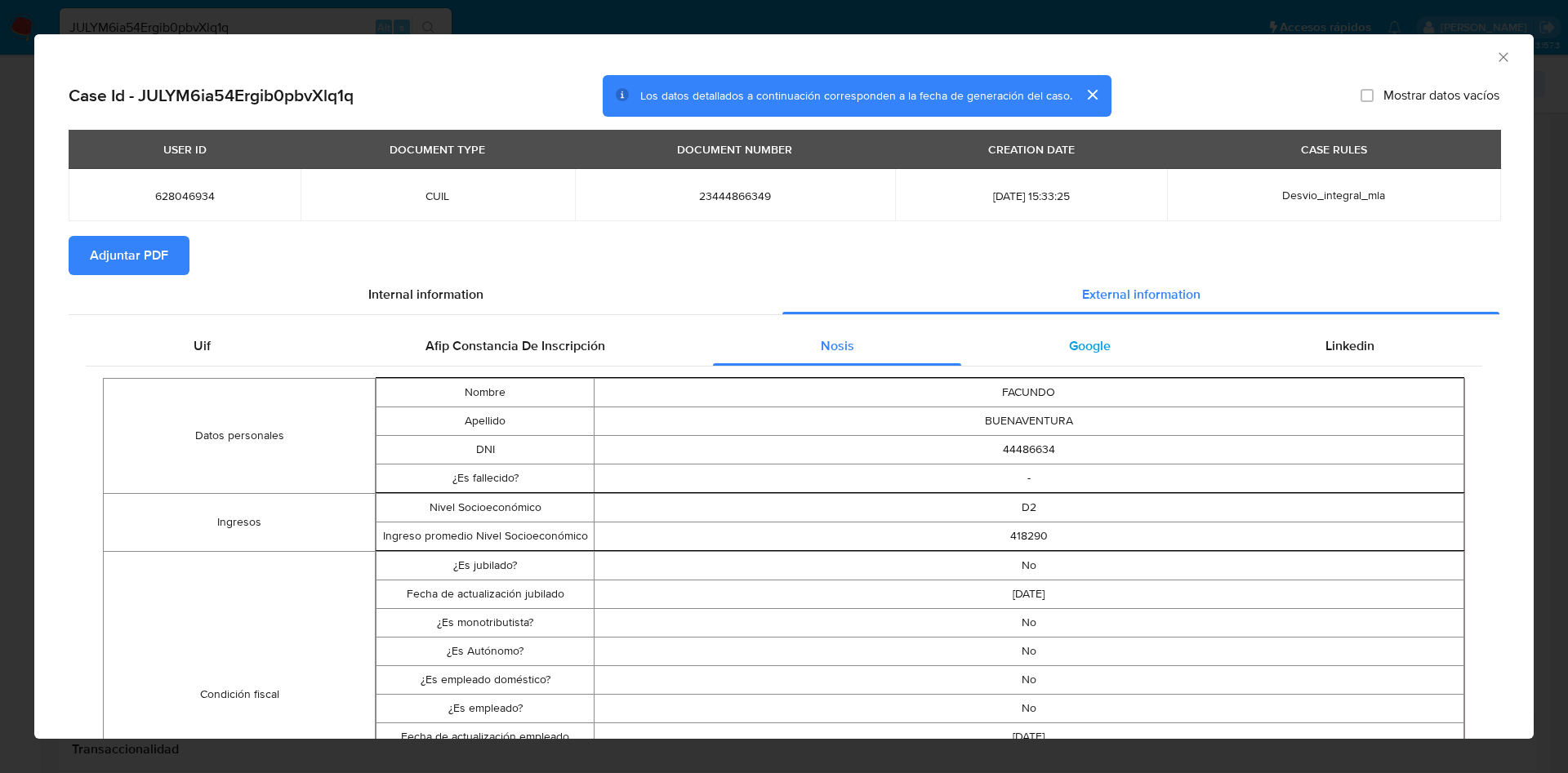
click at [1094, 328] on div "Google" at bounding box center [1089, 346] width 256 height 39
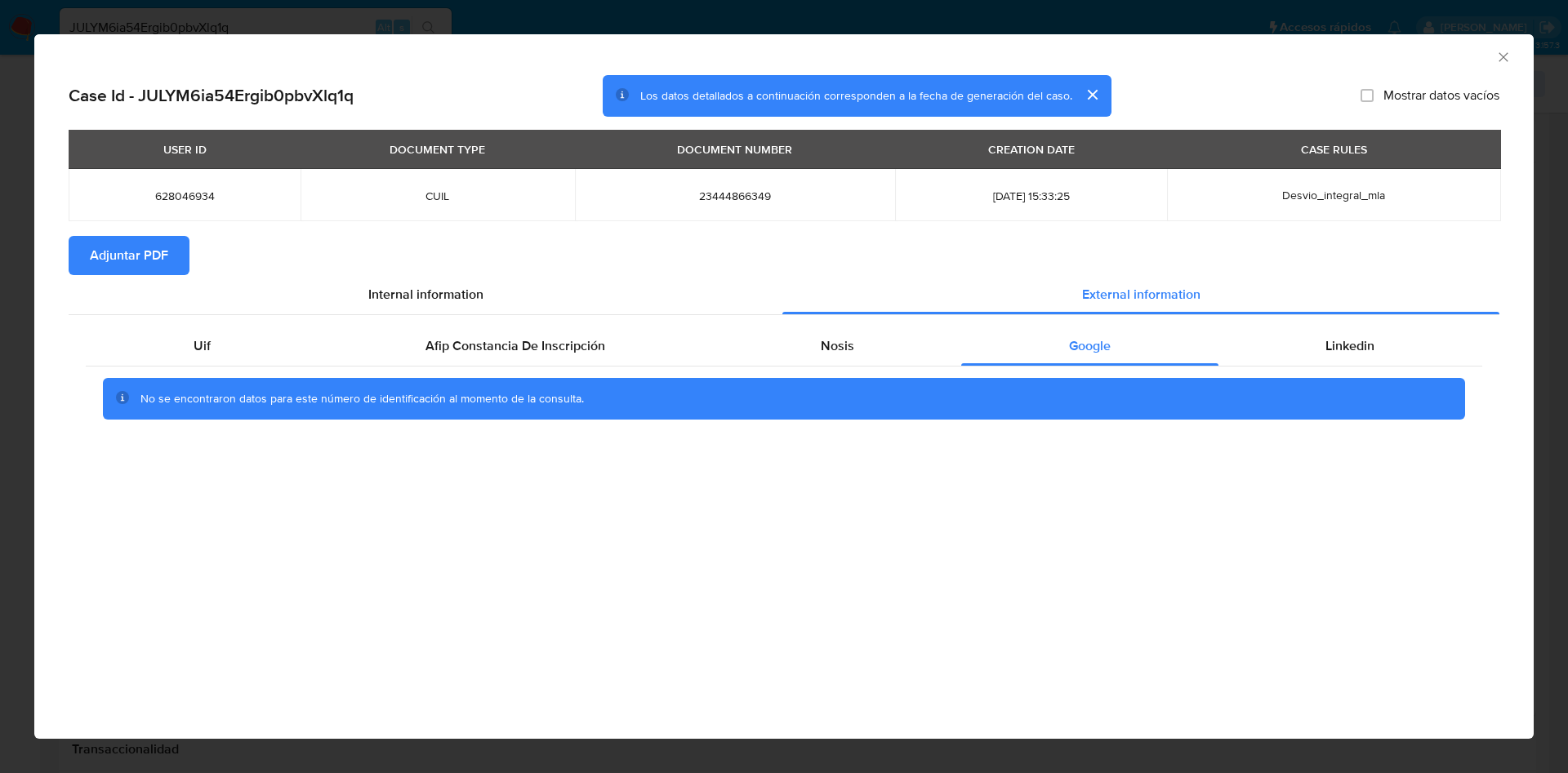
click at [1512, 60] on div "AML Data Collector" at bounding box center [784, 54] width 1499 height 41
click at [1507, 64] on icon "Cerrar ventana" at bounding box center [1504, 58] width 17 height 17
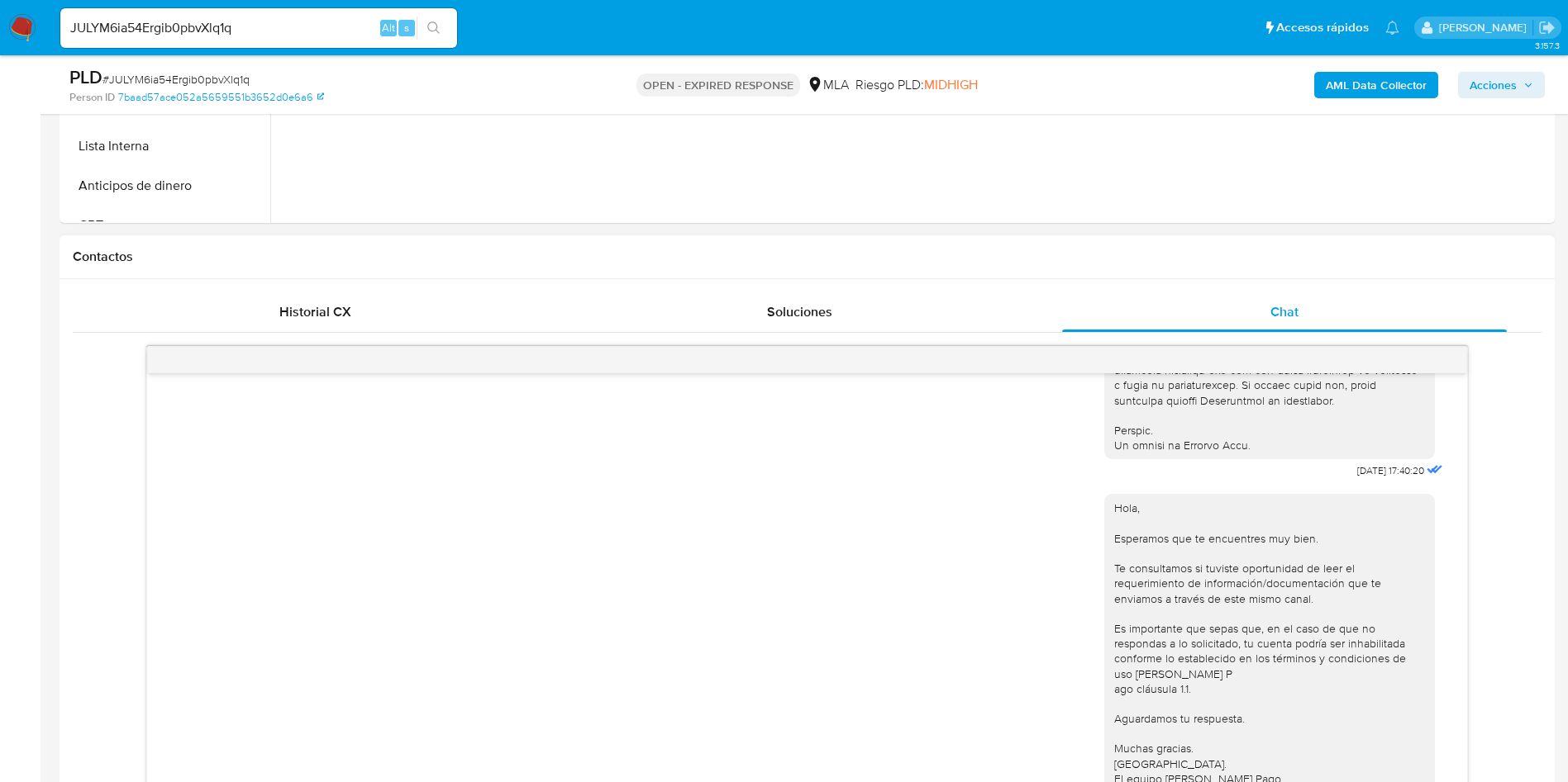
scroll to position [620, 0]
